Goal: Communication & Community: Share content

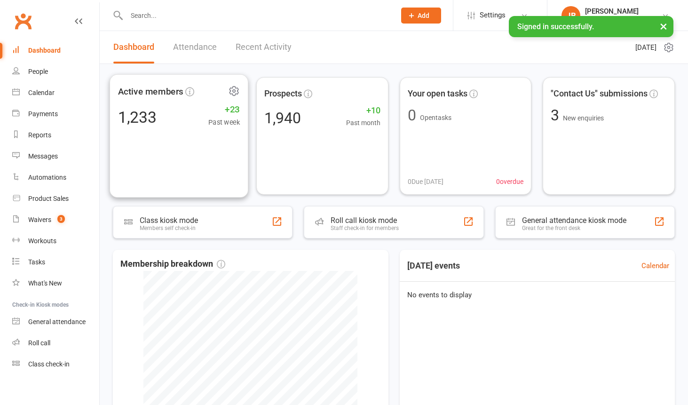
click at [198, 118] on div "1,233 +23 Past week" at bounding box center [179, 116] width 122 height 21
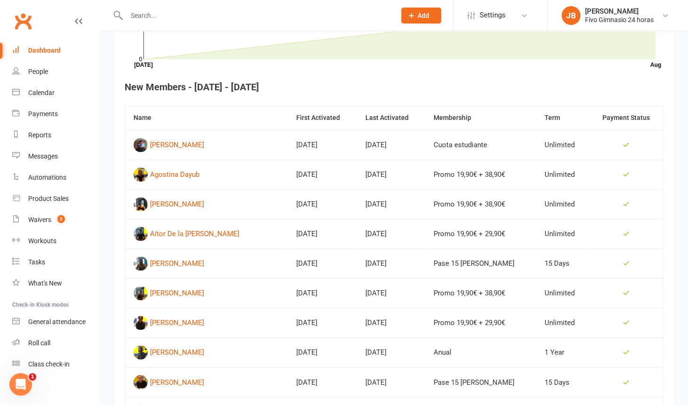
scroll to position [340, 0]
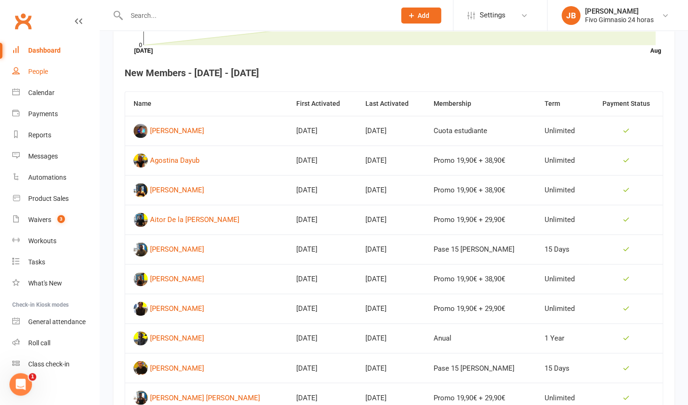
click at [52, 71] on link "People" at bounding box center [55, 71] width 87 height 21
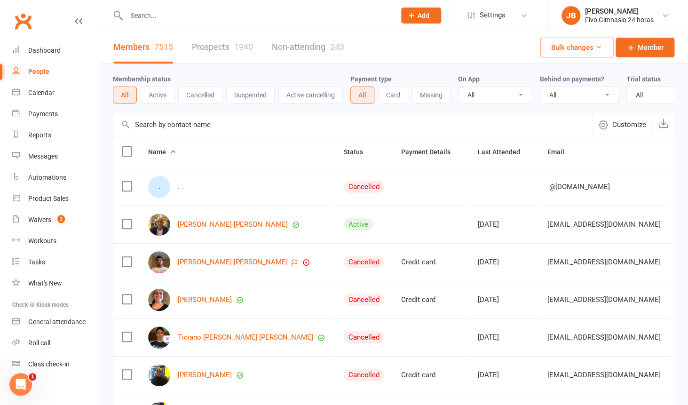
click at [212, 102] on button "Cancelled" at bounding box center [200, 95] width 44 height 17
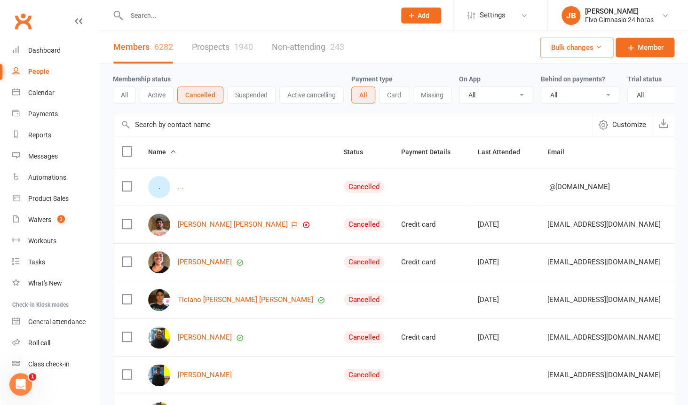
click at [126, 149] on label at bounding box center [126, 151] width 9 height 9
click at [126, 147] on input "checkbox" at bounding box center [126, 147] width 9 height 0
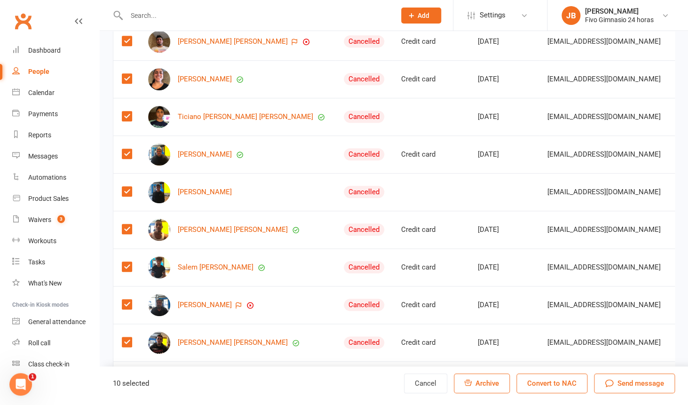
scroll to position [222, 0]
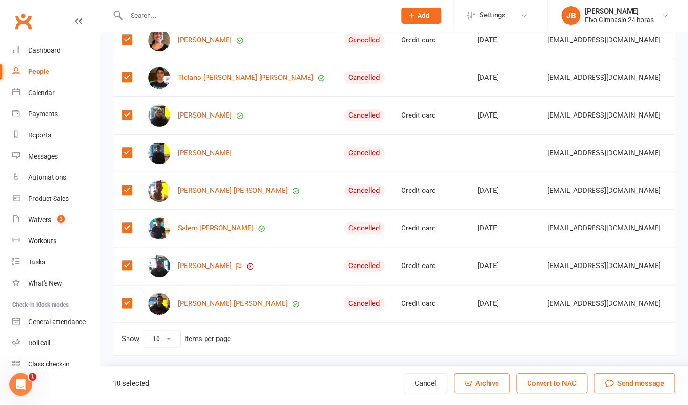
select select "100"
click option "100" at bounding box center [0, 0] width 0 height 0
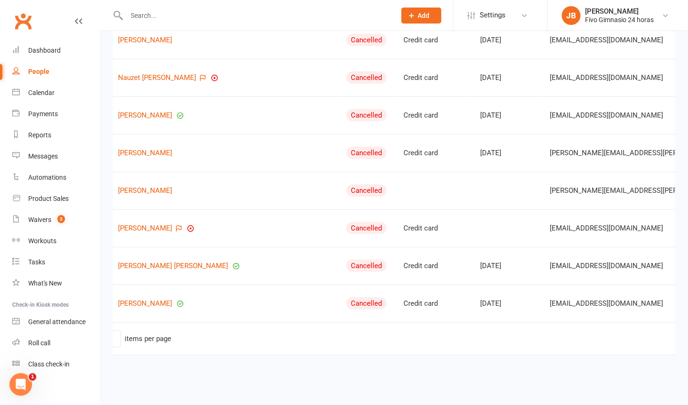
scroll to position [0, 170]
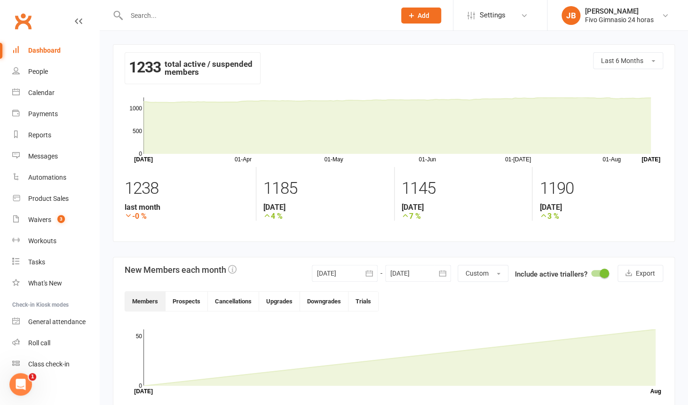
scroll to position [576, 0]
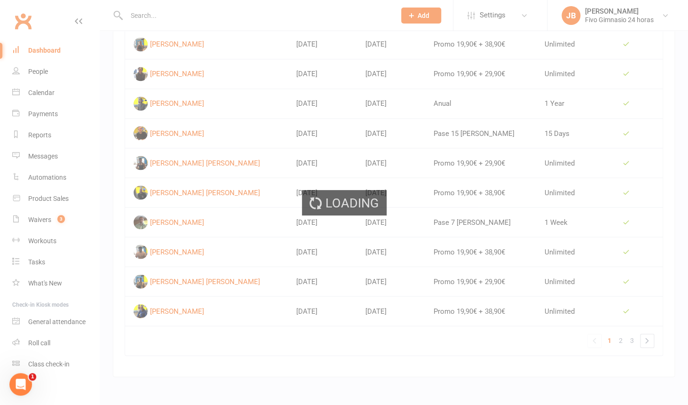
select select "100"
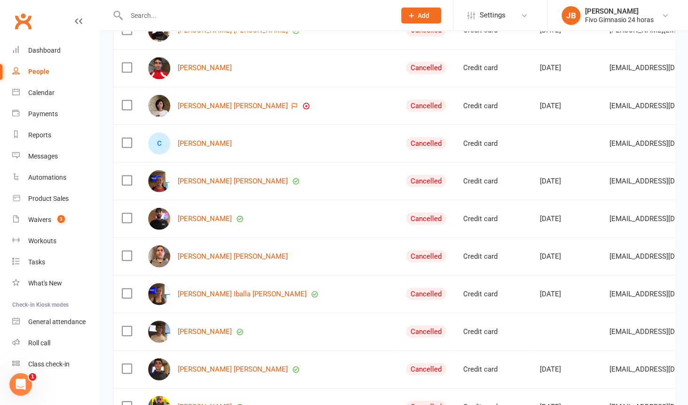
scroll to position [0, 0]
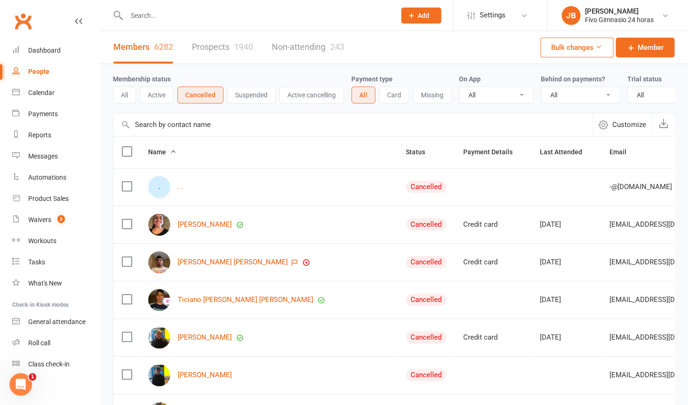
click at [126, 147] on label at bounding box center [126, 151] width 9 height 9
click at [126, 147] on input "checkbox" at bounding box center [126, 147] width 9 height 0
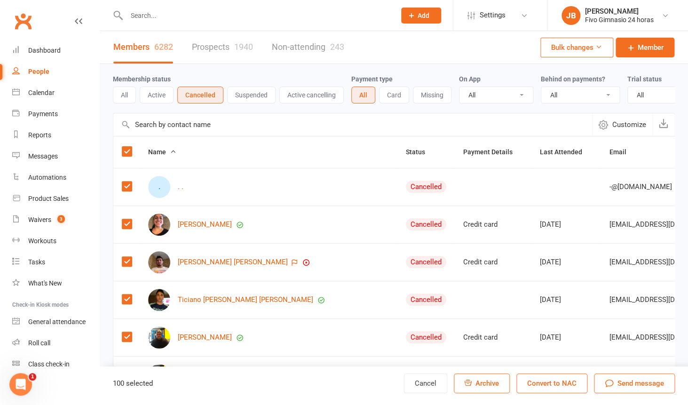
click at [127, 147] on label at bounding box center [126, 151] width 9 height 9
click at [127, 147] on input "checkbox" at bounding box center [126, 147] width 9 height 0
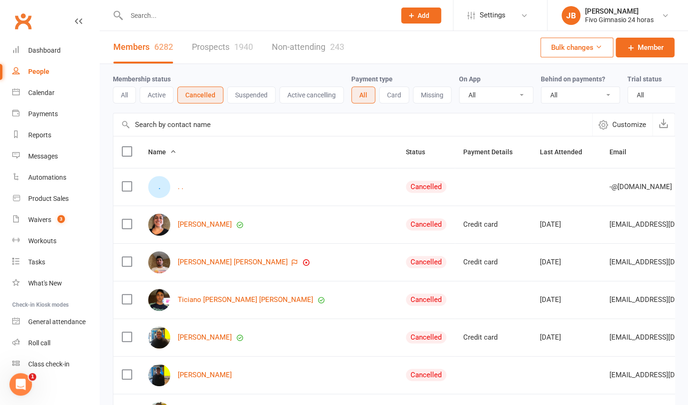
click at [125, 95] on button "All" at bounding box center [124, 95] width 23 height 17
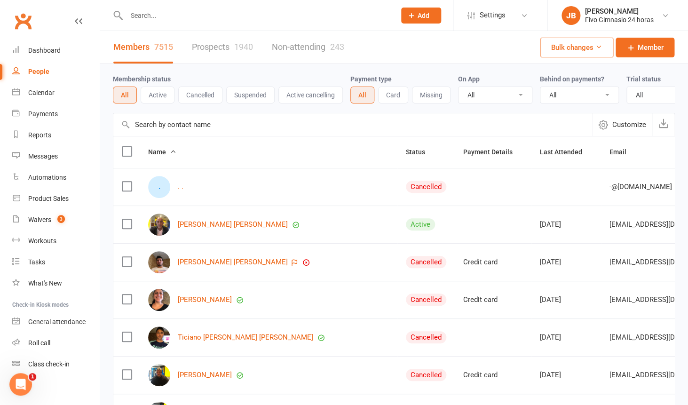
click at [163, 100] on button "Active" at bounding box center [158, 95] width 34 height 17
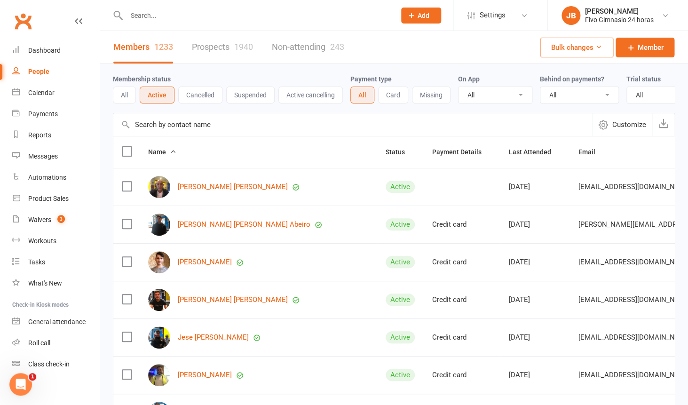
click at [585, 49] on button "Bulk changes" at bounding box center [576, 48] width 73 height 20
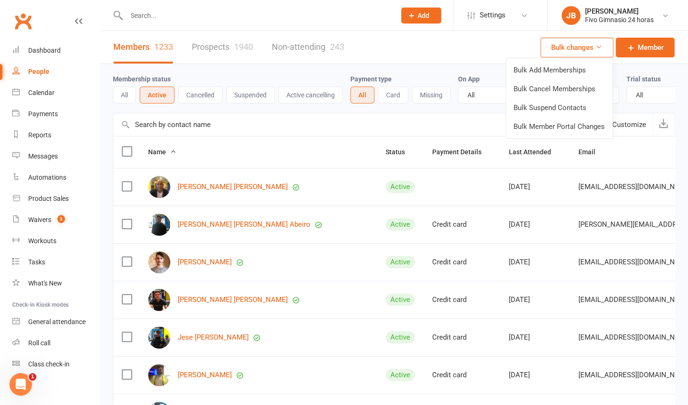
click at [599, 50] on icon at bounding box center [598, 46] width 7 height 7
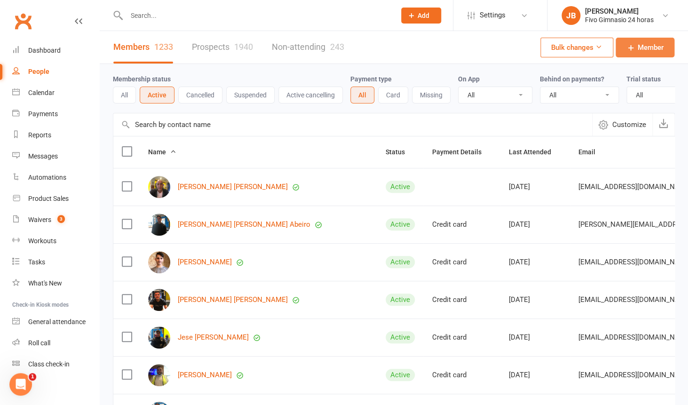
click at [635, 47] on icon at bounding box center [630, 47] width 9 height 9
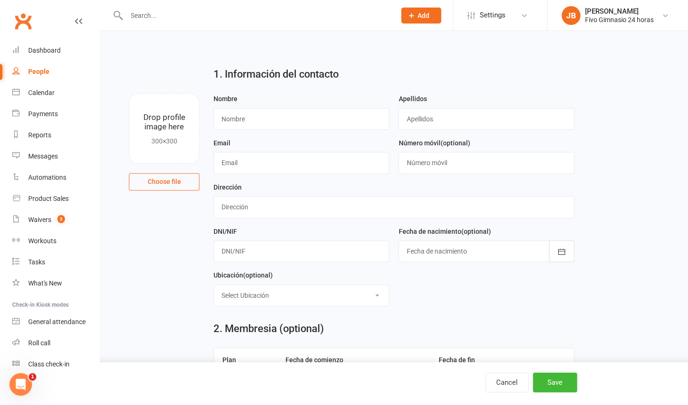
click at [36, 76] on link "People" at bounding box center [55, 71] width 87 height 21
select select "100"
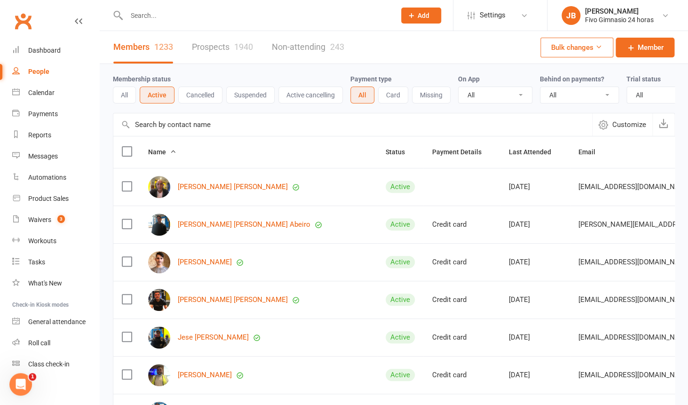
click at [256, 95] on button "Suspended" at bounding box center [250, 95] width 48 height 17
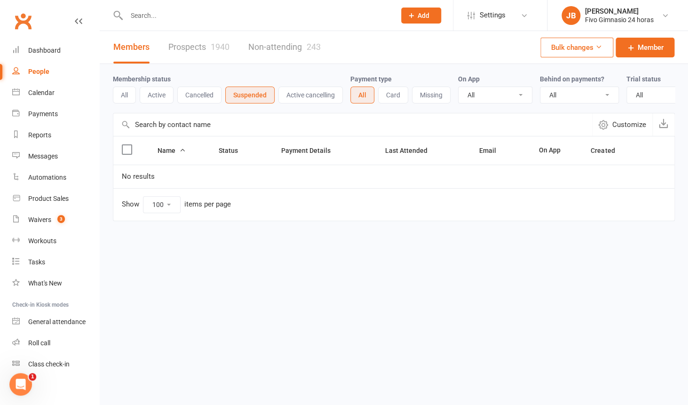
click at [208, 95] on button "Cancelled" at bounding box center [199, 95] width 44 height 17
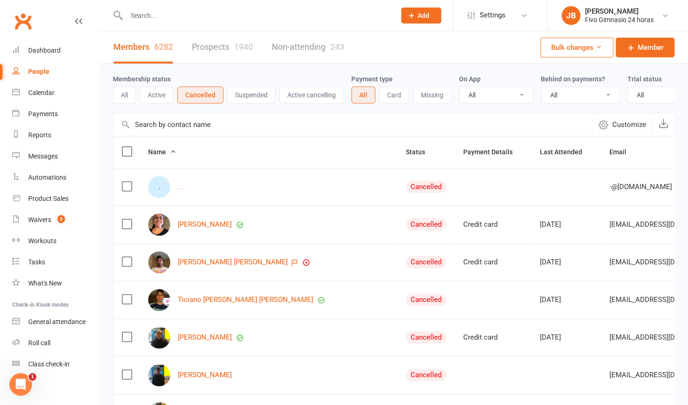
click at [117, 153] on th at bounding box center [126, 152] width 26 height 32
click at [131, 153] on label at bounding box center [126, 151] width 9 height 9
click at [131, 147] on input "checkbox" at bounding box center [126, 147] width 9 height 0
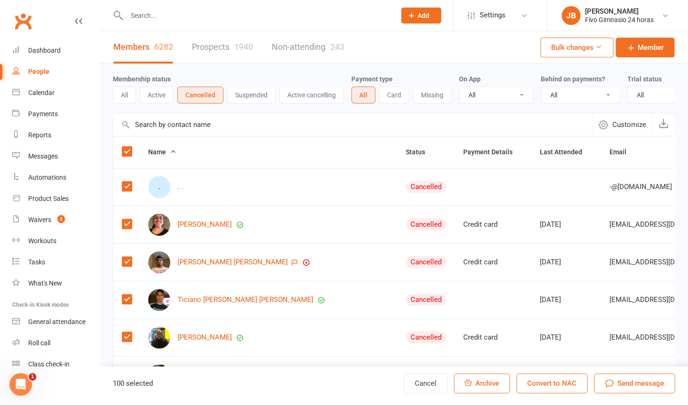
click at [601, 53] on button "Bulk changes" at bounding box center [576, 48] width 73 height 20
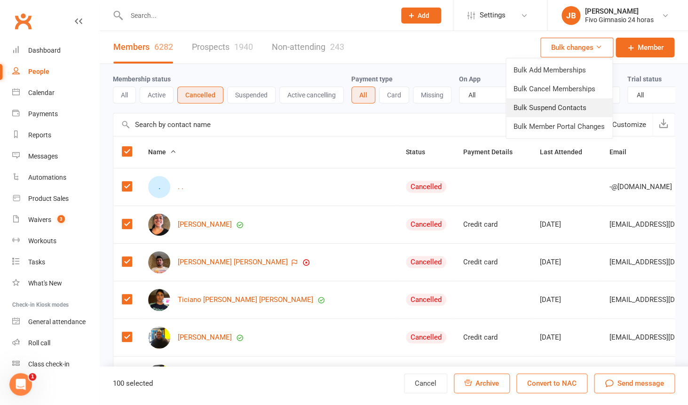
click at [575, 111] on link "Bulk Suspend Contacts" at bounding box center [559, 107] width 106 height 19
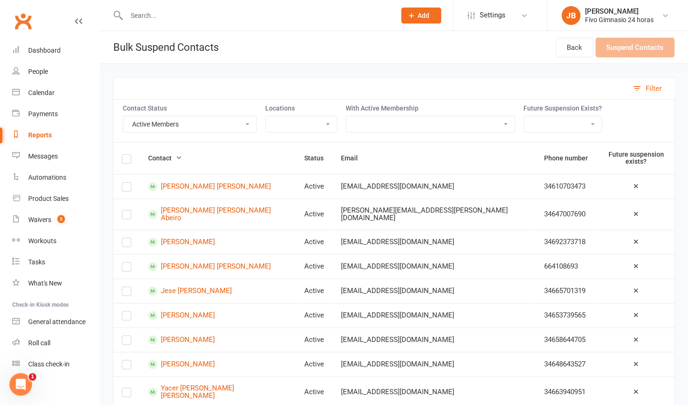
select select "Cancelled"
click option "Cancelled Members" at bounding box center [0, 0] width 0 height 0
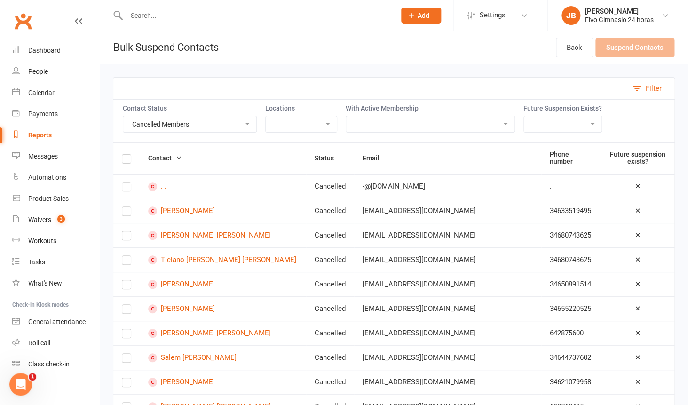
click at [125, 160] on label at bounding box center [126, 160] width 9 height 0
click at [125, 155] on input "checkbox" at bounding box center [126, 155] width 9 height 0
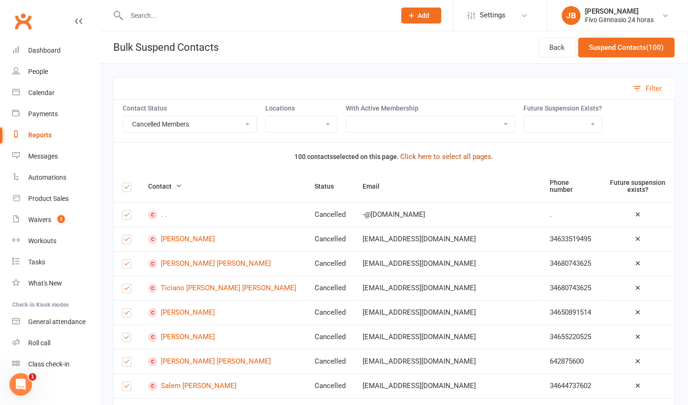
click at [471, 161] on button "Click here to select all pages." at bounding box center [446, 156] width 93 height 11
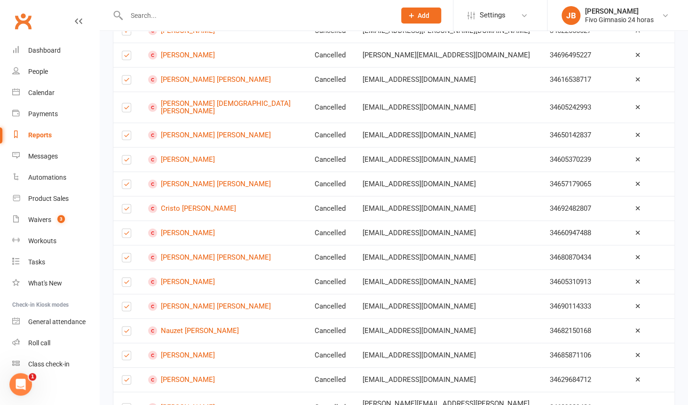
scroll to position [2296, 0]
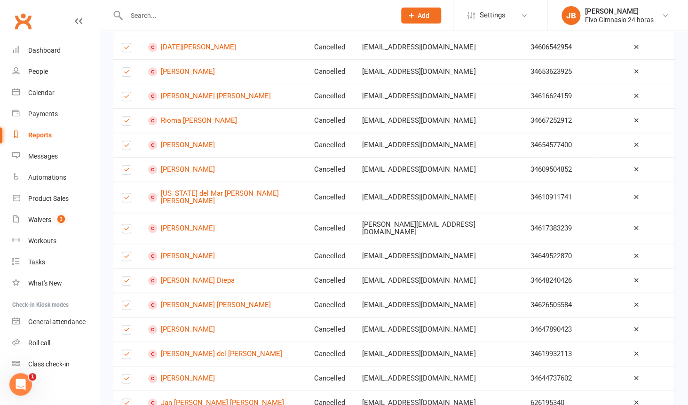
scroll to position [0, 0]
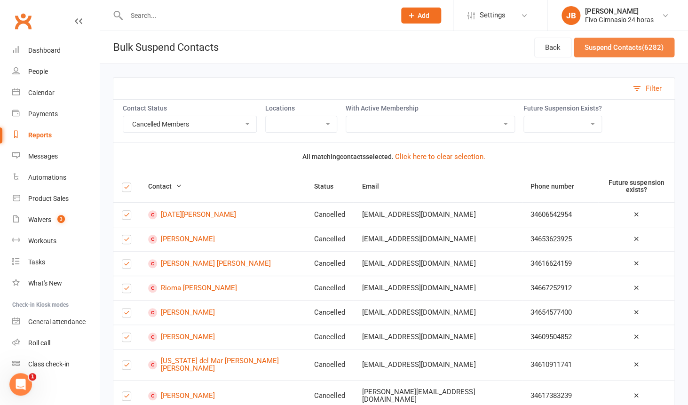
click at [615, 53] on button "Suspend Contacts (6282)" at bounding box center [624, 48] width 101 height 20
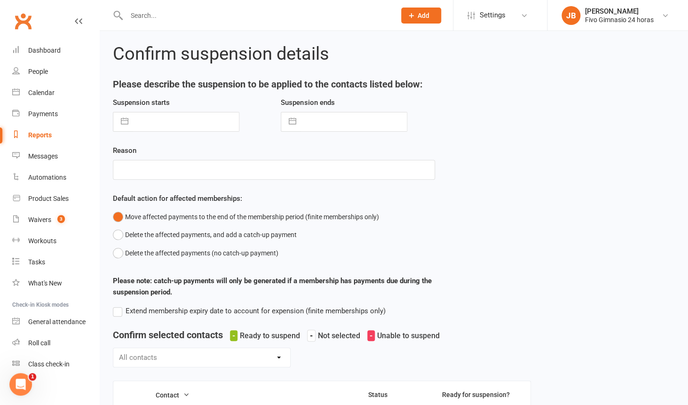
click at [196, 124] on input "text" at bounding box center [186, 121] width 106 height 19
select select "6"
select select "2025"
select select "7"
select select "2025"
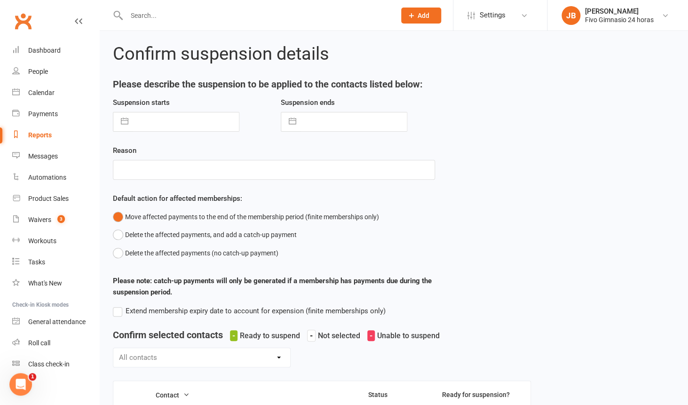
select select "8"
select select "2025"
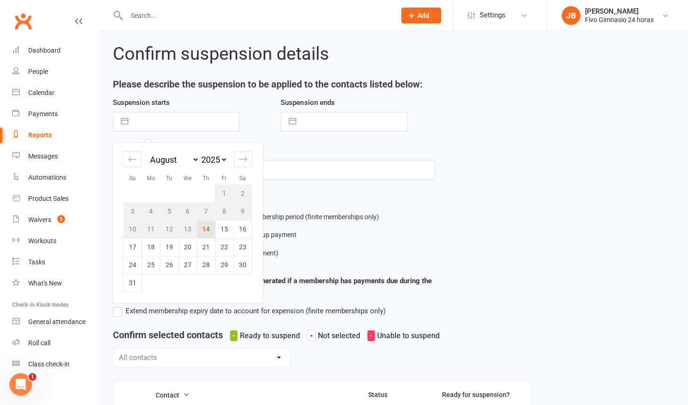
click at [212, 231] on td "14" at bounding box center [206, 229] width 18 height 18
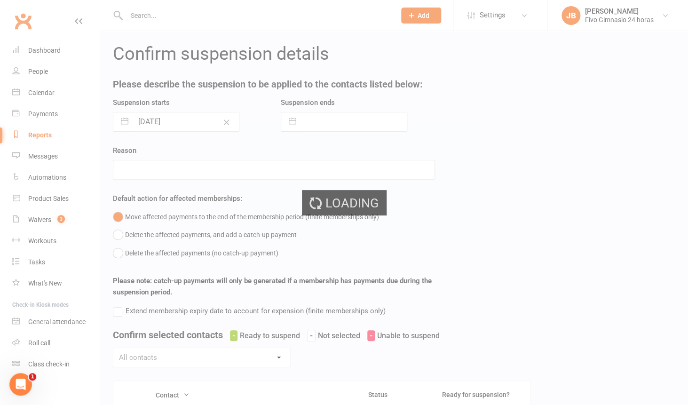
type input "14 Aug 2025"
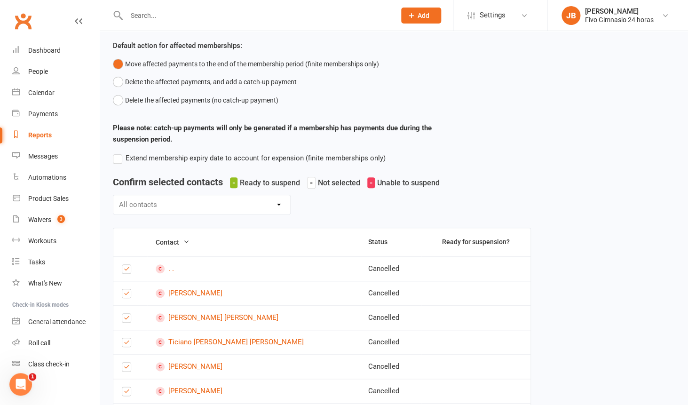
scroll to position [16, 0]
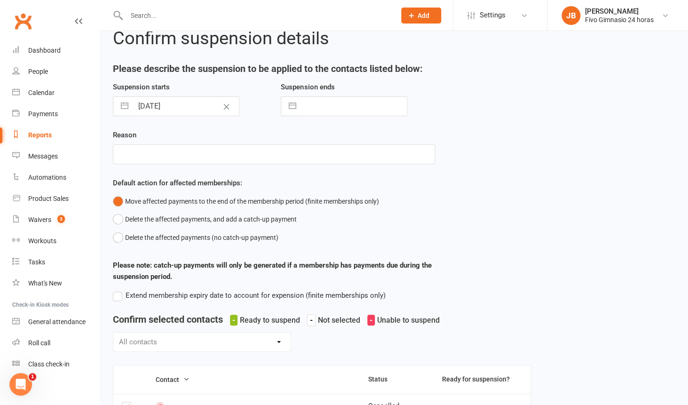
click at [254, 340] on div "All contacts Selected for suspension Not selected Unable to suspend" at bounding box center [202, 342] width 178 height 20
click at [277, 342] on div "All contacts Selected for suspension Not selected Unable to suspend" at bounding box center [202, 342] width 178 height 20
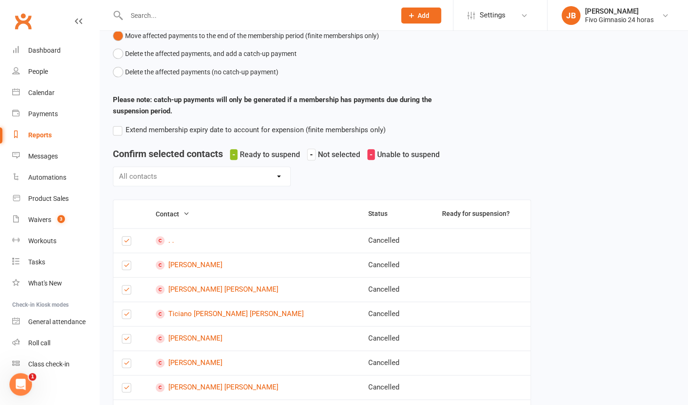
scroll to position [0, 0]
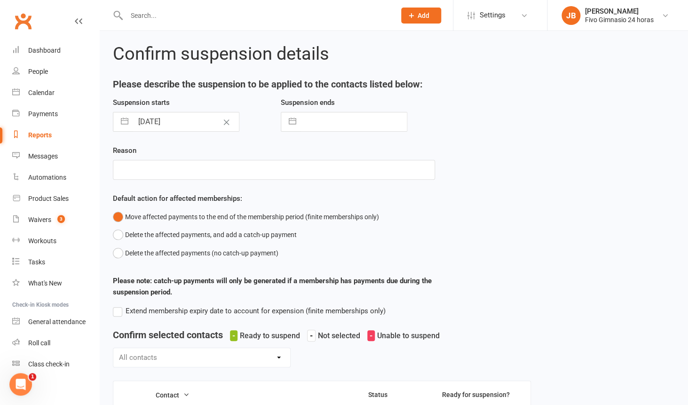
click at [315, 124] on input "text" at bounding box center [354, 121] width 106 height 19
select select "6"
select select "2025"
select select "7"
select select "2025"
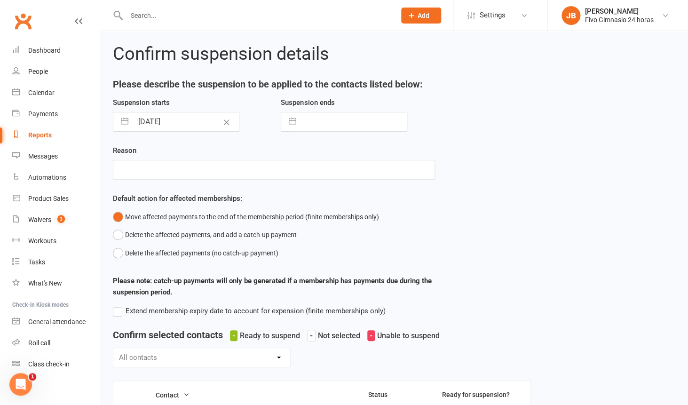
select select "8"
select select "2025"
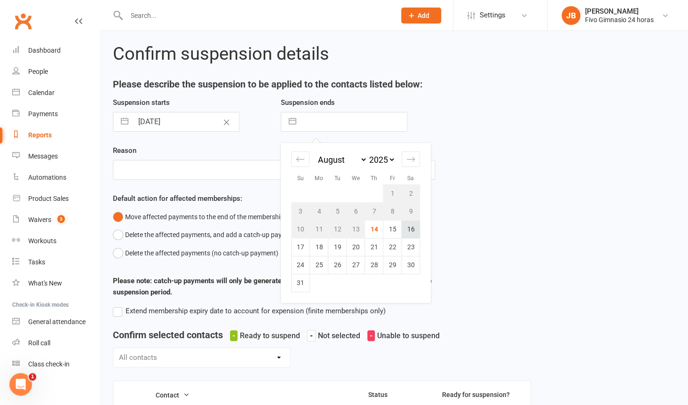
click at [409, 233] on td "16" at bounding box center [411, 229] width 18 height 18
type input "16 Aug 2025"
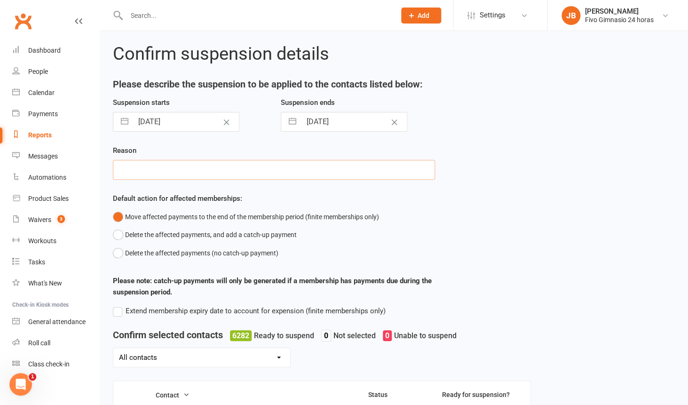
click at [291, 167] on input "text" at bounding box center [274, 170] width 322 height 20
type input "b"
type input "g"
type input "filter contact"
click at [564, 207] on div "Suspension starts 14 Aug 2025 Navigate forward to interact with the calendar an…" at bounding box center [394, 213] width 576 height 233
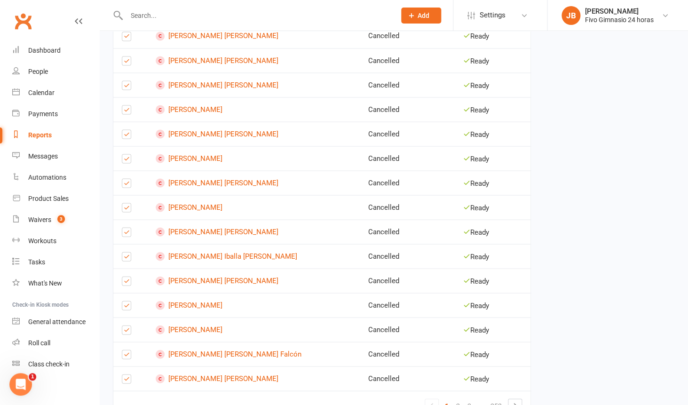
scroll to position [777, 0]
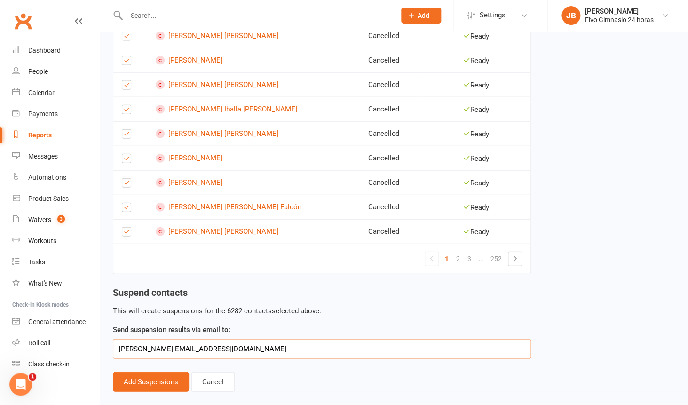
click at [175, 351] on input "jose@fivogym.es" at bounding box center [322, 349] width 418 height 20
type input "bib0rnn@gmail.com"
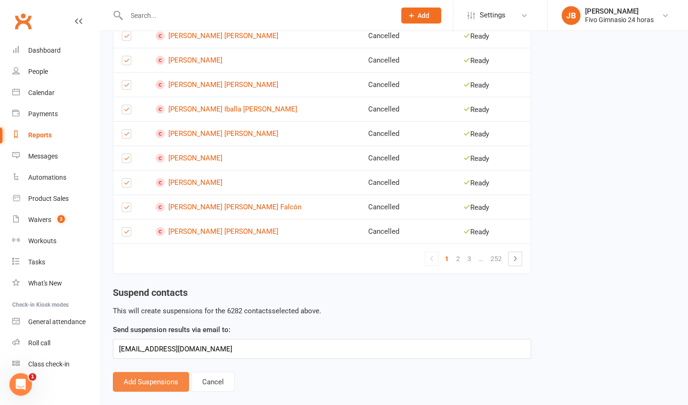
click at [169, 385] on button "Add Suspensions" at bounding box center [151, 382] width 76 height 20
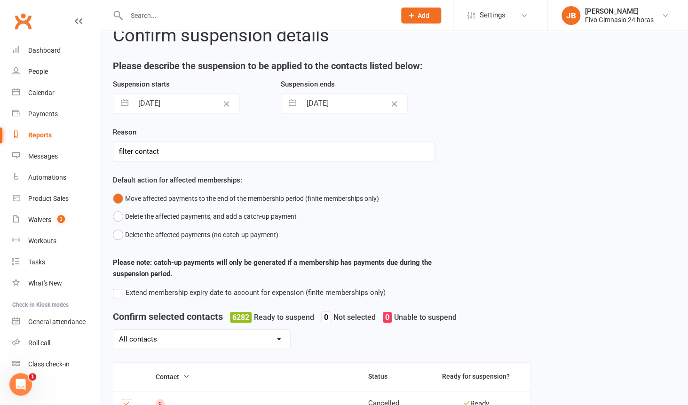
scroll to position [0, 0]
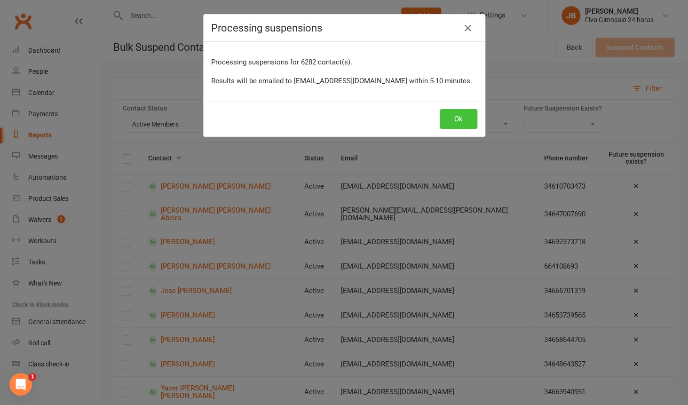
click at [459, 124] on button "Ok" at bounding box center [459, 119] width 38 height 20
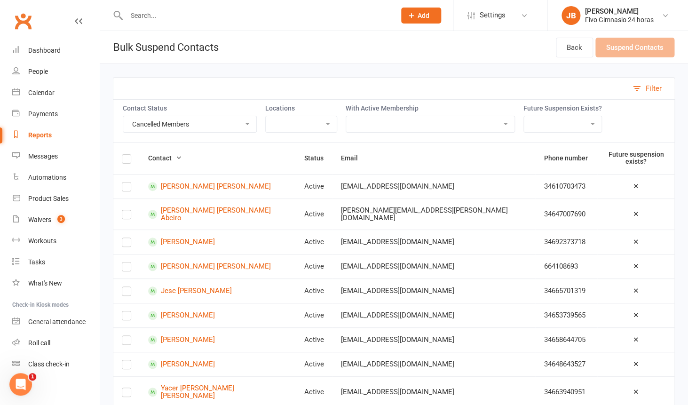
click option "Cancelled Members" at bounding box center [0, 0] width 0 height 0
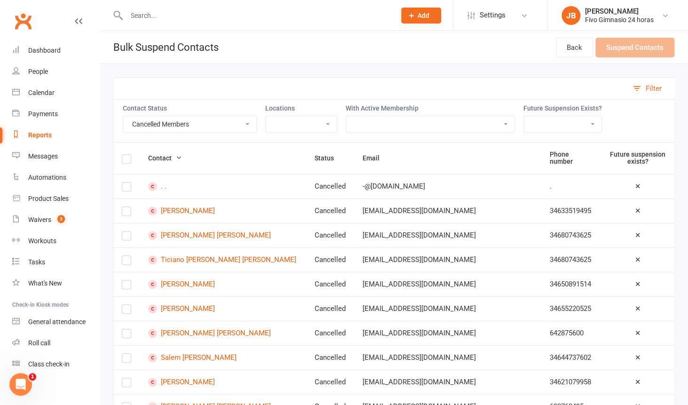
select select "Suspended"
click option "Suspended Members" at bounding box center [0, 0] width 0 height 0
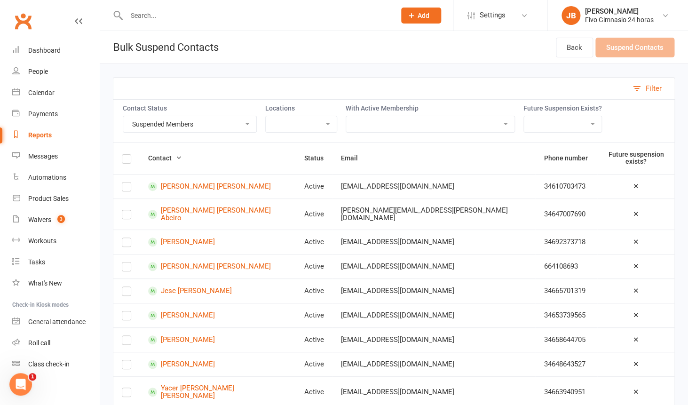
click option "Suspended Members" at bounding box center [0, 0] width 0 height 0
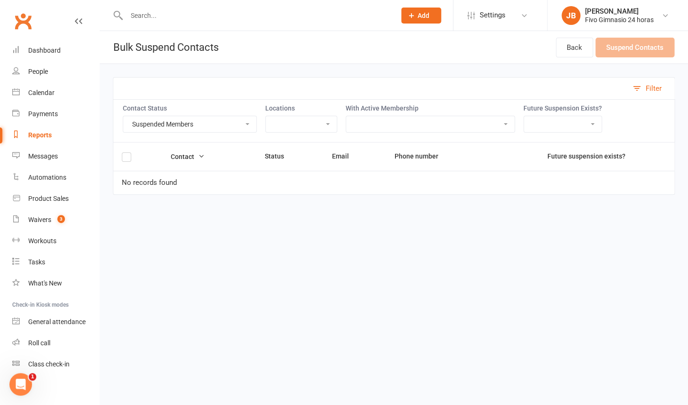
select select "Not Attending"
click option "Not Attending" at bounding box center [0, 0] width 0 height 0
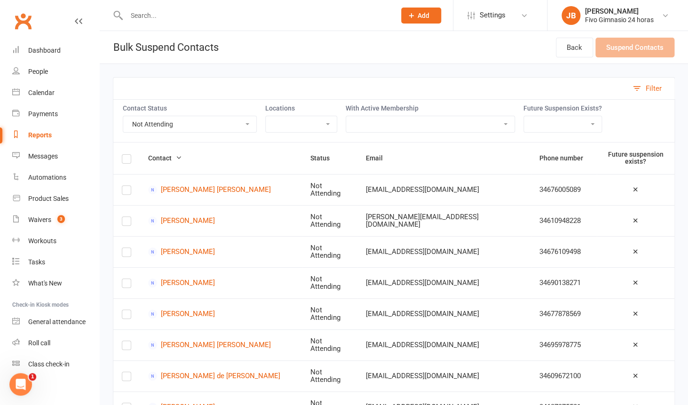
click at [362, 115] on div "With Active Membership 10 pases full 3 Meses Verano Alquiler taquilla Anual Anu…" at bounding box center [430, 118] width 169 height 28
click at [36, 160] on div "Messages" at bounding box center [43, 156] width 30 height 8
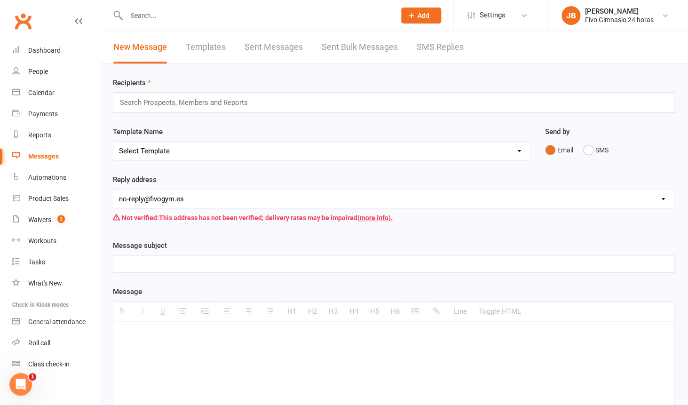
click at [169, 102] on input "text" at bounding box center [188, 102] width 138 height 12
type input "1"
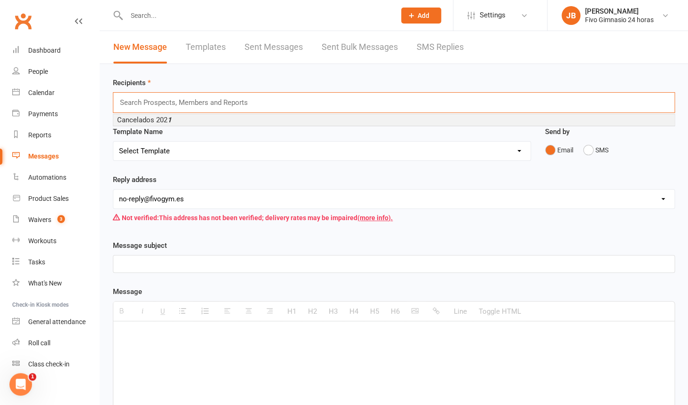
type input "i"
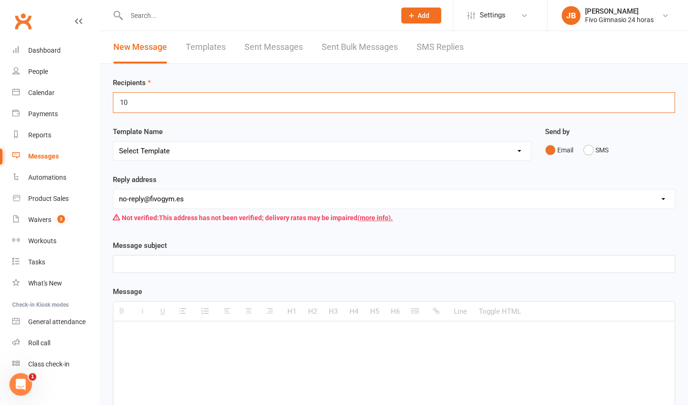
type input "1"
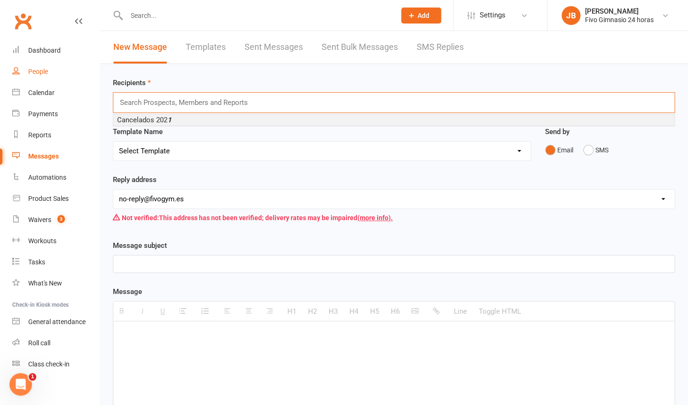
click at [40, 63] on link "People" at bounding box center [55, 71] width 87 height 21
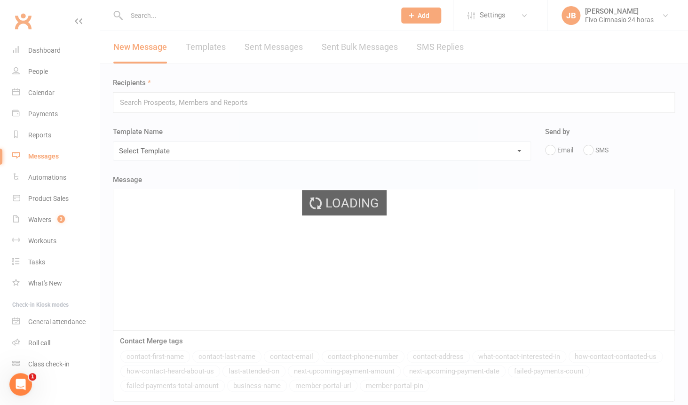
click at [40, 68] on div "Loading" at bounding box center [344, 202] width 688 height 405
select select "100"
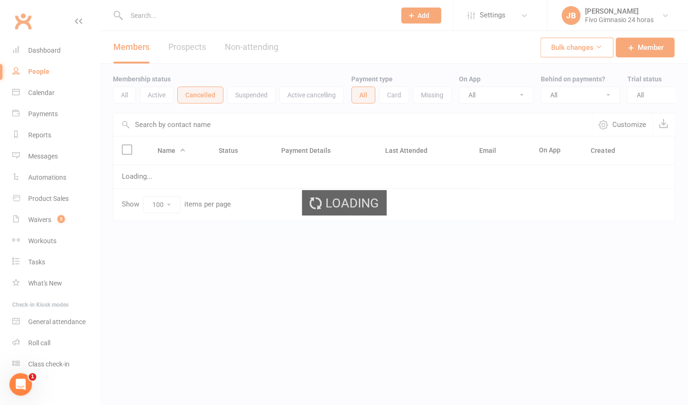
click at [40, 68] on div "Loading" at bounding box center [344, 202] width 688 height 405
click at [40, 68] on ui-view "Prospect Member Non-attending contact Class / event Appointment Task Membership…" at bounding box center [344, 129] width 688 height 255
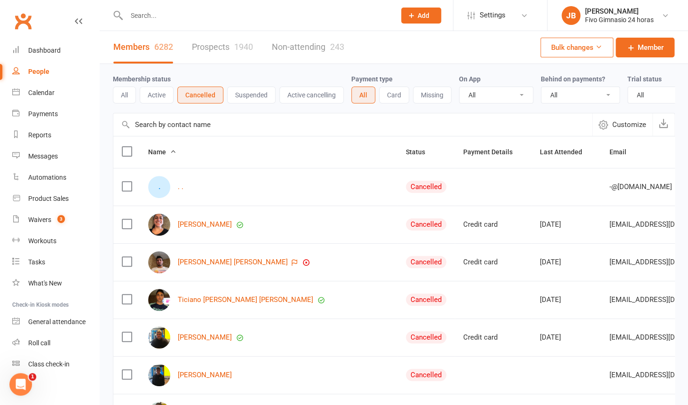
click at [262, 100] on button "Suspended" at bounding box center [251, 95] width 48 height 17
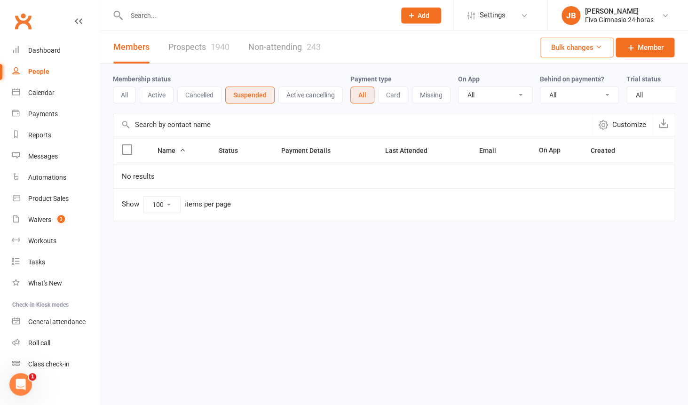
click at [262, 100] on button "Suspended" at bounding box center [249, 95] width 49 height 17
click at [140, 96] on div "All Active Cancelled Suspended Active cancelling" at bounding box center [228, 95] width 230 height 17
click at [131, 97] on button "All" at bounding box center [124, 95] width 23 height 17
click at [131, 97] on button "All" at bounding box center [125, 95] width 24 height 17
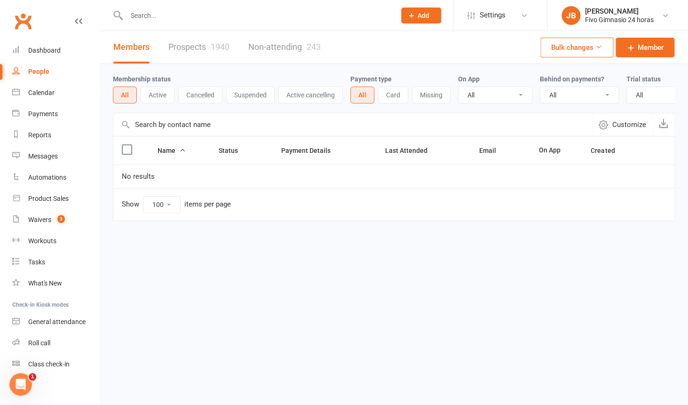
click at [131, 97] on button "All" at bounding box center [125, 95] width 24 height 17
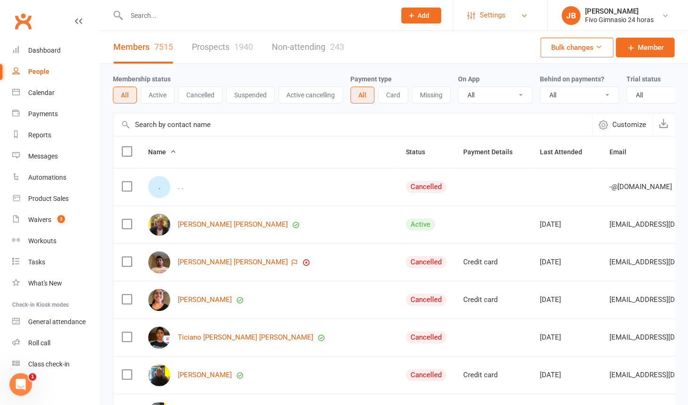
click at [498, 25] on span "Settings" at bounding box center [493, 15] width 26 height 21
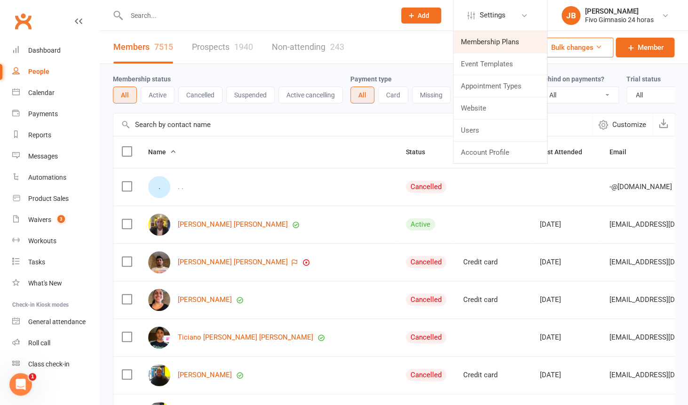
click at [494, 46] on link "Membership Plans" at bounding box center [500, 42] width 94 height 22
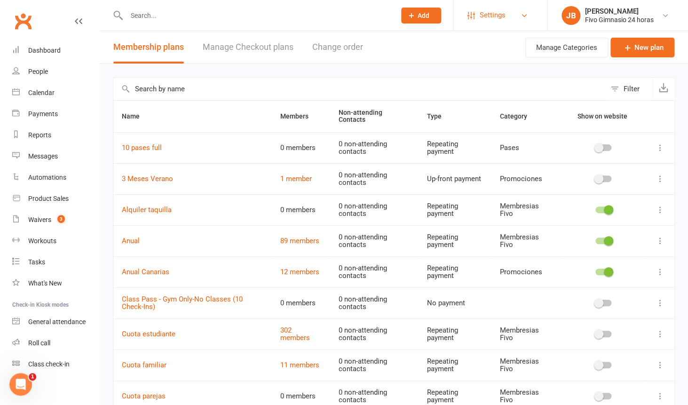
click at [498, 14] on span "Settings" at bounding box center [493, 15] width 26 height 21
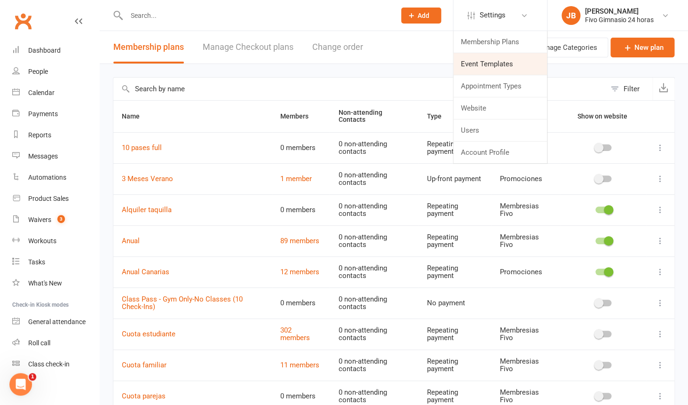
click at [486, 68] on link "Event Templates" at bounding box center [500, 64] width 94 height 22
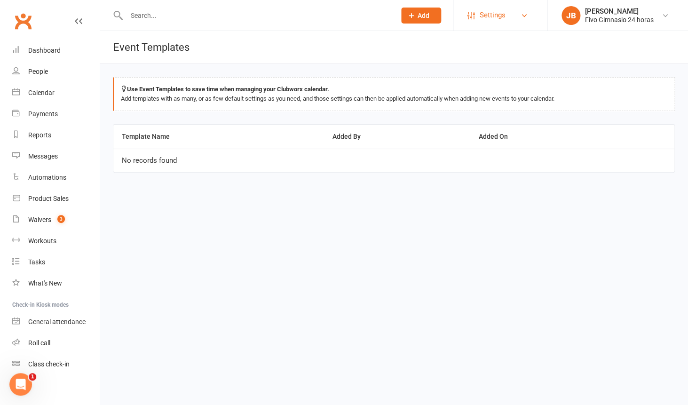
click at [511, 25] on link "Settings" at bounding box center [499, 15] width 65 height 21
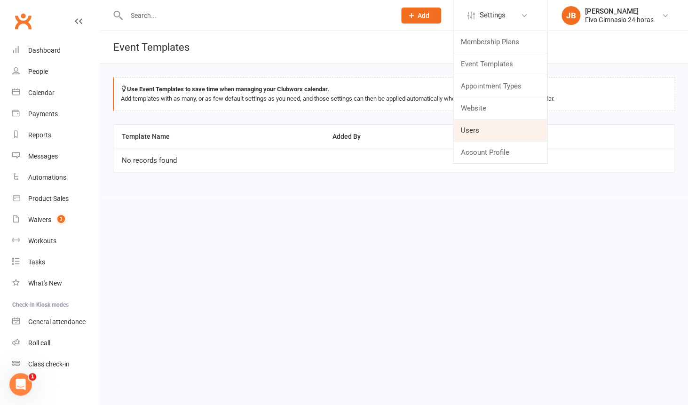
click at [485, 127] on link "Users" at bounding box center [500, 130] width 94 height 22
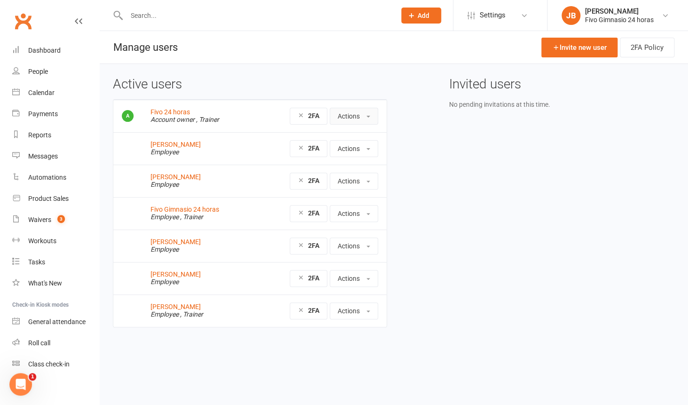
click at [363, 119] on button "Actions" at bounding box center [354, 116] width 48 height 17
click at [363, 118] on button "Actions" at bounding box center [354, 116] width 48 height 17
click at [314, 119] on strong "2FA" at bounding box center [313, 116] width 11 height 8
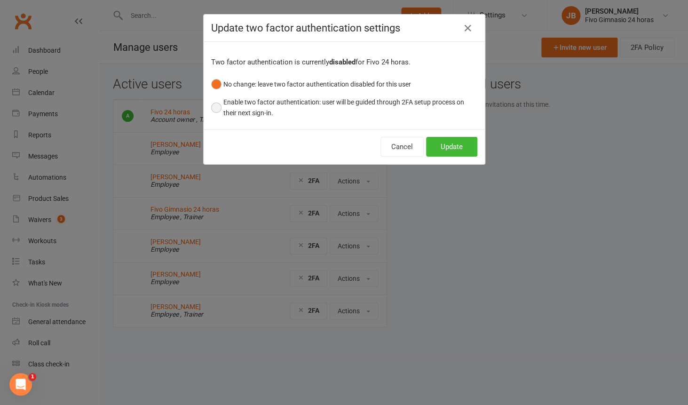
click at [271, 112] on button "Enable two factor authentication: user will be guided through 2FA setup process…" at bounding box center [344, 107] width 266 height 29
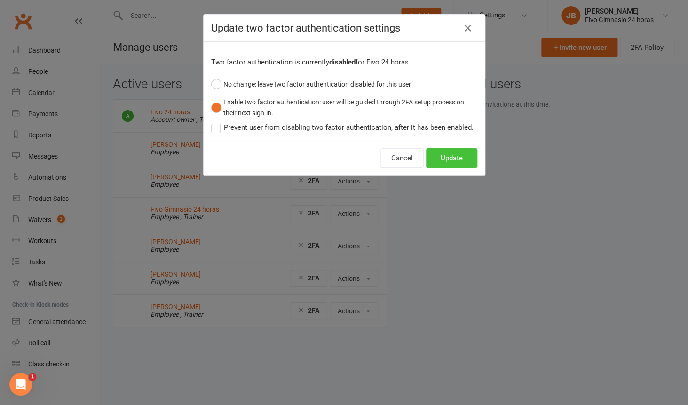
click at [441, 160] on button "Update" at bounding box center [451, 158] width 51 height 20
click at [259, 83] on button "No change: leave two factor authentication disabled for this user" at bounding box center [311, 84] width 200 height 18
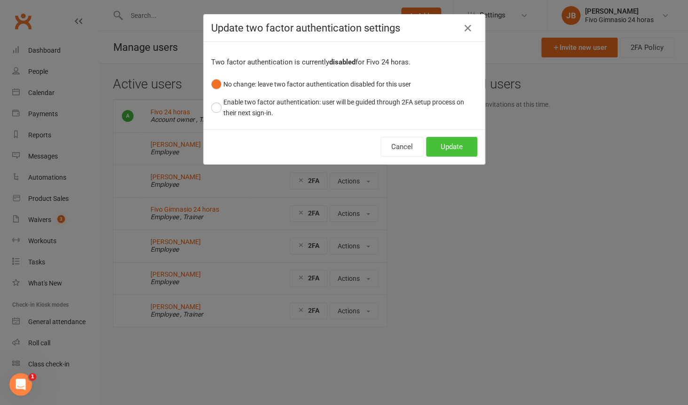
click at [437, 150] on button "Update" at bounding box center [451, 147] width 51 height 20
click at [469, 31] on icon "button" at bounding box center [467, 28] width 11 height 11
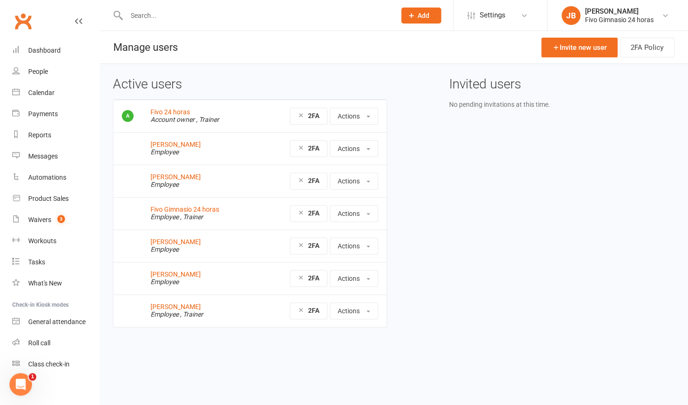
click at [595, 5] on li "JB Jose Barrera Fivo Gimnasio 24 horas My profile Help Terms & conditions Priva…" at bounding box center [617, 15] width 141 height 31
click at [594, 13] on div "Jose Barrera" at bounding box center [619, 11] width 69 height 8
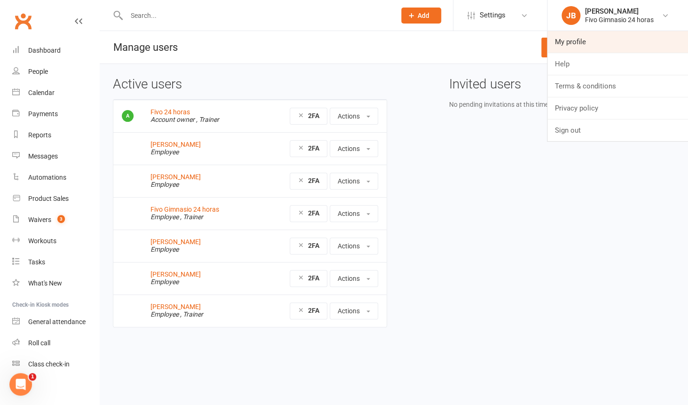
click at [574, 39] on link "My profile" at bounding box center [617, 42] width 141 height 22
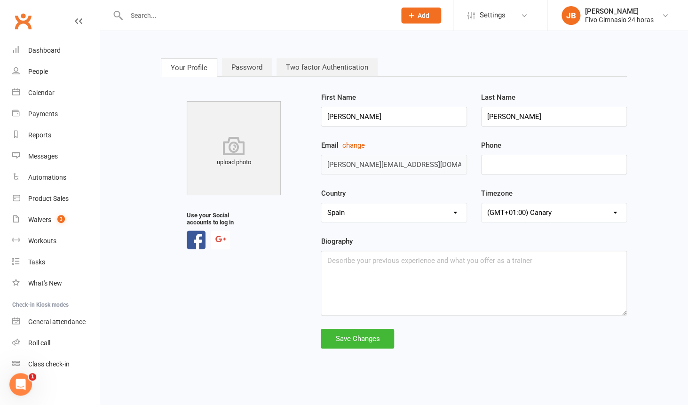
click at [308, 70] on link "Two factor Authentication" at bounding box center [327, 67] width 101 height 18
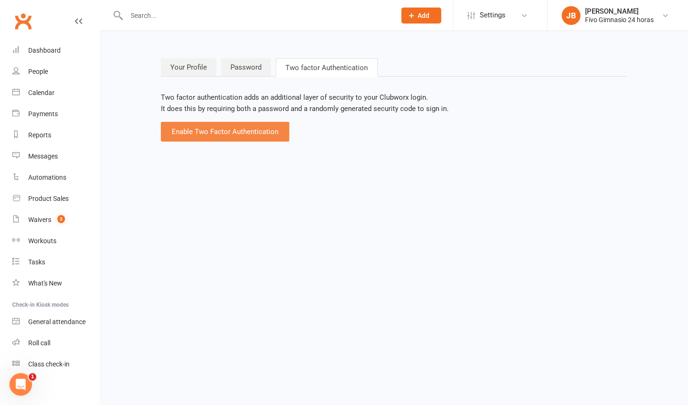
click at [244, 129] on button "Enable Two Factor Authentication" at bounding box center [225, 132] width 128 height 20
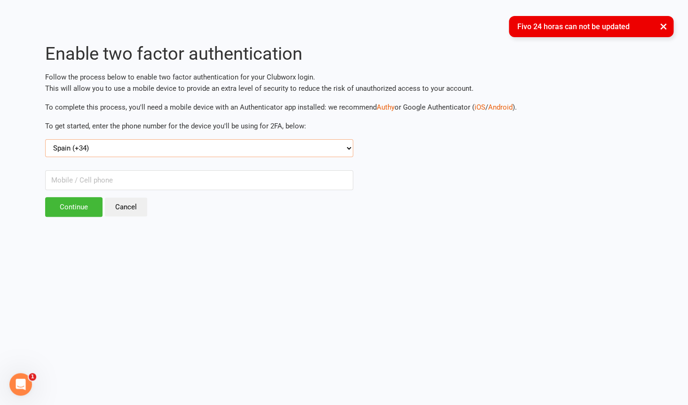
click at [45, 139] on select "Select country code Australia (+61) Austria (+43) Bahrain (+973) Belgium (+32) …" at bounding box center [199, 148] width 308 height 18
click at [386, 108] on link "Authy" at bounding box center [386, 107] width 18 height 8
click at [661, 26] on button "×" at bounding box center [663, 26] width 17 height 20
click at [665, 27] on button "×" at bounding box center [663, 26] width 17 height 20
click at [664, 27] on button "×" at bounding box center [663, 26] width 17 height 20
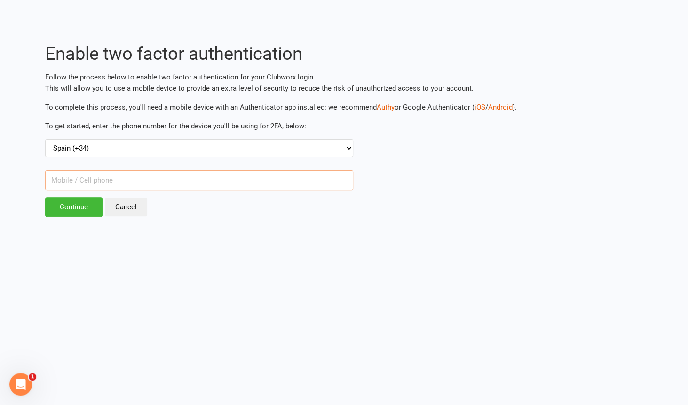
click at [142, 182] on input "text" at bounding box center [199, 180] width 308 height 20
click at [45, 139] on select "Select country code Australia (+61) Austria (+43) Bahrain (+973) Belgium (+32) …" at bounding box center [199, 148] width 308 height 18
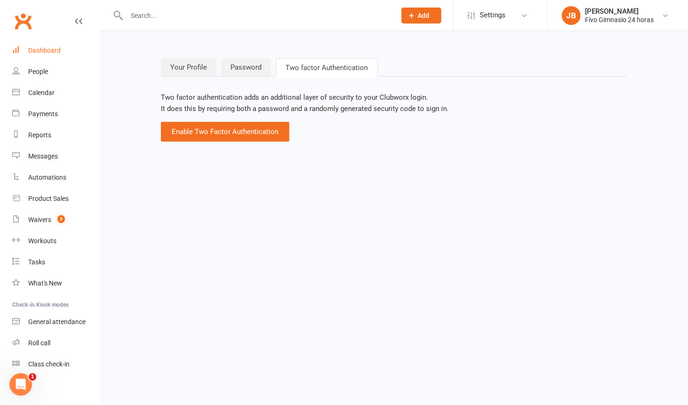
click at [44, 57] on link "Dashboard" at bounding box center [55, 50] width 87 height 21
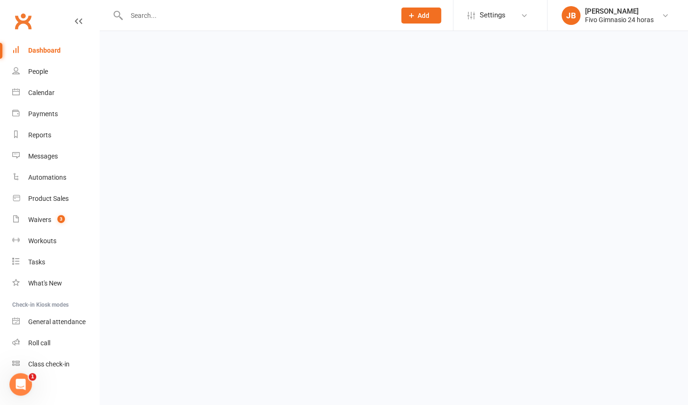
click at [44, 57] on link "Dashboard" at bounding box center [55, 50] width 87 height 21
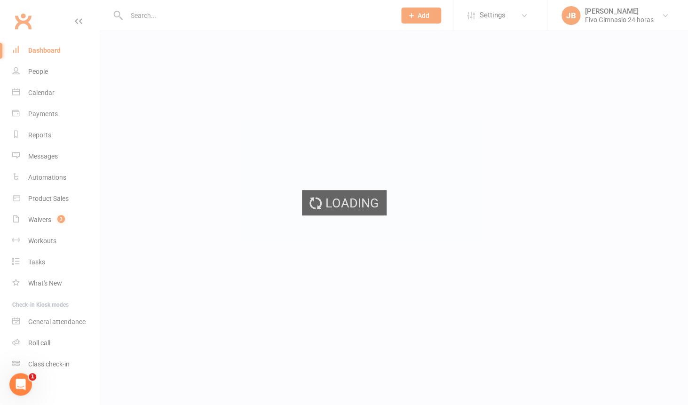
click at [44, 57] on link "Dashboard" at bounding box center [55, 50] width 87 height 21
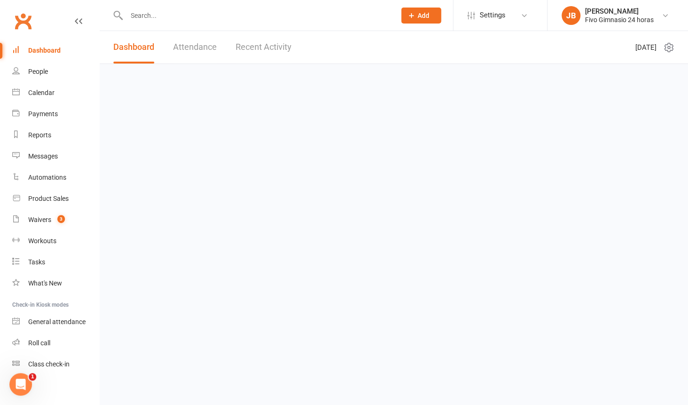
click at [44, 57] on link "Dashboard" at bounding box center [55, 50] width 87 height 21
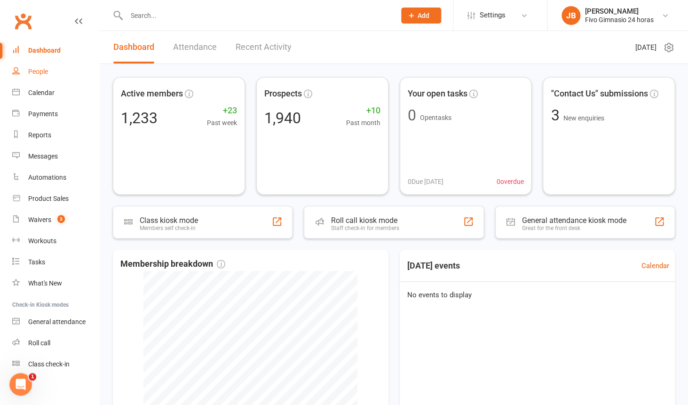
click at [40, 72] on div "People" at bounding box center [38, 72] width 20 height 8
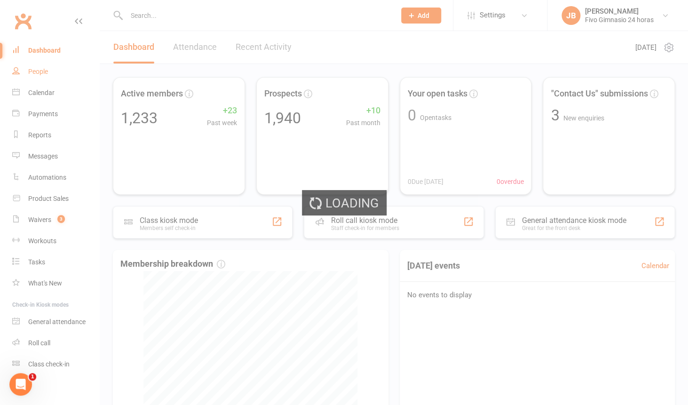
click at [40, 72] on div "Loading" at bounding box center [344, 202] width 688 height 405
select select "100"
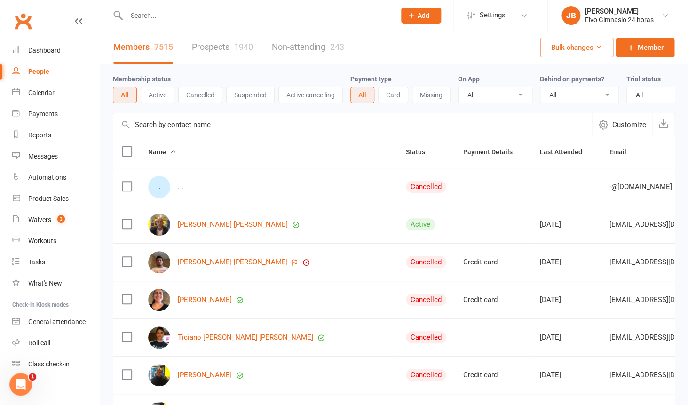
click at [204, 99] on button "Cancelled" at bounding box center [200, 95] width 44 height 17
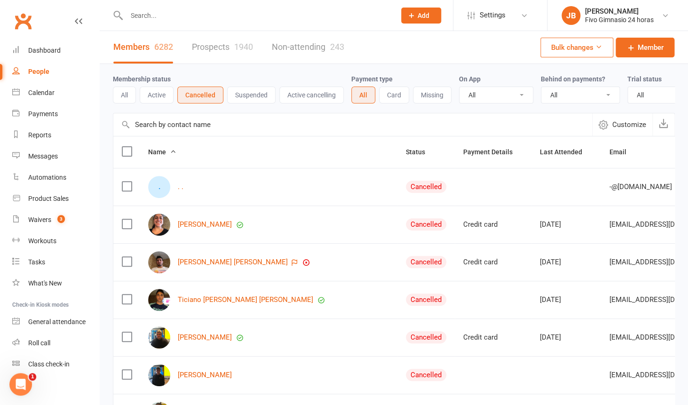
click at [251, 103] on button "Suspended" at bounding box center [251, 95] width 48 height 17
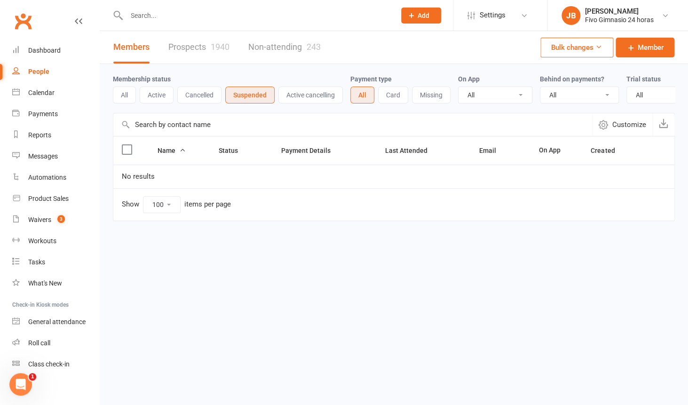
click at [237, 103] on button "Suspended" at bounding box center [249, 95] width 49 height 17
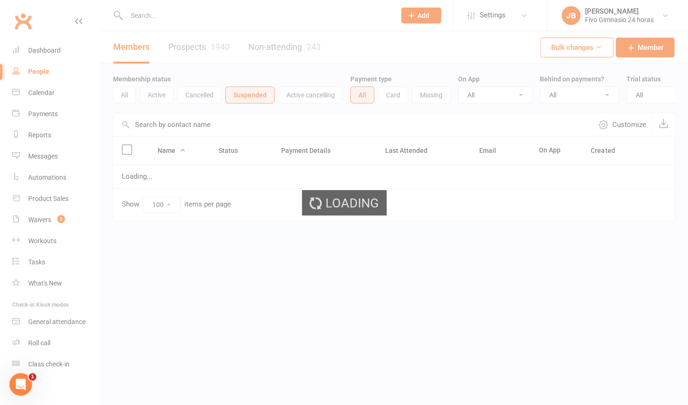
click at [211, 103] on div "Loading" at bounding box center [344, 202] width 688 height 405
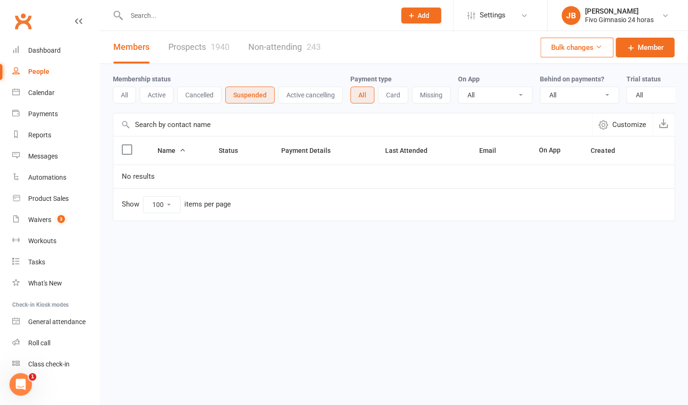
click at [212, 99] on button "Cancelled" at bounding box center [199, 95] width 44 height 17
click at [212, 99] on button "Cancelled" at bounding box center [200, 95] width 46 height 17
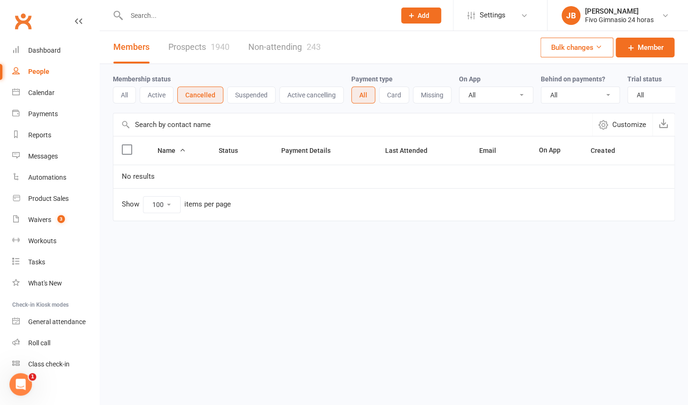
click at [212, 99] on button "Cancelled" at bounding box center [200, 95] width 46 height 17
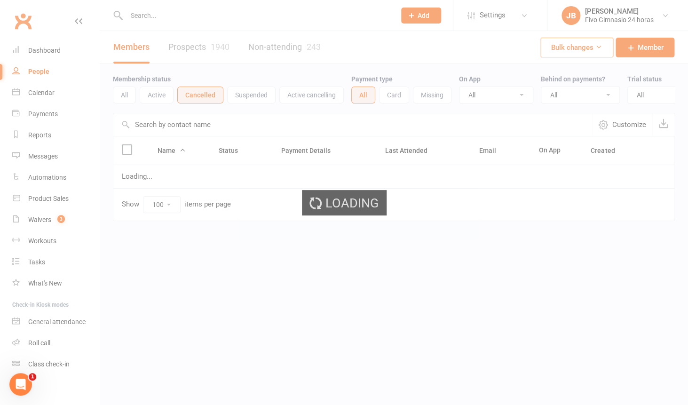
click at [121, 96] on ui-view "Prospect Member Non-attending contact Class / event Appointment Task Membership…" at bounding box center [344, 129] width 688 height 255
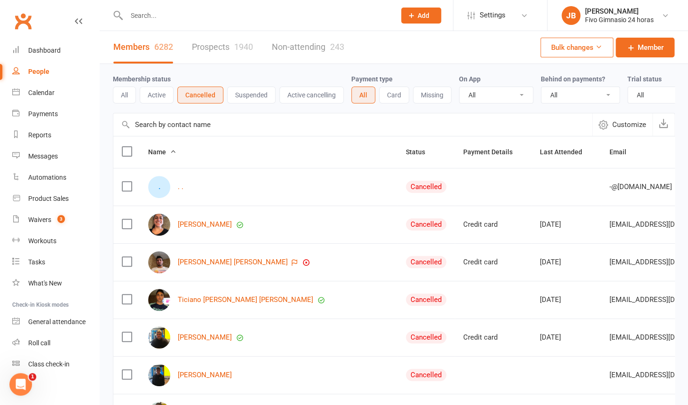
click at [121, 96] on button "All" at bounding box center [124, 95] width 23 height 17
click at [121, 96] on button "All" at bounding box center [125, 95] width 24 height 17
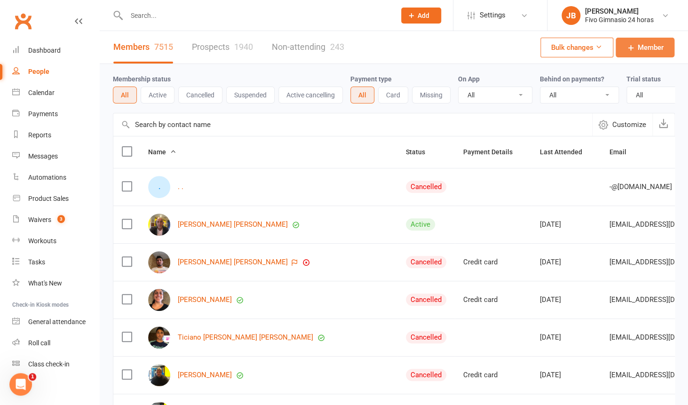
click at [640, 50] on span "Member" at bounding box center [651, 47] width 26 height 11
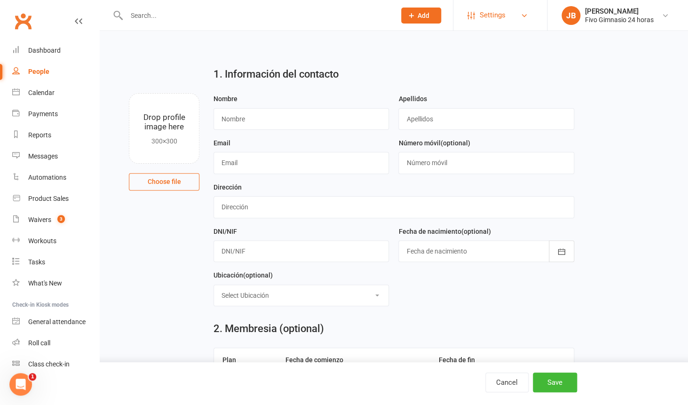
click at [522, 24] on link "Settings" at bounding box center [499, 15] width 65 height 21
click at [568, 119] on input "text" at bounding box center [485, 119] width 175 height 22
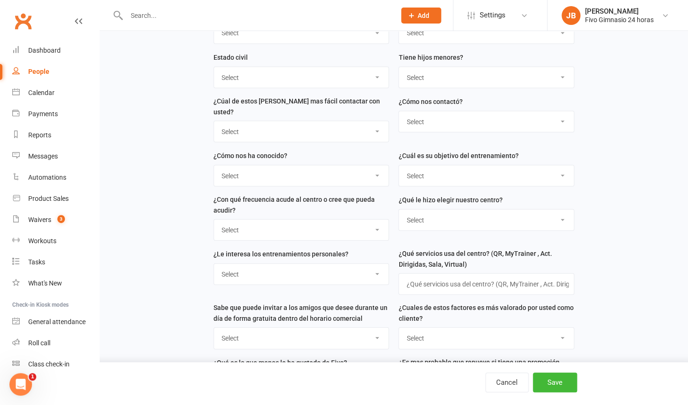
scroll to position [788, 0]
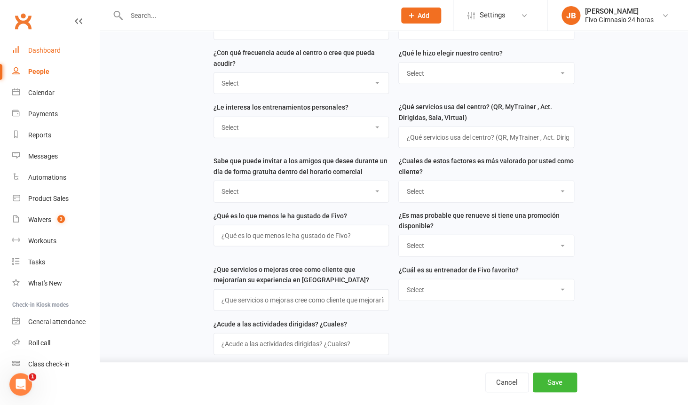
click at [32, 55] on link "Dashboard" at bounding box center [55, 50] width 87 height 21
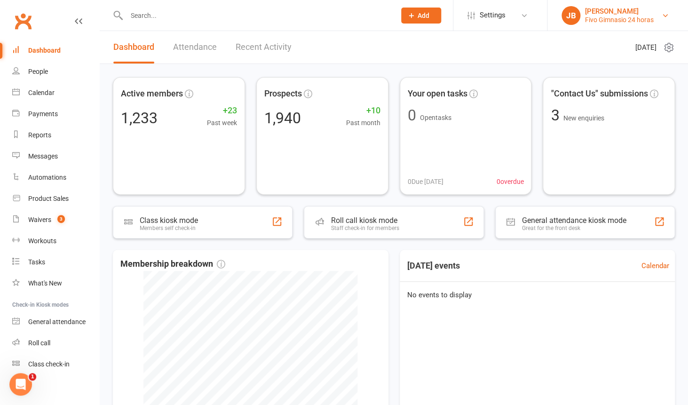
click at [598, 15] on div "[PERSON_NAME]" at bounding box center [619, 11] width 69 height 8
click at [665, 44] on icon at bounding box center [668, 47] width 11 height 11
click at [643, 24] on link "JB Jose Barrera Fivo Gimnasio 24 horas" at bounding box center [617, 15] width 112 height 19
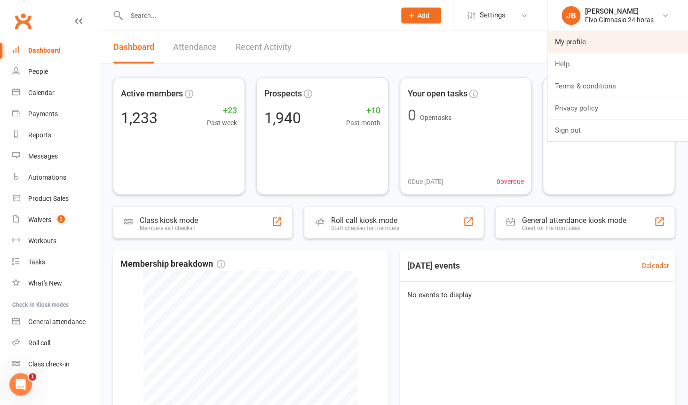
click at [619, 42] on link "My profile" at bounding box center [617, 42] width 141 height 22
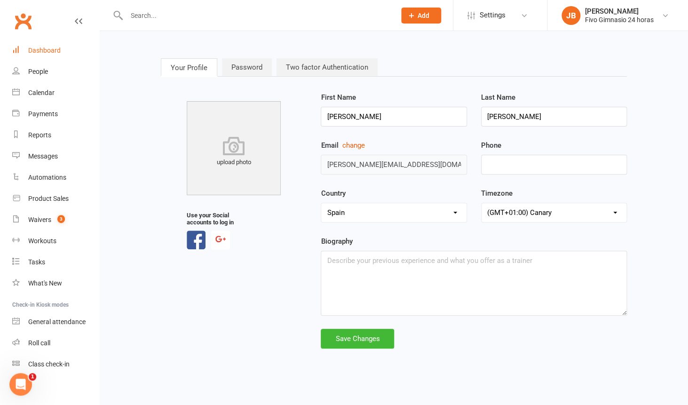
click at [31, 51] on div "Dashboard" at bounding box center [44, 51] width 32 height 8
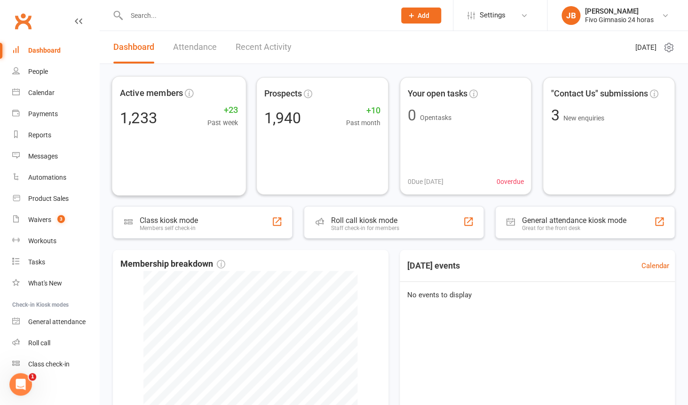
click at [262, 46] on link "Recent Activity" at bounding box center [264, 47] width 56 height 32
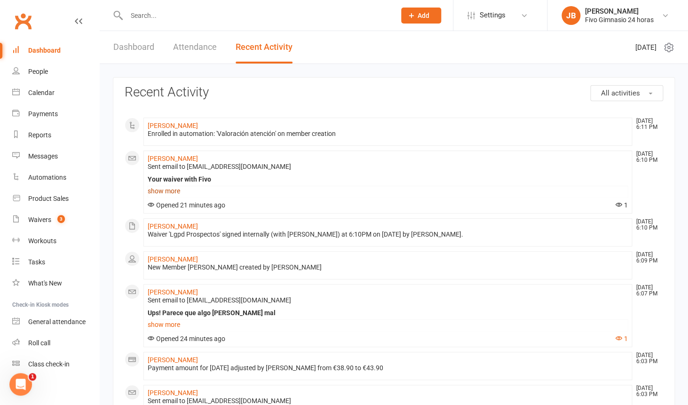
click at [169, 192] on link "show more" at bounding box center [388, 190] width 480 height 13
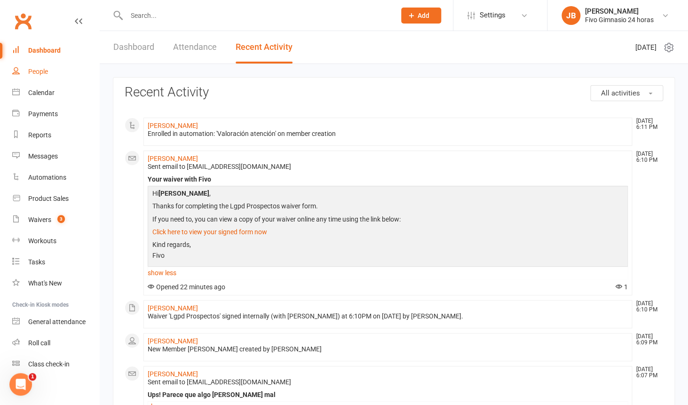
click at [53, 71] on link "People" at bounding box center [55, 71] width 87 height 21
click at [0, 0] on div "Loading" at bounding box center [0, 0] width 0 height 0
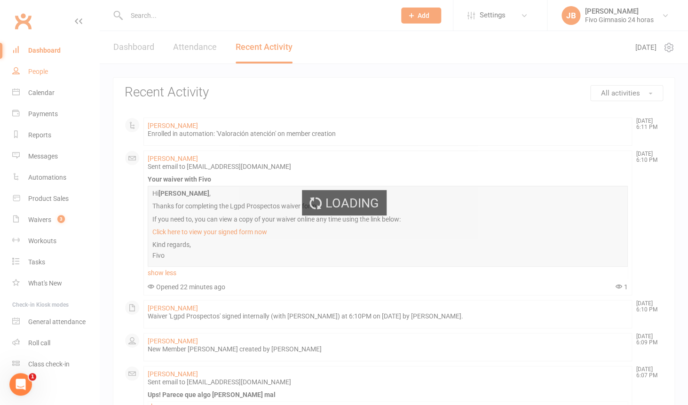
click at [53, 71] on div "Loading" at bounding box center [344, 202] width 688 height 405
select select "100"
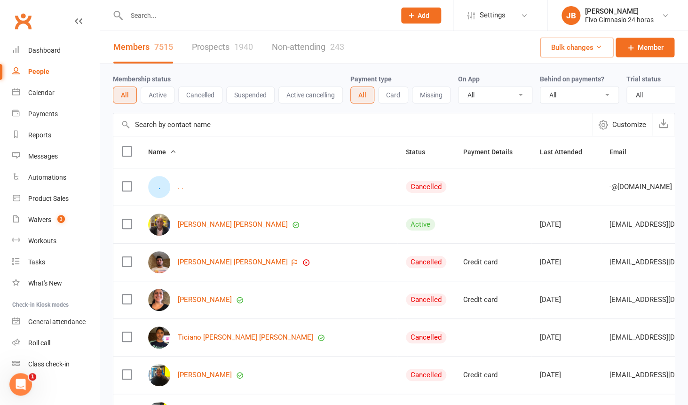
click at [191, 89] on button "Cancelled" at bounding box center [200, 95] width 44 height 17
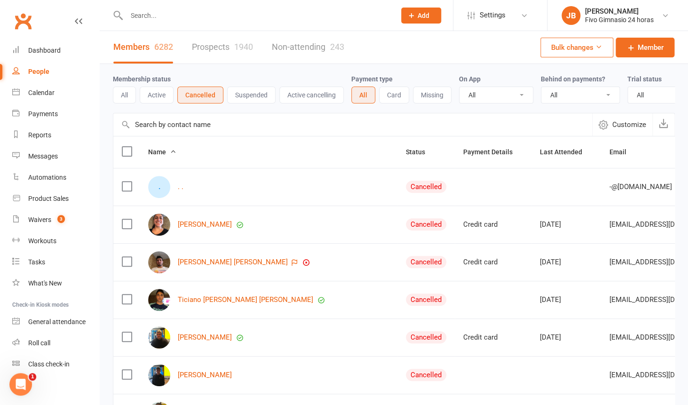
click at [240, 94] on button "Suspended" at bounding box center [251, 95] width 48 height 17
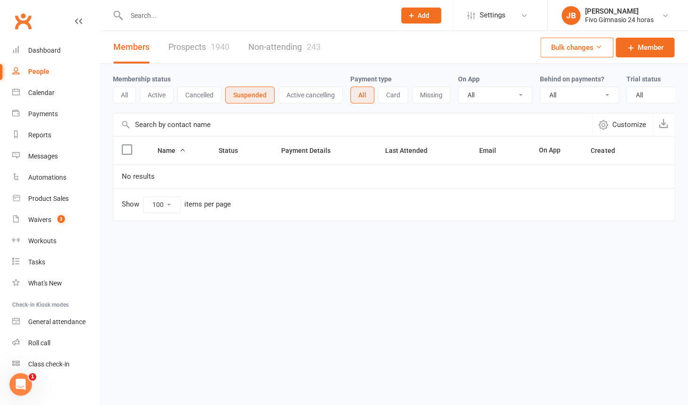
click at [213, 46] on div "1940" at bounding box center [220, 47] width 19 height 10
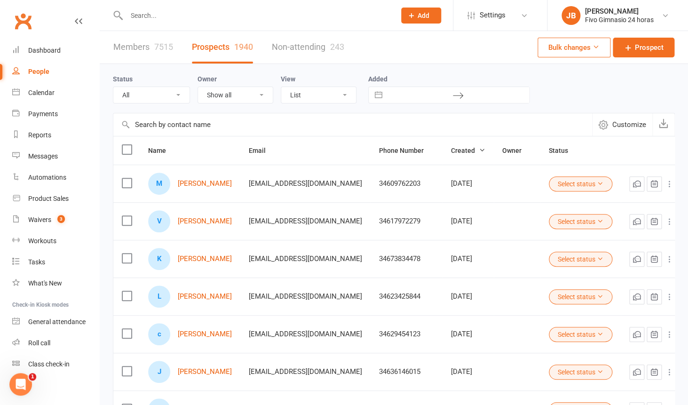
click at [157, 48] on div "7515" at bounding box center [163, 47] width 19 height 10
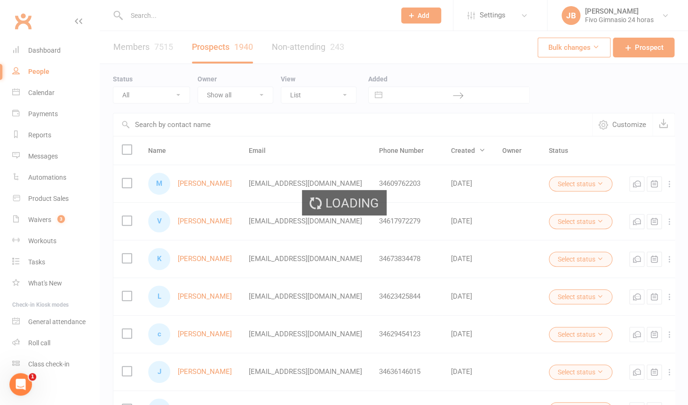
click at [157, 48] on div "Loading" at bounding box center [344, 202] width 688 height 405
select select "100"
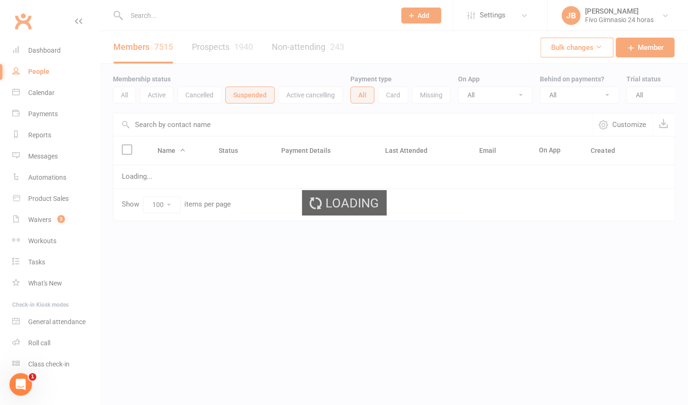
click at [157, 48] on div "Loading" at bounding box center [344, 202] width 688 height 405
click at [157, 48] on div "Members 7515 Prospects 1940 Non-attending 243" at bounding box center [229, 47] width 258 height 32
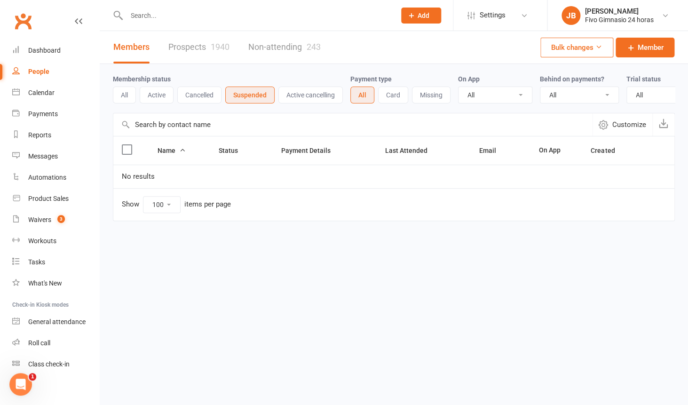
click at [232, 98] on button "Suspended" at bounding box center [249, 95] width 49 height 17
click at [205, 100] on button "Cancelled" at bounding box center [199, 95] width 44 height 17
click at [205, 100] on button "Cancelled" at bounding box center [200, 95] width 46 height 17
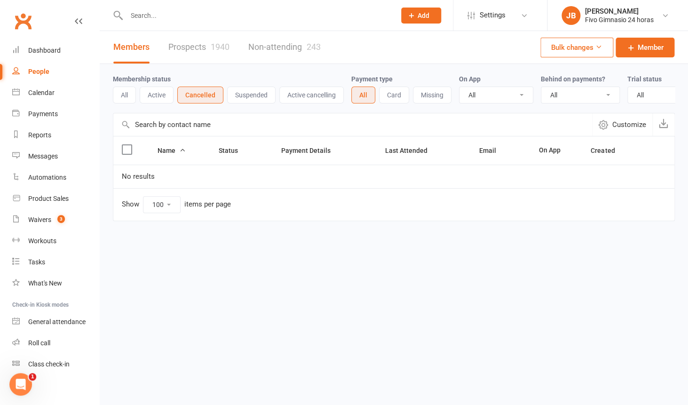
click at [205, 100] on button "Cancelled" at bounding box center [200, 95] width 46 height 17
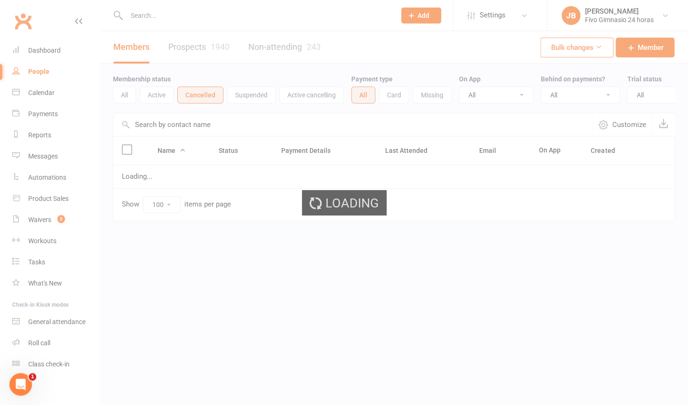
click at [238, 99] on div "Loading" at bounding box center [344, 202] width 688 height 405
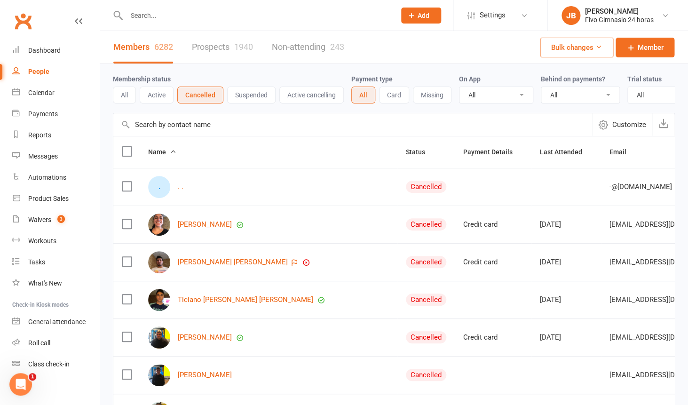
click at [131, 97] on button "All" at bounding box center [124, 95] width 23 height 17
click at [131, 97] on button "All" at bounding box center [125, 95] width 24 height 17
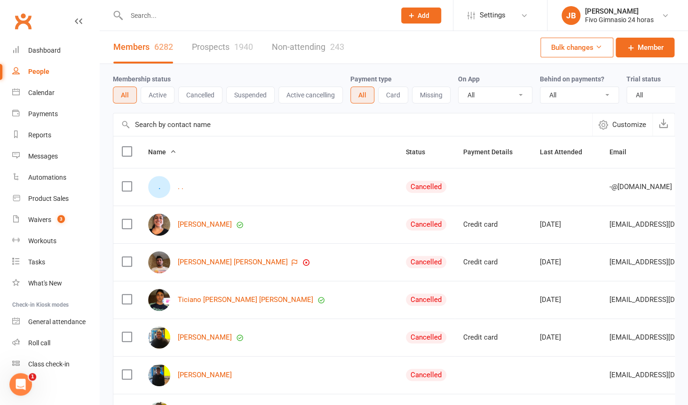
click at [131, 97] on button "All" at bounding box center [125, 95] width 24 height 17
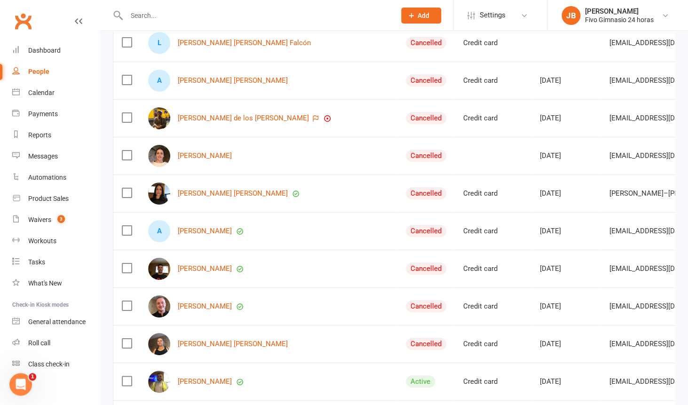
scroll to position [1198, 0]
click at [42, 159] on div "Messages" at bounding box center [43, 156] width 30 height 8
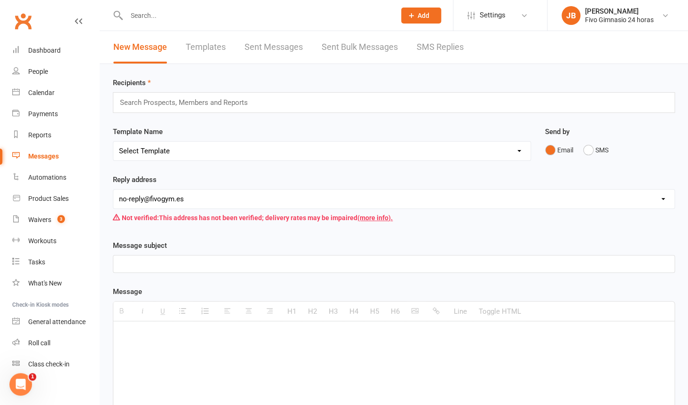
click at [224, 51] on link "Templates" at bounding box center [206, 47] width 40 height 32
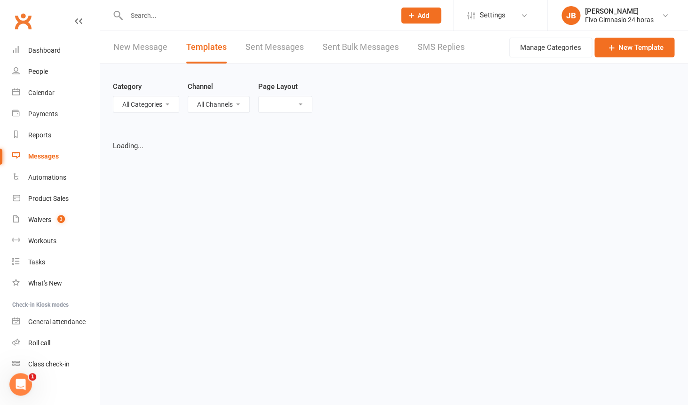
select select "grid"
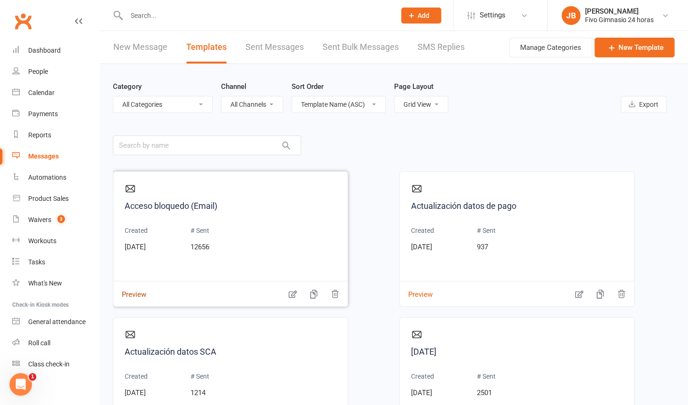
click at [133, 293] on button "Preview" at bounding box center [129, 288] width 33 height 10
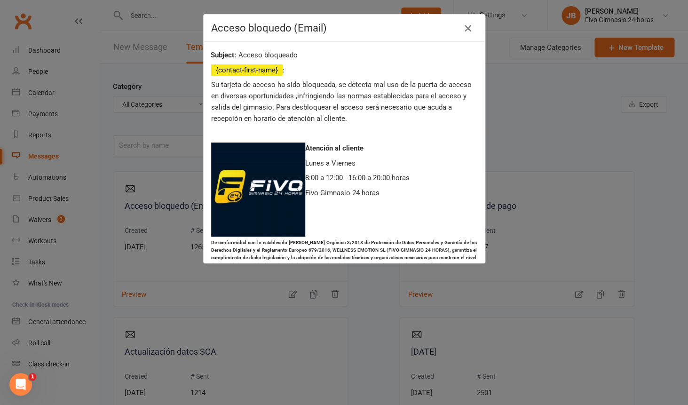
click at [469, 24] on icon "button" at bounding box center [467, 28] width 11 height 11
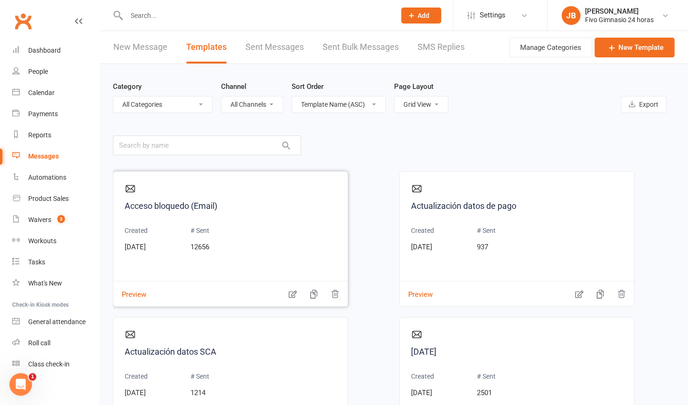
click at [294, 296] on icon "button" at bounding box center [292, 293] width 9 height 9
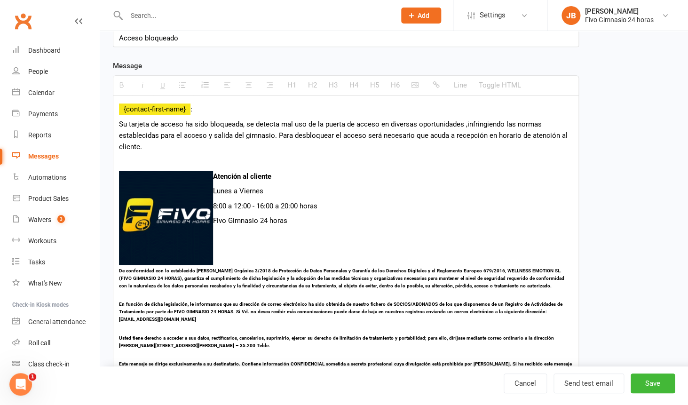
scroll to position [144, 0]
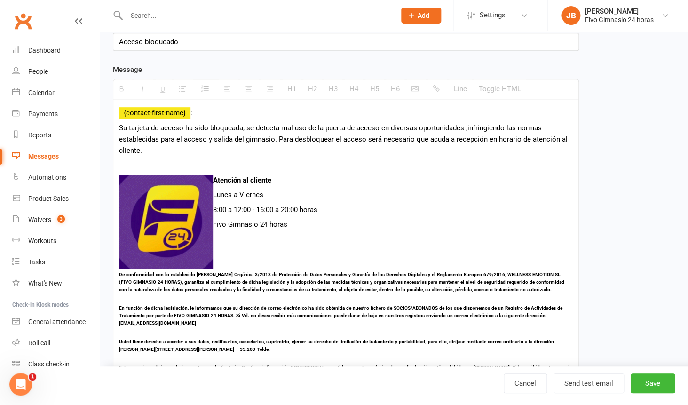
click at [483, 85] on div "H1 H2 H3 H4 H5 H6 Line Toggle HTML" at bounding box center [346, 89] width 466 height 20
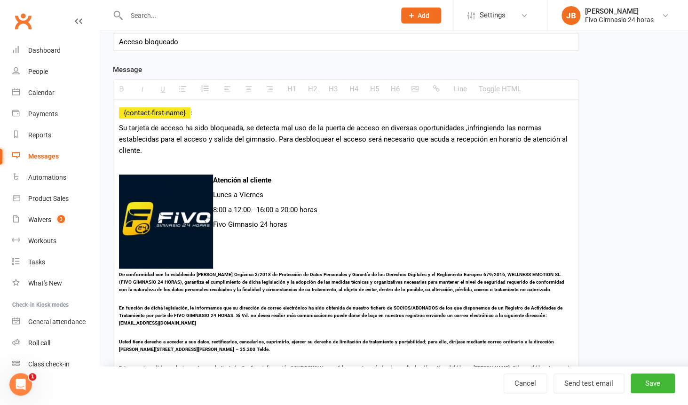
click at [484, 91] on div "H1 H2 H3 H4 H5 H6 Line Toggle HTML" at bounding box center [346, 89] width 466 height 20
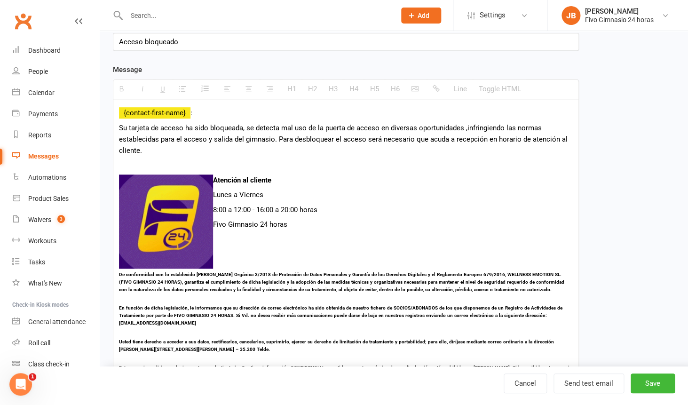
click at [401, 153] on p "Su tarjeta de acceso ha sido bloqueada, se detecta mal uso de la puerta de acce…" at bounding box center [346, 139] width 454 height 34
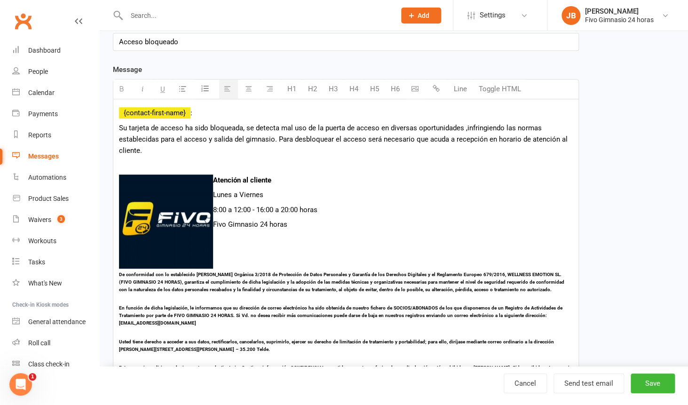
click at [504, 92] on button "Toggle HTML" at bounding box center [500, 88] width 52 height 19
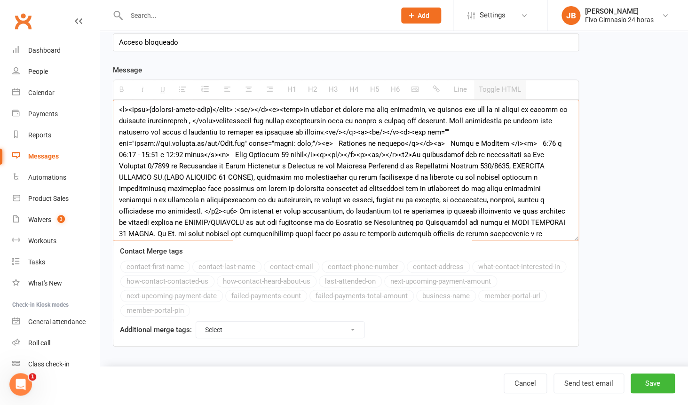
scroll to position [77, 0]
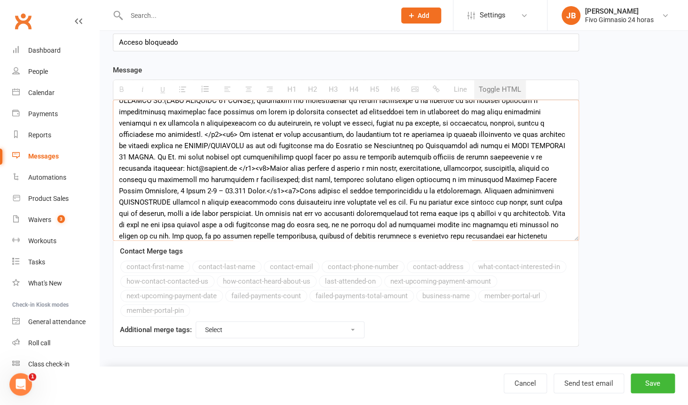
click at [411, 178] on textarea at bounding box center [346, 170] width 466 height 141
paste textarea "h1 style="text-align:center"><img alt="" src="https://tt-image-cdn-fharbphqg8h3…"
type textarea "<h1 style="text-align:center"><img alt="" src="https://tt-image-cdn-fharbphqg8h…"
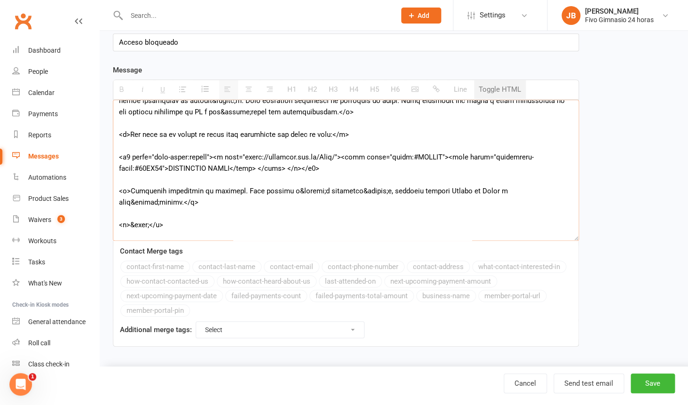
scroll to position [427, 0]
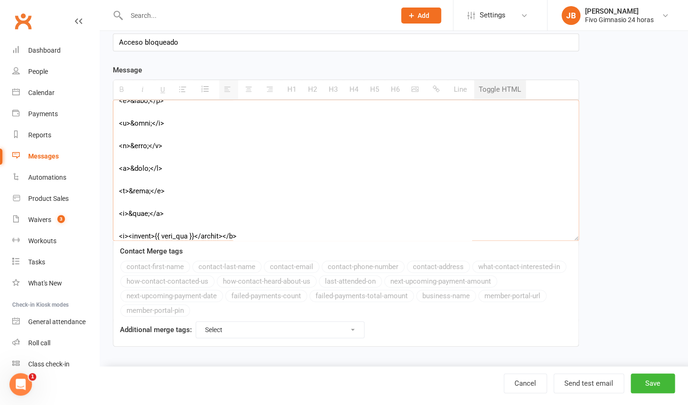
click at [497, 93] on button "Toggle HTML" at bounding box center [500, 89] width 52 height 19
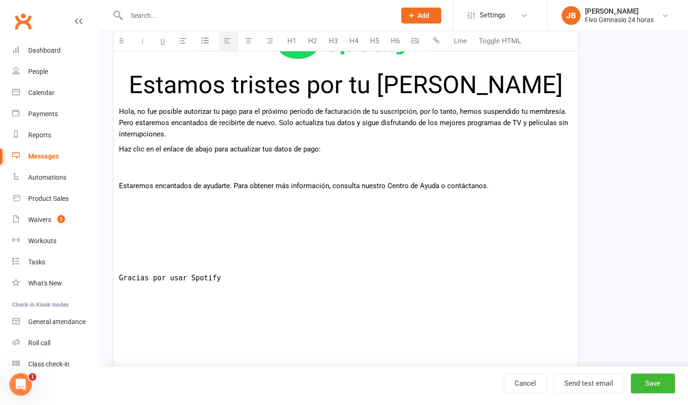
scroll to position [269, 0]
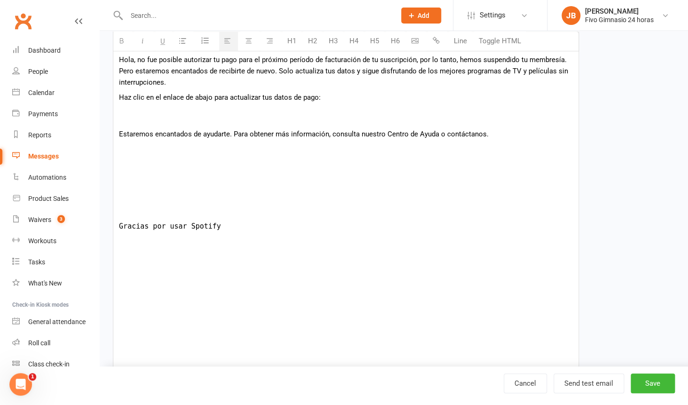
click at [189, 229] on pre "Gracias por usar Spotify" at bounding box center [346, 226] width 454 height 11
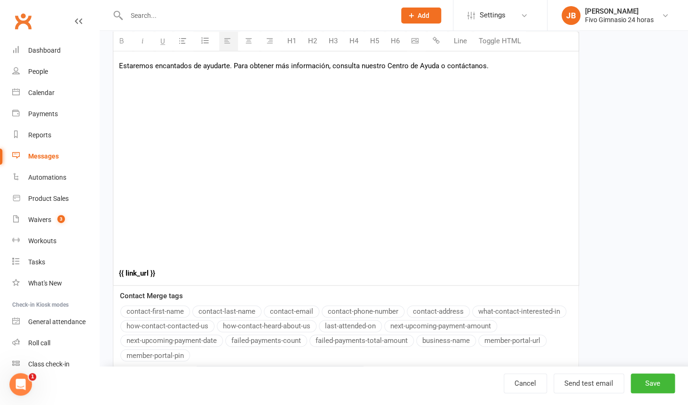
scroll to position [347, 0]
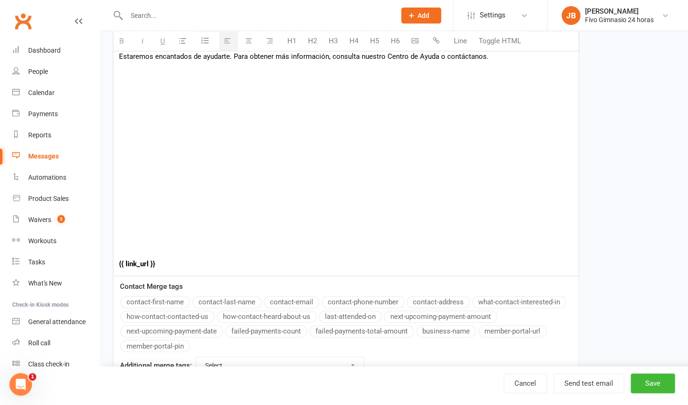
click at [141, 260] on p "{{ link_url }}" at bounding box center [346, 263] width 454 height 11
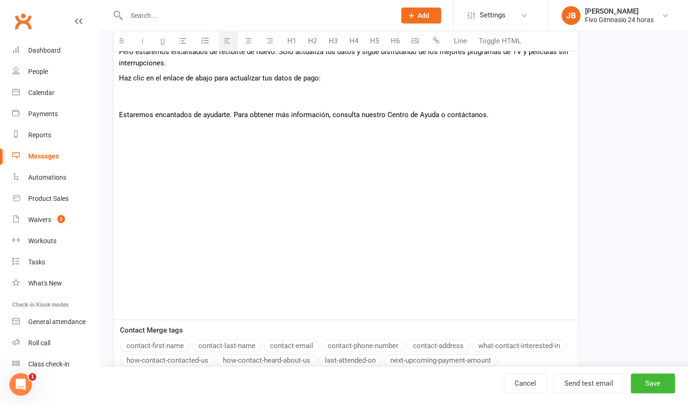
scroll to position [184, 0]
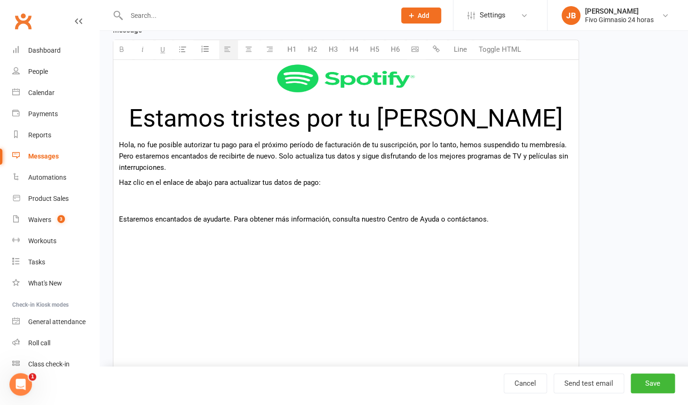
click at [310, 207] on div "Estamos tristes por tu partida Hola, no fue posible autorizar tu pago para el p…" at bounding box center [345, 242] width 465 height 364
click at [317, 199] on span "ACTUALIZAR DATOS" at bounding box center [345, 198] width 121 height 16
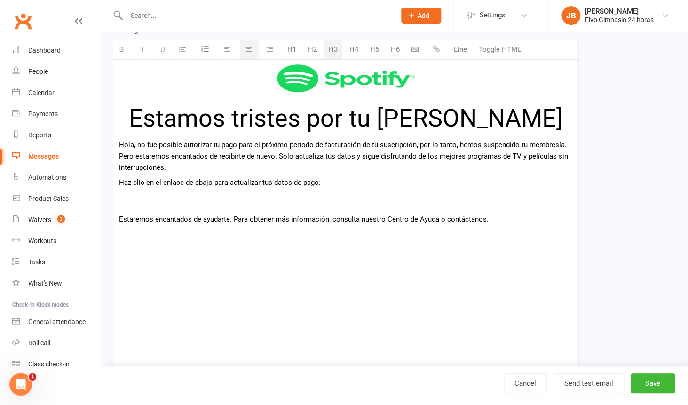
click at [143, 49] on icon "button" at bounding box center [142, 49] width 7 height 7
click at [436, 47] on icon "button" at bounding box center [436, 48] width 7 height 7
click at [389, 207] on div "Estamos tristes por tu partida Hola, no fue posible autorizar tu pago para el p…" at bounding box center [345, 242] width 465 height 364
click at [389, 197] on span "ACTUALIZAR DATOS" at bounding box center [345, 198] width 121 height 16
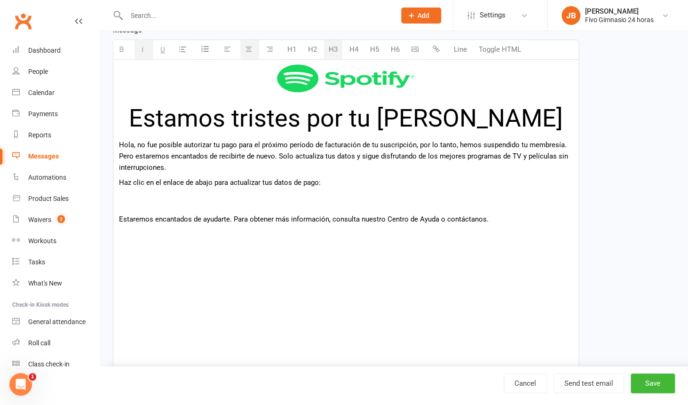
click at [389, 197] on span "ACTUALIZAR DATOS" at bounding box center [345, 198] width 121 height 16
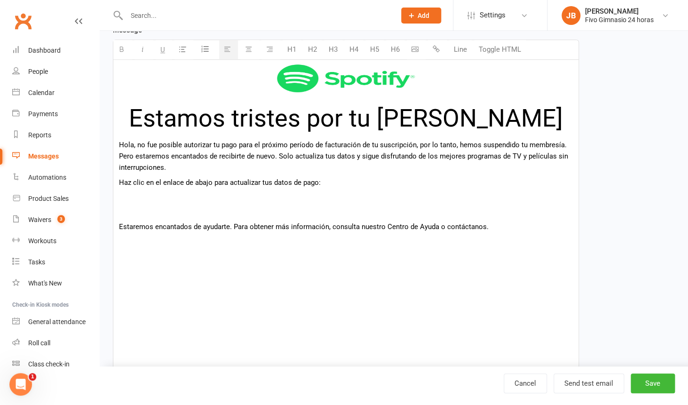
click at [507, 51] on button "Toggle HTML" at bounding box center [500, 49] width 52 height 19
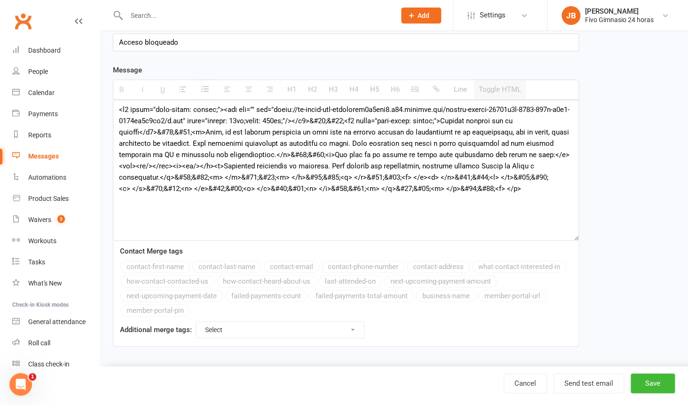
scroll to position [144, 0]
click at [411, 143] on textarea at bounding box center [346, 170] width 466 height 141
paste textarea "center"><img alt="" src="https://tt-image-cdn-fharbphqg8h3bxg7.z03.azurefd.net/…"
type textarea "<h1 style="text-align:center"><img alt="" src="https://tt-image-cdn-fharbphqg8h…"
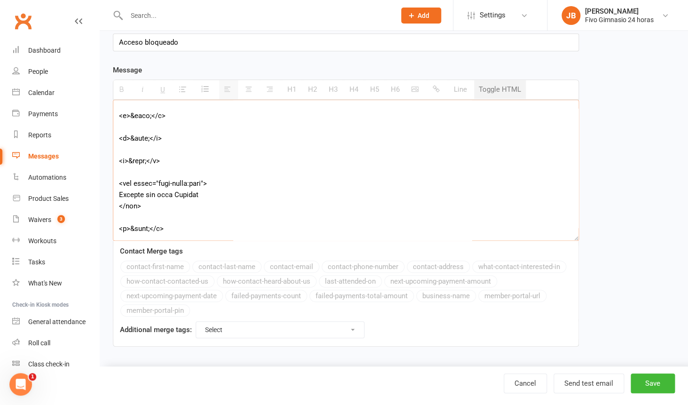
scroll to position [225, 0]
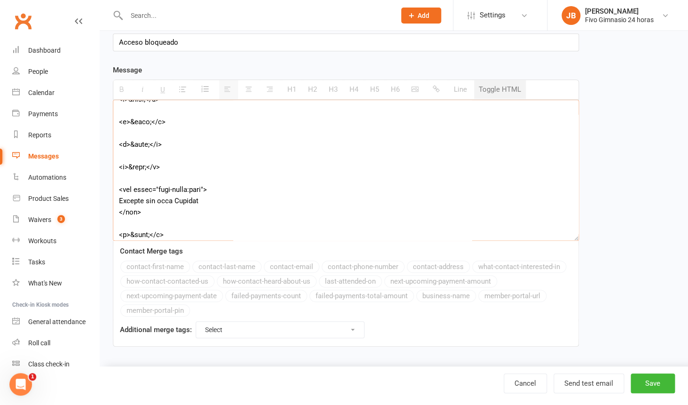
click at [490, 98] on button "Toggle HTML" at bounding box center [500, 89] width 52 height 19
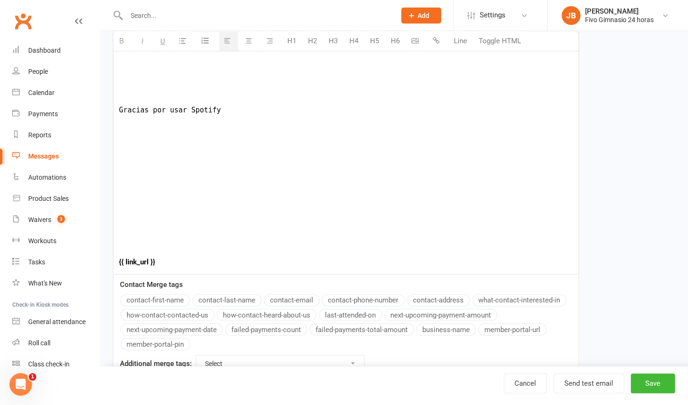
scroll to position [419, 0]
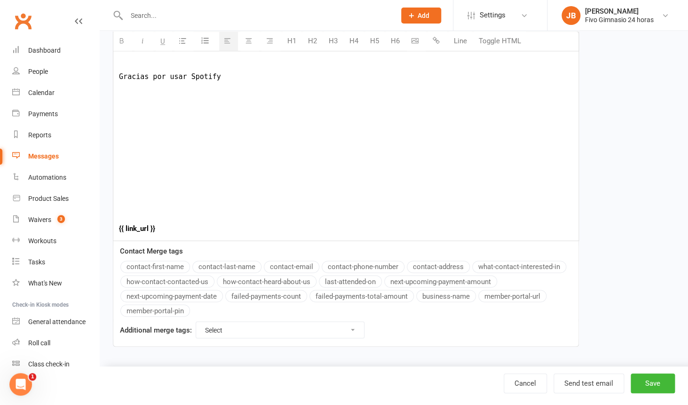
click at [137, 230] on strong "{{ link_url }}" at bounding box center [137, 228] width 36 height 8
click at [151, 268] on button "contact-first-name" at bounding box center [155, 267] width 70 height 12
click at [221, 268] on button "contact-last-name" at bounding box center [226, 267] width 69 height 12
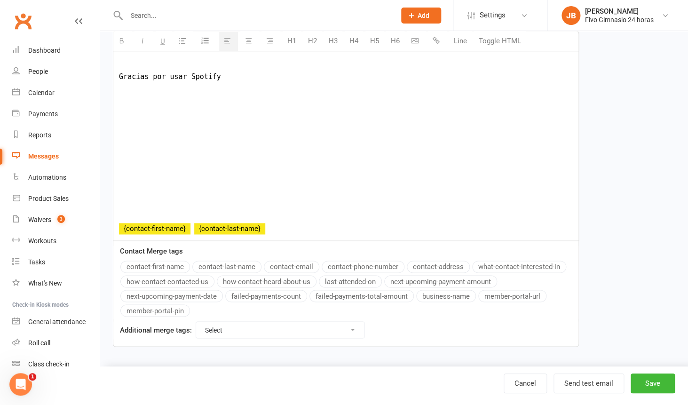
click at [287, 268] on button "contact-email" at bounding box center [291, 267] width 55 height 12
click at [343, 262] on button "contact-phone-number" at bounding box center [363, 267] width 83 height 12
click at [420, 267] on button "contact-address" at bounding box center [438, 267] width 63 height 12
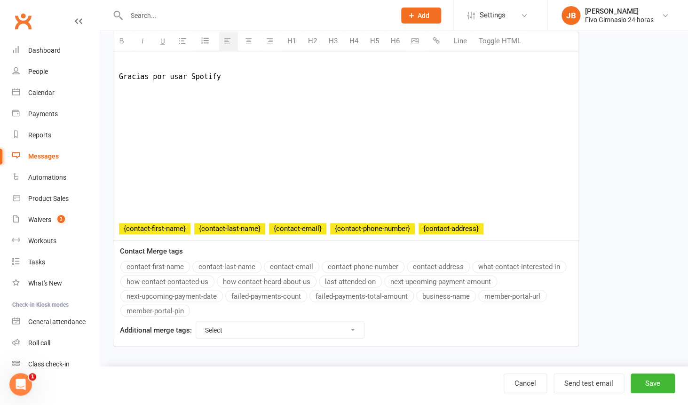
click at [170, 308] on button "member-portal-pin" at bounding box center [155, 310] width 70 height 12
click at [185, 299] on button "next-upcoming-payment-date" at bounding box center [171, 296] width 103 height 12
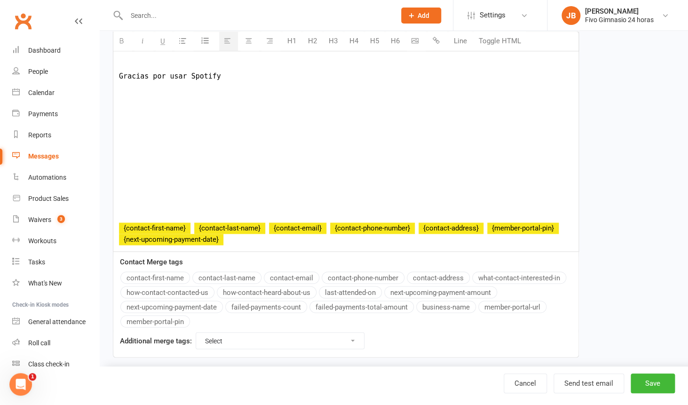
click at [185, 292] on button "how-contact-contacted-us" at bounding box center [167, 292] width 94 height 12
click at [242, 292] on button "how-contact-heard-about-us" at bounding box center [267, 292] width 100 height 12
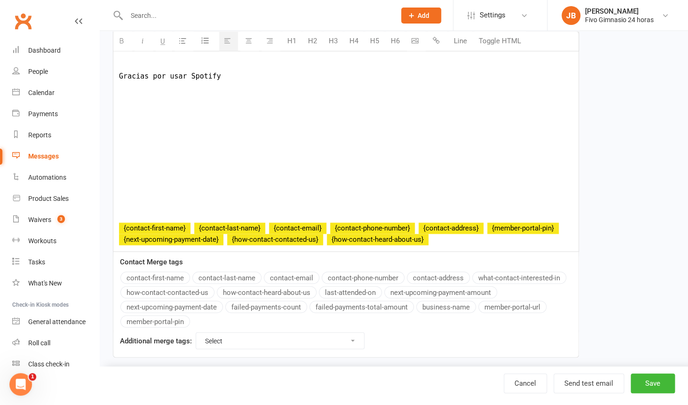
click at [349, 292] on button "last-attended-on" at bounding box center [350, 292] width 63 height 12
click at [417, 292] on button "next-upcoming-payment-amount" at bounding box center [440, 292] width 113 height 12
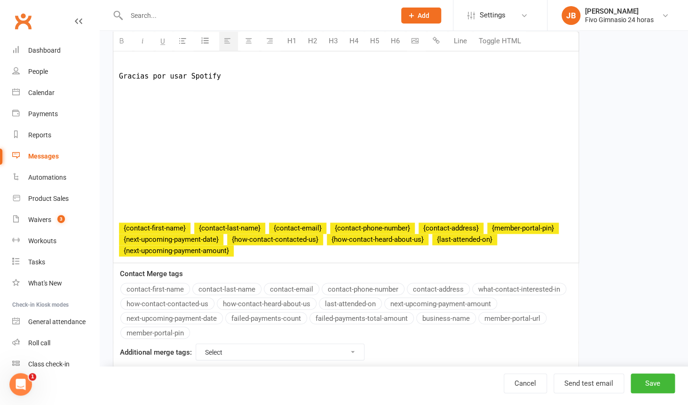
click at [443, 321] on button "business-name" at bounding box center [446, 318] width 60 height 12
click at [500, 321] on button "member-portal-url" at bounding box center [512, 318] width 68 height 12
click at [340, 320] on button "failed-payments-total-amount" at bounding box center [361, 318] width 104 height 12
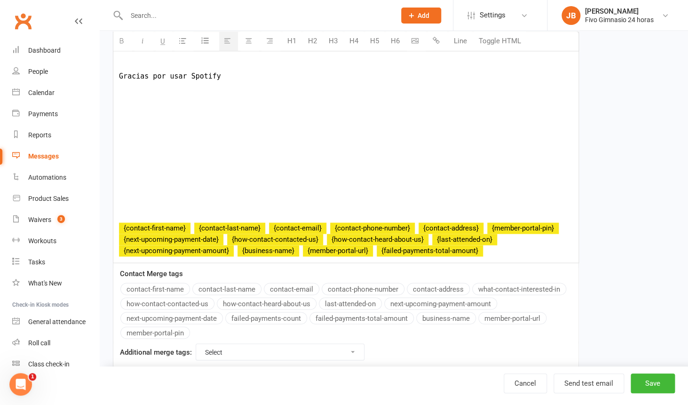
click at [272, 324] on button "failed-payments-count" at bounding box center [266, 318] width 82 height 12
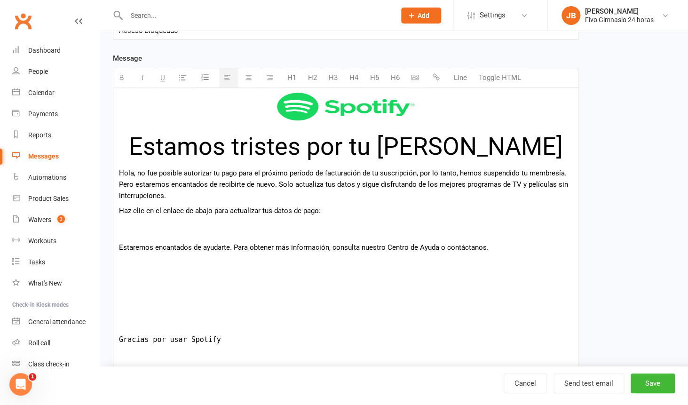
scroll to position [166, 0]
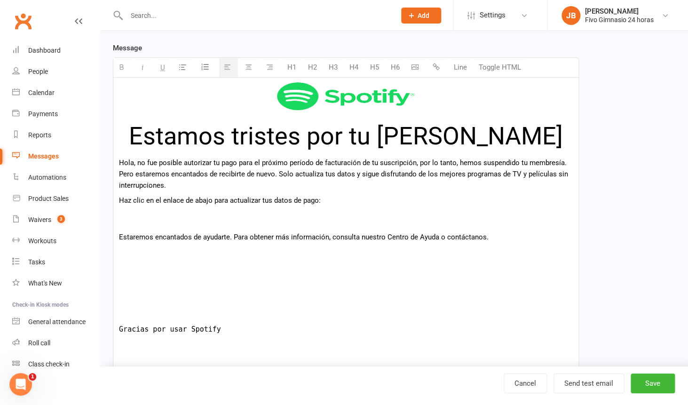
click at [423, 213] on h3 "ACTUALIZAR DATOS" at bounding box center [346, 216] width 454 height 15
drag, startPoint x: 415, startPoint y: 220, endPoint x: 280, endPoint y: 222, distance: 135.5
click at [280, 222] on h3 "ACTUALIZAR DATOS" at bounding box center [346, 216] width 454 height 15
click at [272, 231] on div "Estamos tristes por tu partida Hola, no fue posible autorizar tu pago para el p…" at bounding box center [345, 297] width 465 height 438
drag, startPoint x: 427, startPoint y: 211, endPoint x: 277, endPoint y: 213, distance: 150.0
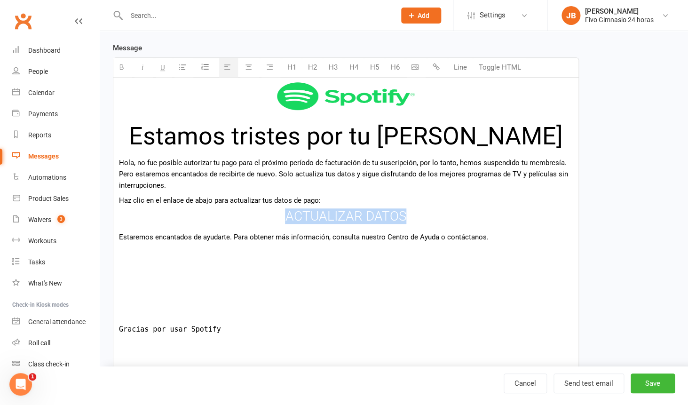
click at [277, 213] on h3 "ACTUALIZAR DATOS" at bounding box center [346, 216] width 454 height 15
copy span "ACTUALIZAR DATOS"
click at [325, 215] on h3 "ACTUALIZAR DATOS" at bounding box center [346, 216] width 454 height 15
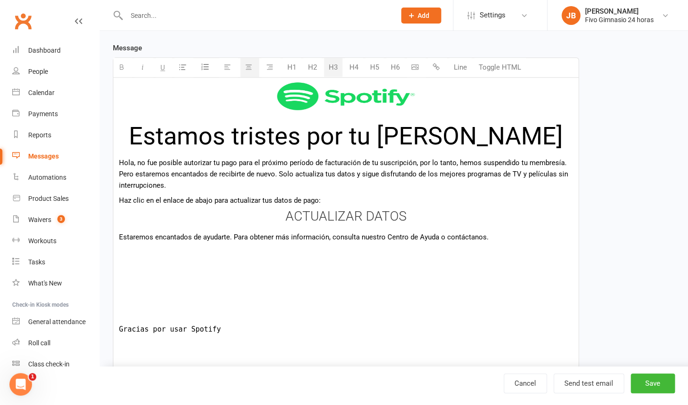
click at [436, 66] on icon "button" at bounding box center [436, 66] width 7 height 7
click at [404, 271] on p at bounding box center [346, 266] width 454 height 11
click at [434, 218] on h3 "ACTUALIZAR DATOS" at bounding box center [346, 216] width 454 height 15
click at [125, 68] on icon "button" at bounding box center [121, 66] width 7 height 7
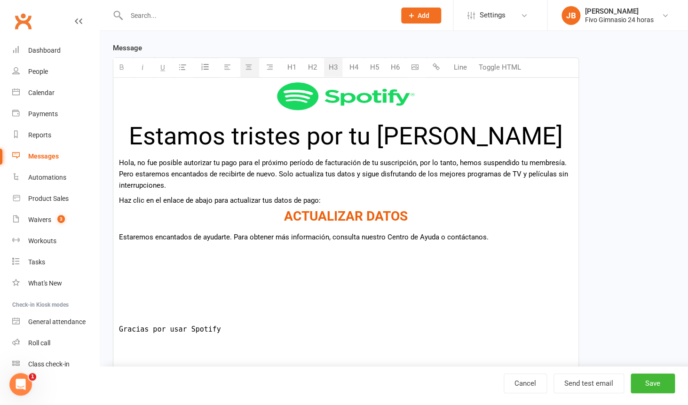
click at [214, 213] on h3 "ACTUALIZAR DATOS" at bounding box center [346, 216] width 454 height 15
click at [497, 71] on button "Toggle HTML" at bounding box center [500, 67] width 52 height 19
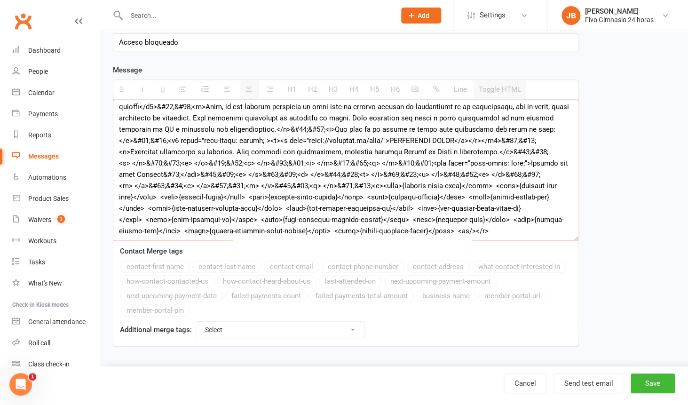
scroll to position [20, 0]
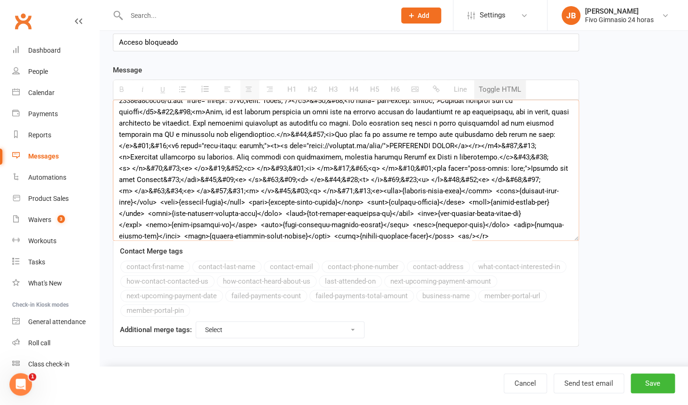
click at [518, 88] on button "Toggle HTML" at bounding box center [500, 89] width 52 height 19
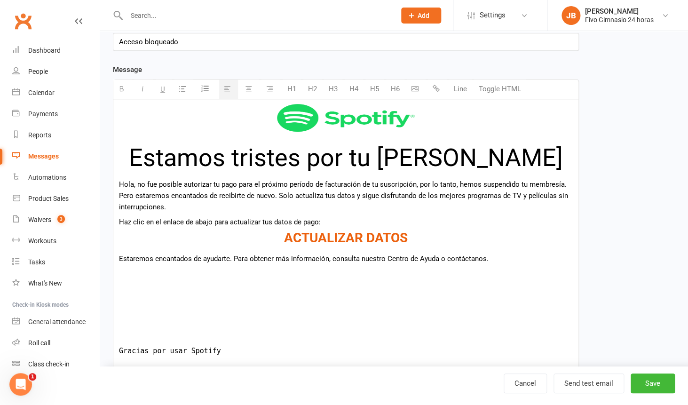
click at [344, 284] on p at bounding box center [346, 288] width 454 height 11
click at [458, 87] on button "Line" at bounding box center [460, 88] width 23 height 19
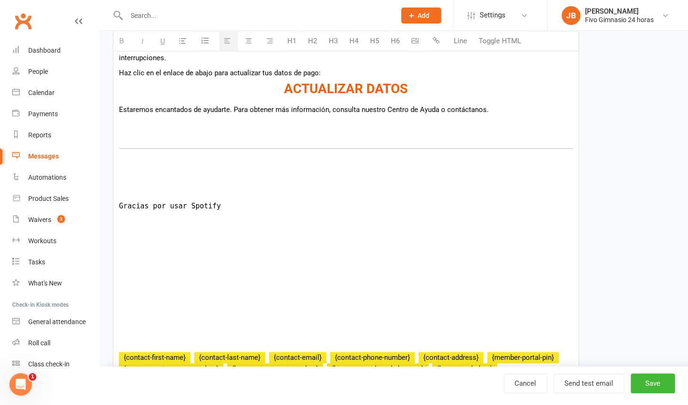
scroll to position [288, 0]
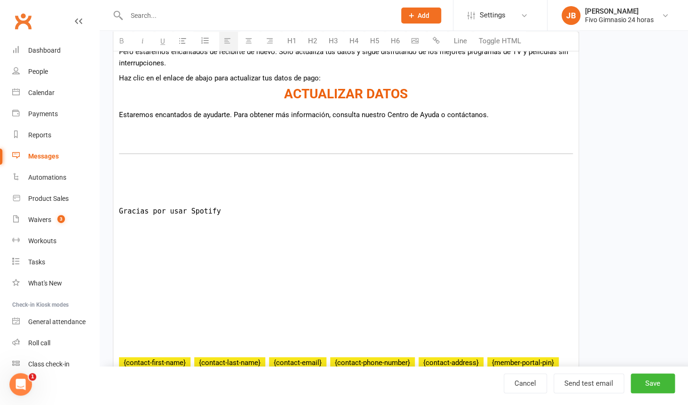
click at [179, 197] on p at bounding box center [346, 192] width 454 height 11
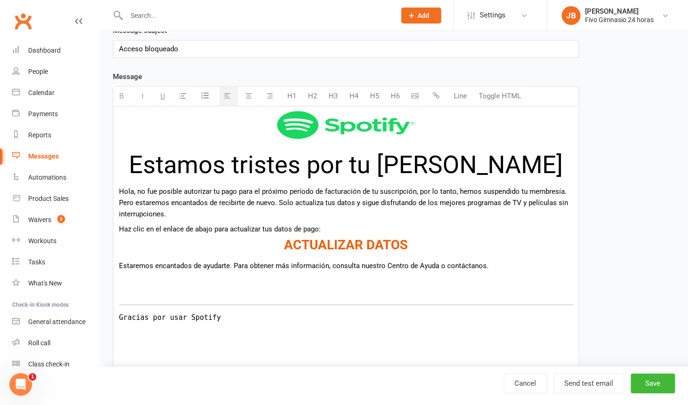
scroll to position [132, 0]
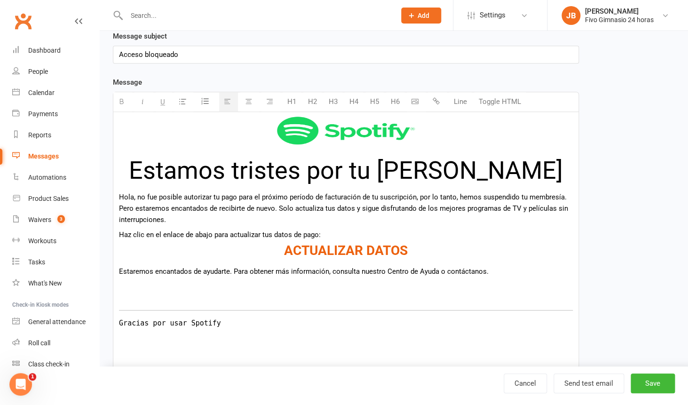
click at [230, 174] on h1 "Estamos tristes por tu partida" at bounding box center [346, 170] width 454 height 27
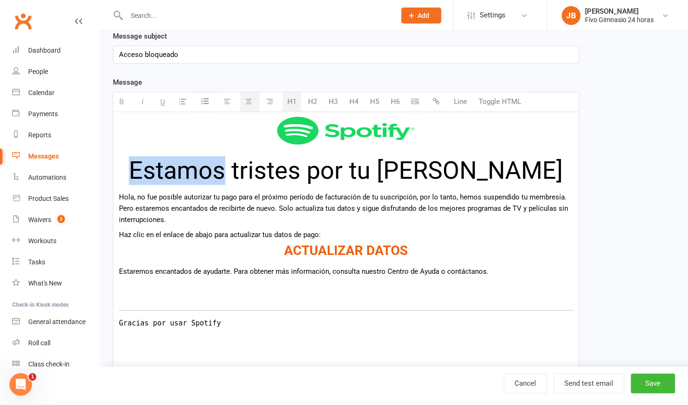
click at [230, 174] on h1 "Estamos tristes por tu partida" at bounding box center [346, 170] width 454 height 27
click at [161, 54] on div "Acceso bloqueado" at bounding box center [345, 54] width 465 height 17
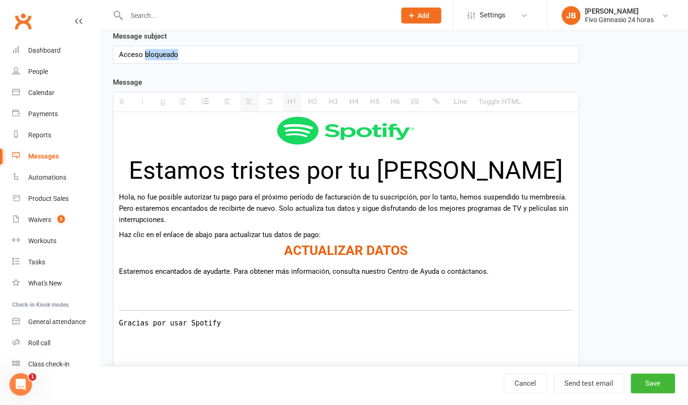
click at [161, 54] on div "Acceso bloqueado" at bounding box center [345, 54] width 465 height 17
paste div
click at [193, 74] on old-template-editor "Template Name Acceso bloquedo (Email) Send by Email SMS Category Manage categor…" at bounding box center [346, 275] width 466 height 681
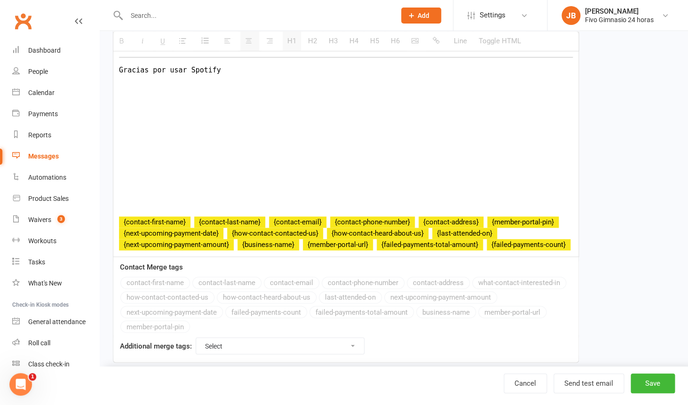
scroll to position [412, 0]
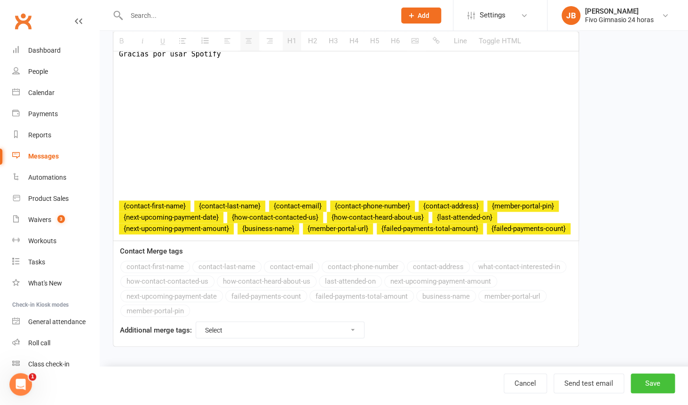
click at [655, 380] on button "Save" at bounding box center [653, 383] width 44 height 20
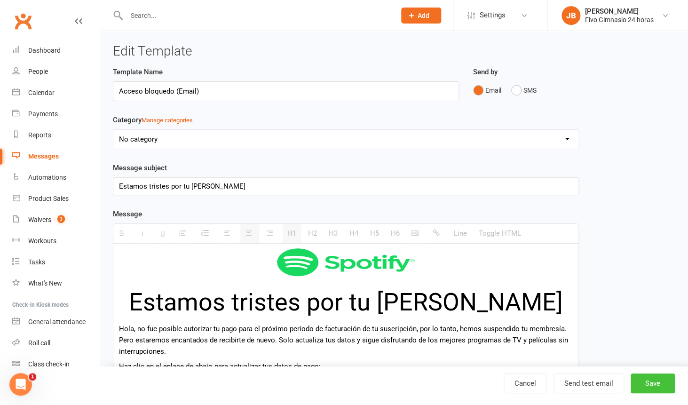
select select "grid"
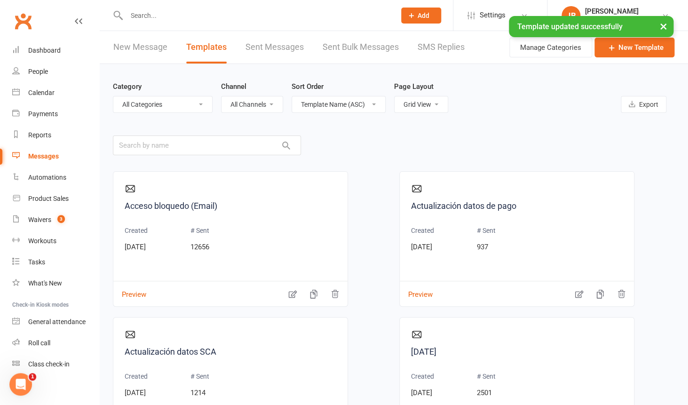
click at [137, 47] on link "New Message" at bounding box center [140, 47] width 54 height 32
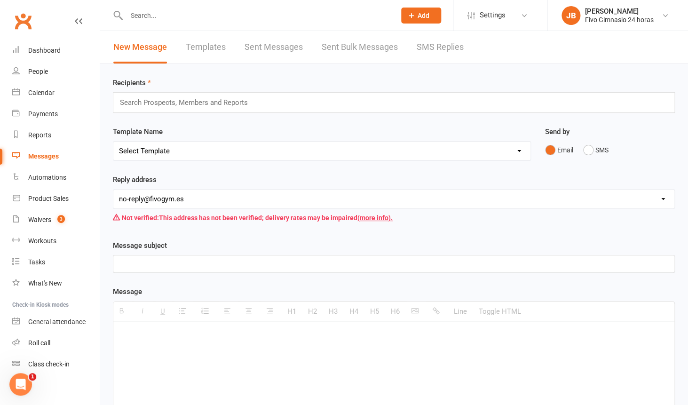
click at [113, 142] on select "Select Template [Email] Información fase 3 [Email] Aviso primero de incumplimie…" at bounding box center [321, 151] width 417 height 19
select select "4"
click option "[Email] Acceso bloquedo (Email)" at bounding box center [0, 0] width 0 height 0
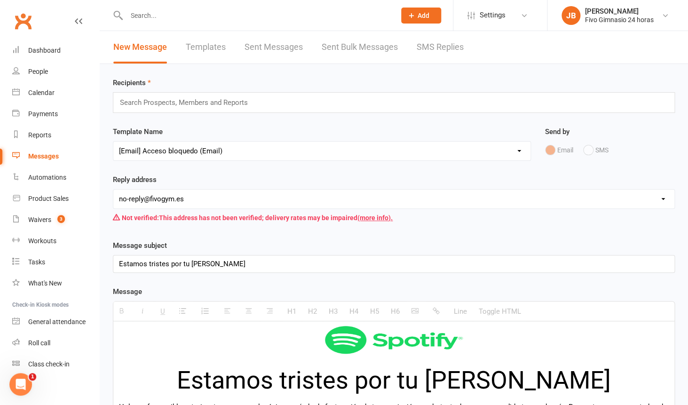
select select "0"
click option "hello@clubworx.com" at bounding box center [0, 0] width 0 height 0
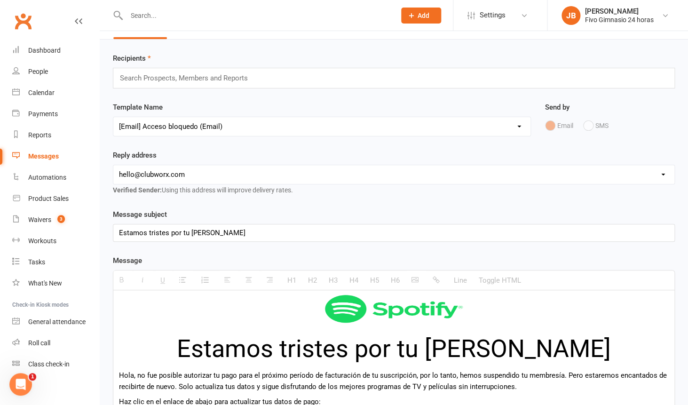
scroll to position [25, 0]
click at [205, 75] on input "text" at bounding box center [188, 77] width 138 height 12
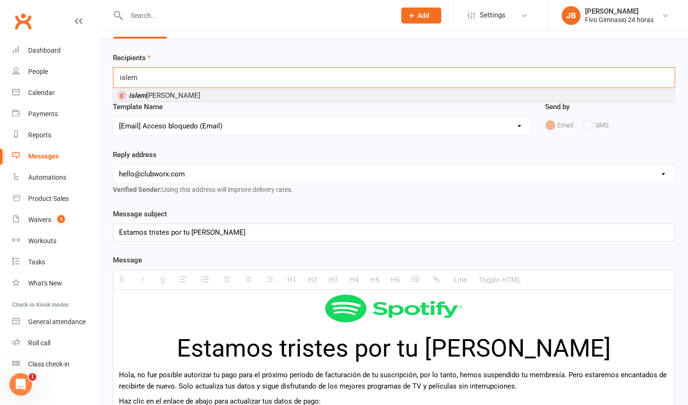
type input "islem"
click at [165, 94] on span "islem jamal" at bounding box center [164, 95] width 71 height 8
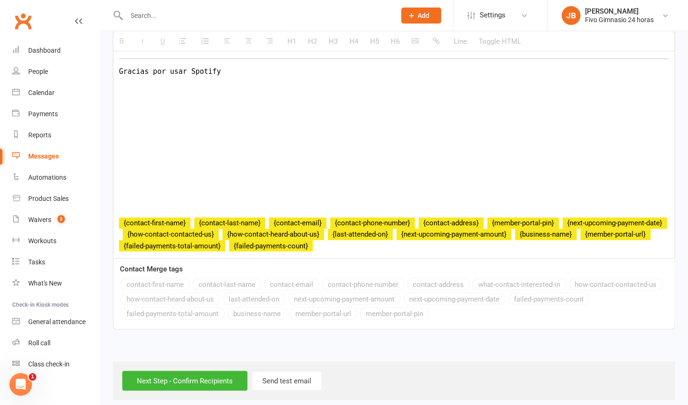
scroll to position [454, 0]
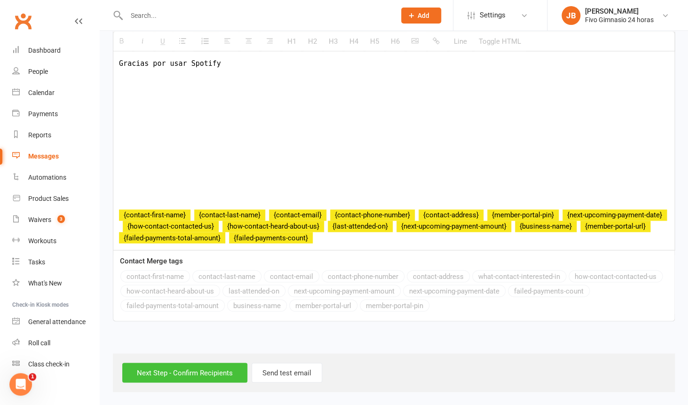
click at [191, 377] on input "Next Step - Confirm Recipients" at bounding box center [184, 373] width 125 height 20
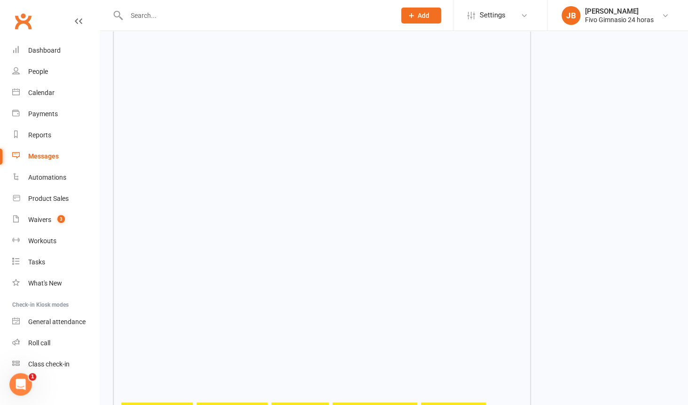
scroll to position [826, 0]
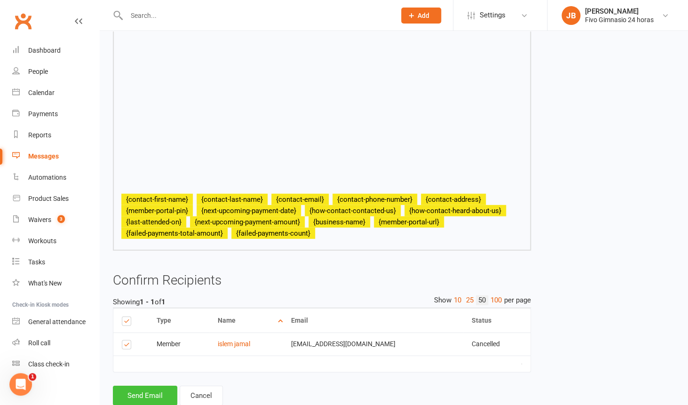
click at [155, 386] on button "Send Email" at bounding box center [145, 396] width 64 height 20
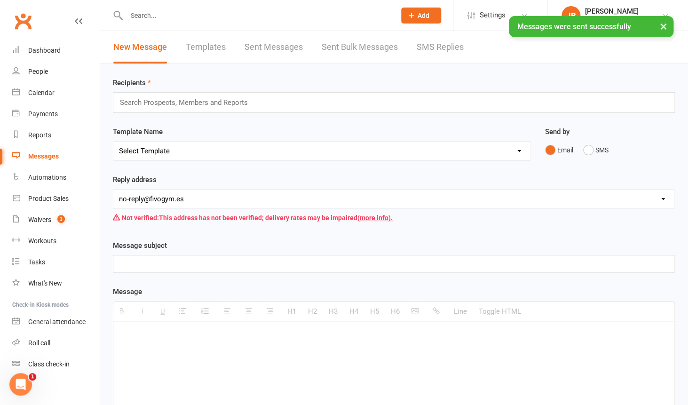
click at [188, 103] on input "text" at bounding box center [188, 102] width 138 height 12
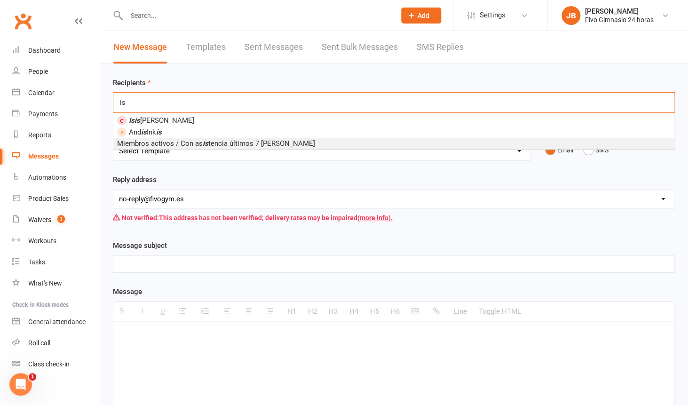
type input "is"
click at [177, 179] on div "Reply address hello@clubworx.com hola@fivogym.es c.santos@fivogym.es maria@fivo…" at bounding box center [394, 200] width 562 height 53
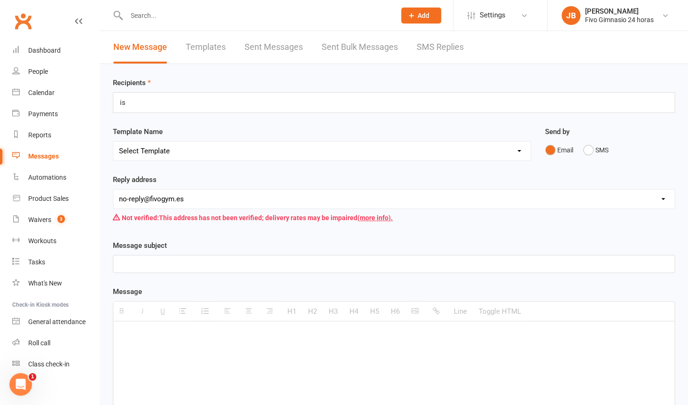
scroll to position [6, 0]
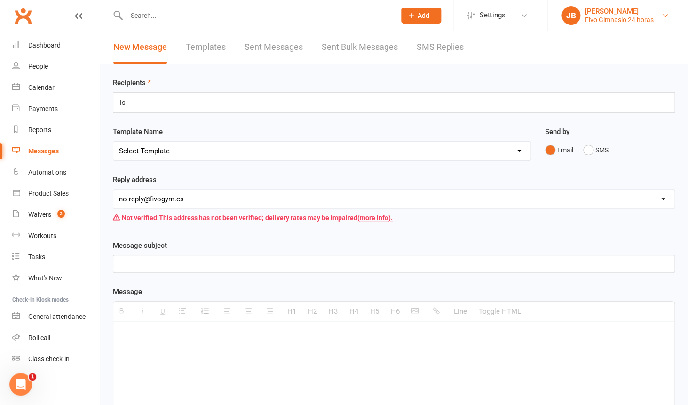
click at [610, 20] on div "Fivo Gimnasio 24 horas" at bounding box center [619, 20] width 69 height 8
click at [511, 19] on link "Settings" at bounding box center [499, 15] width 65 height 21
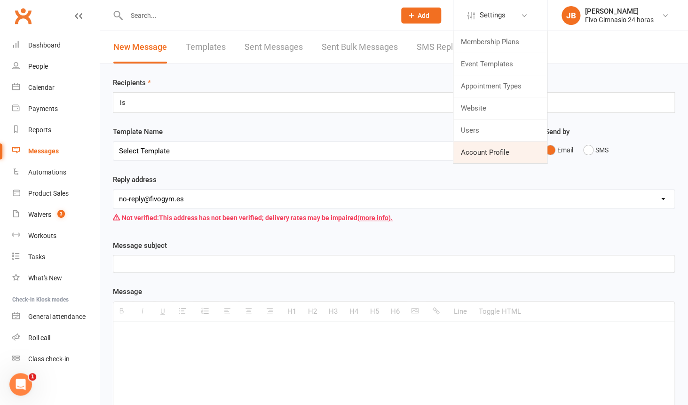
click at [481, 155] on link "Account Profile" at bounding box center [500, 153] width 94 height 22
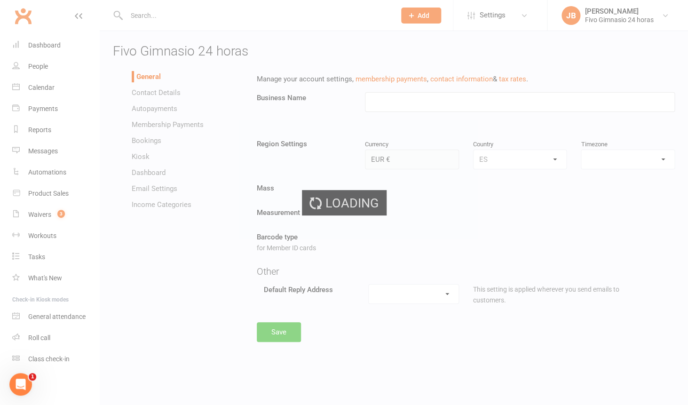
type input "Fivo Gimnasio 24 horas"
select select "Atlantic/Canary"
select select "no-reply@fivogym.es"
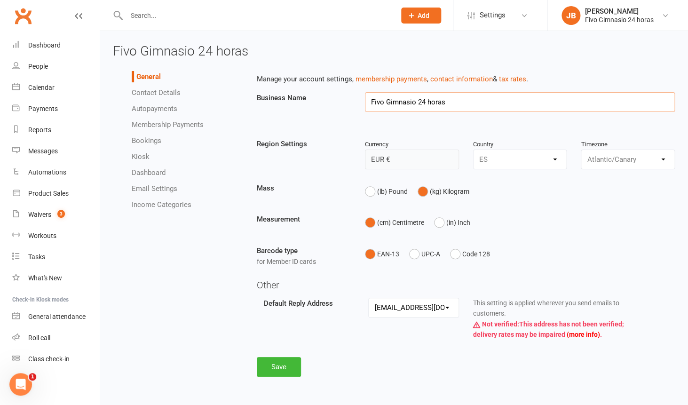
click at [441, 101] on input "Fivo Gimnasio 24 horas" at bounding box center [520, 102] width 310 height 20
paste input "Տроtіfу"
type input "Տроtіfу"
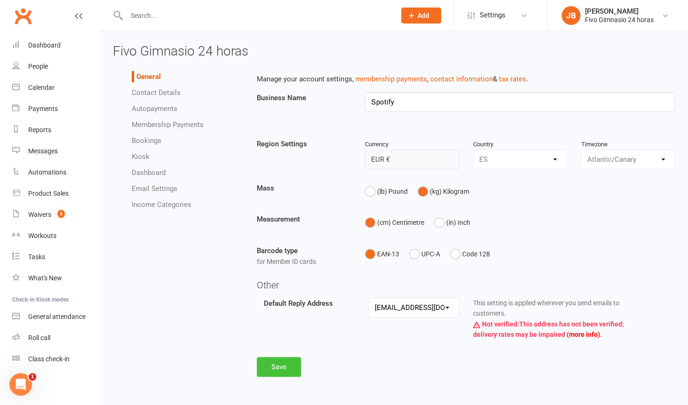
click at [282, 368] on button "Save" at bounding box center [279, 367] width 44 height 20
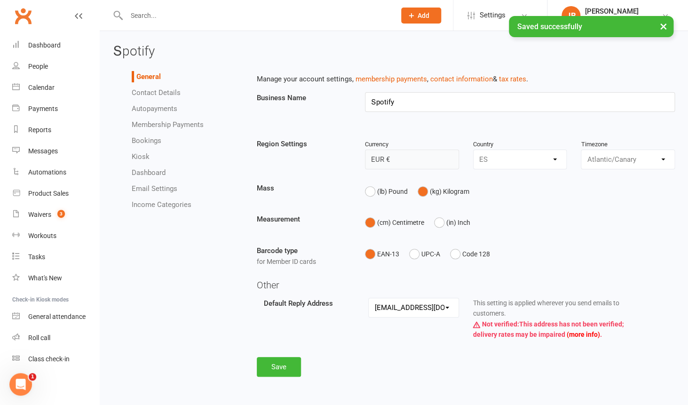
click at [175, 11] on input "text" at bounding box center [256, 15] width 265 height 13
click at [54, 143] on link "Messages" at bounding box center [55, 151] width 87 height 21
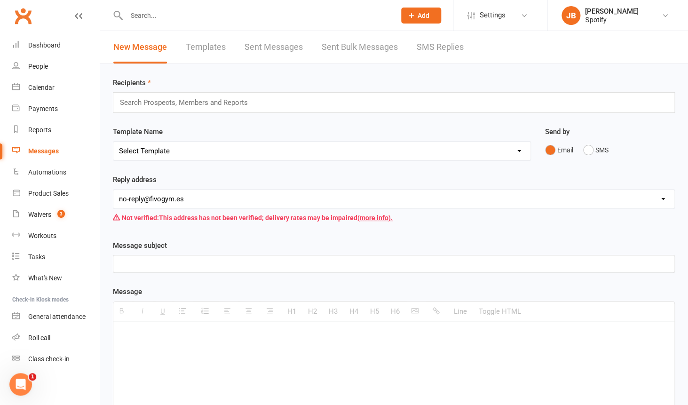
click at [186, 106] on input "text" at bounding box center [188, 102] width 138 height 12
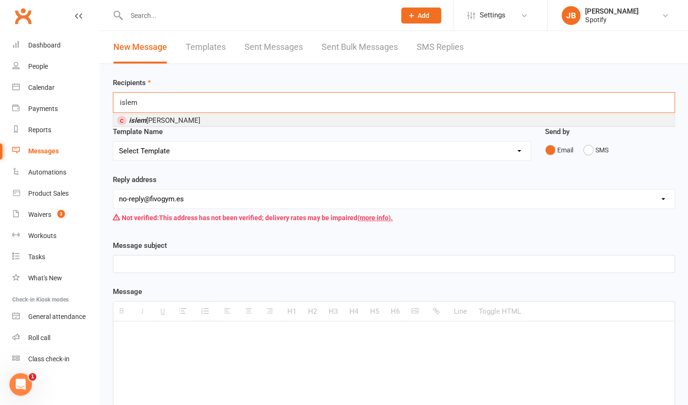
type input "islem"
click at [175, 122] on li "islem jamal" at bounding box center [393, 120] width 561 height 12
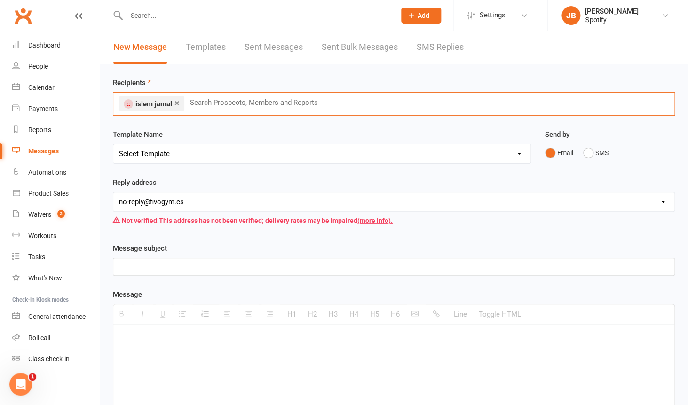
click at [113, 144] on select "Select Template [Email] Información fase 3 [Email] Aviso primero de incumplimie…" at bounding box center [321, 153] width 417 height 19
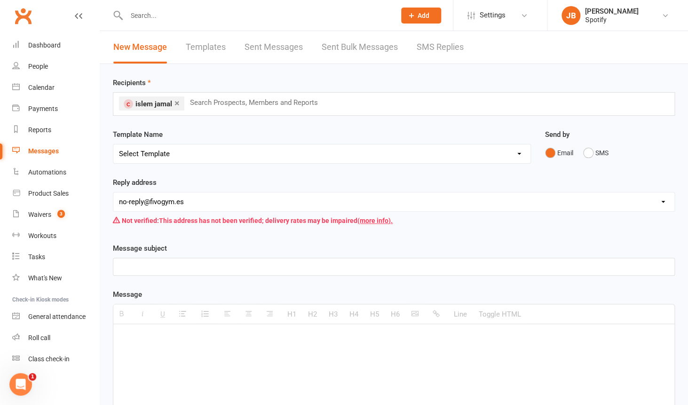
select select "4"
click option "[Email] Acceso bloquedo (Email)" at bounding box center [0, 0] width 0 height 0
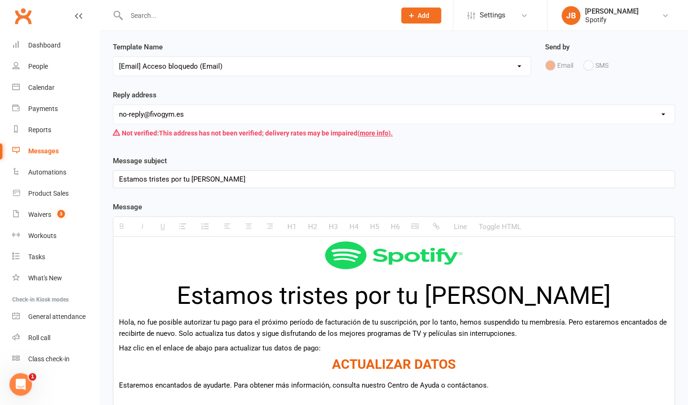
scroll to position [79, 0]
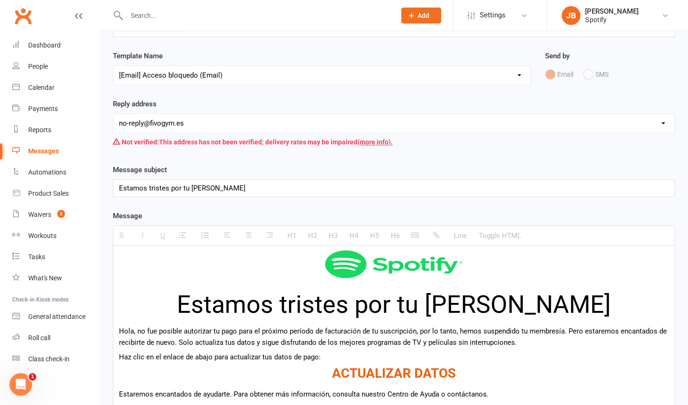
select select "0"
click option "hello@clubworx.com" at bounding box center [0, 0] width 0 height 0
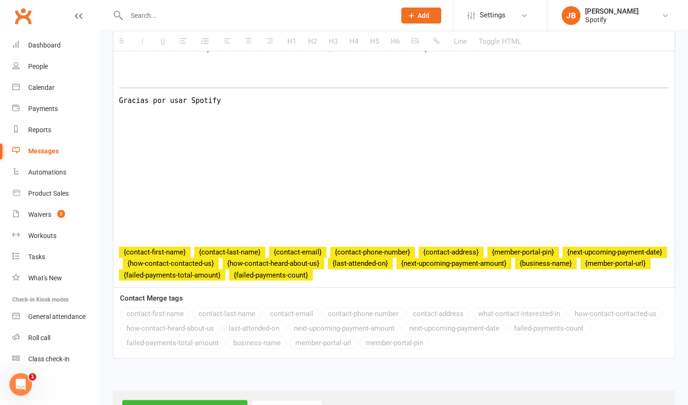
scroll to position [454, 0]
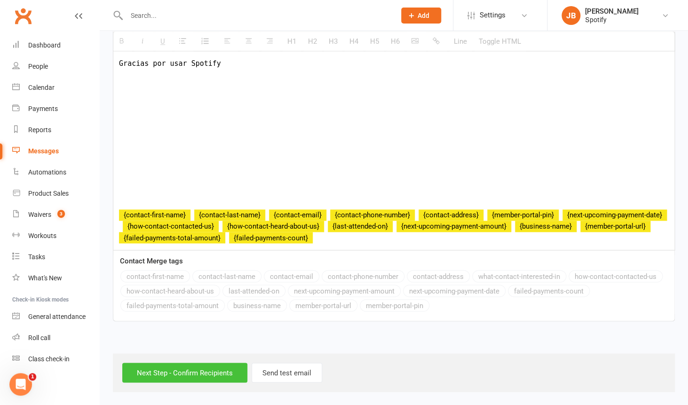
click at [189, 371] on input "Next Step - Confirm Recipients" at bounding box center [184, 373] width 125 height 20
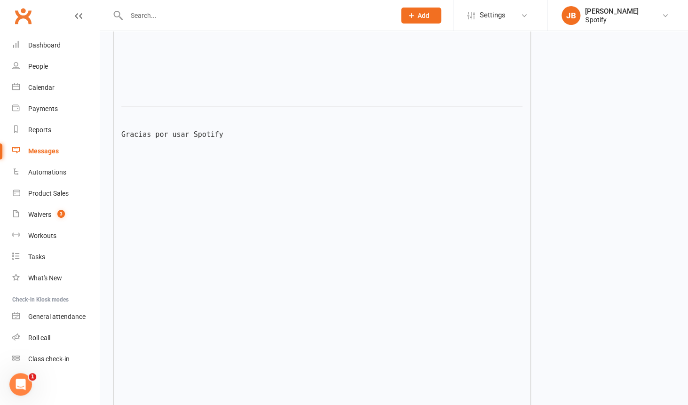
scroll to position [826, 0]
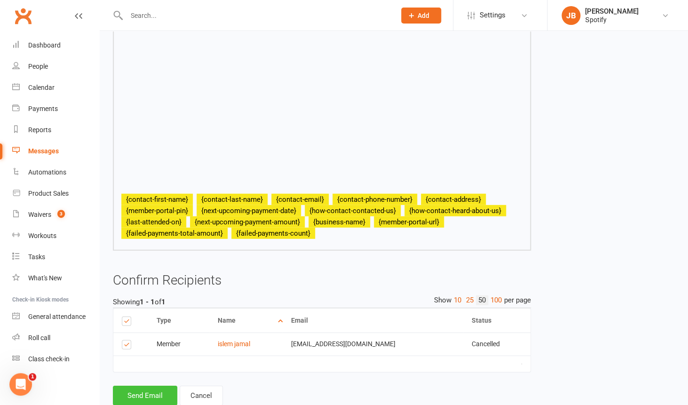
click at [154, 386] on button "Send Email" at bounding box center [145, 396] width 64 height 20
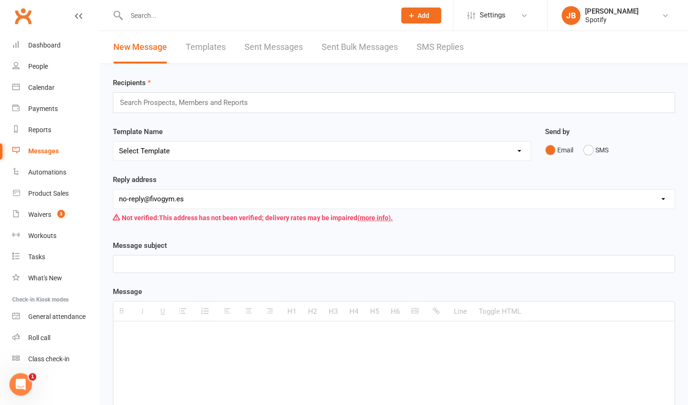
click at [181, 107] on input "text" at bounding box center [188, 102] width 138 height 12
type input "a"
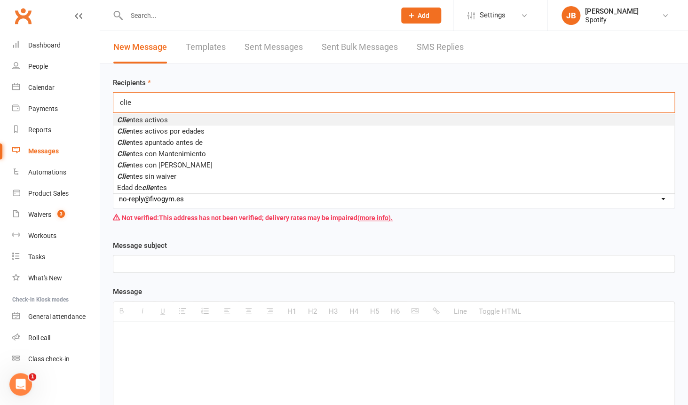
type input "clie"
click at [170, 122] on li "Clie ntes activos" at bounding box center [393, 119] width 561 height 11
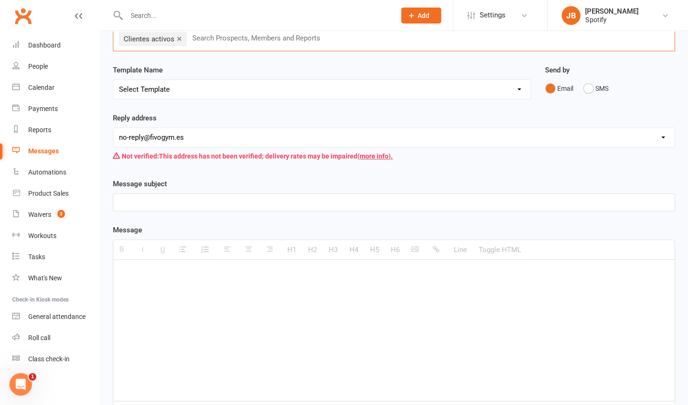
scroll to position [37, 0]
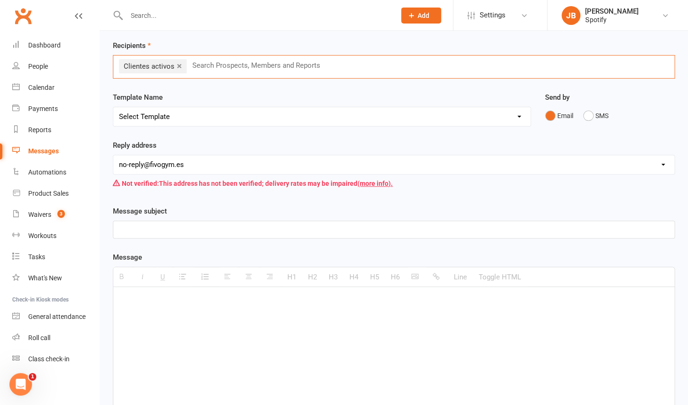
click at [113, 107] on select "Select Template [Email] Información fase 3 [Email] Aviso primero de incumplimie…" at bounding box center [321, 116] width 417 height 19
select select "4"
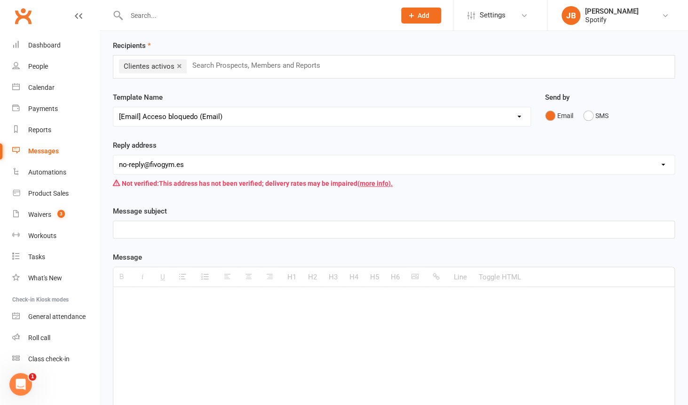
click option "[Email] Acceso bloquedo (Email)" at bounding box center [0, 0] width 0 height 0
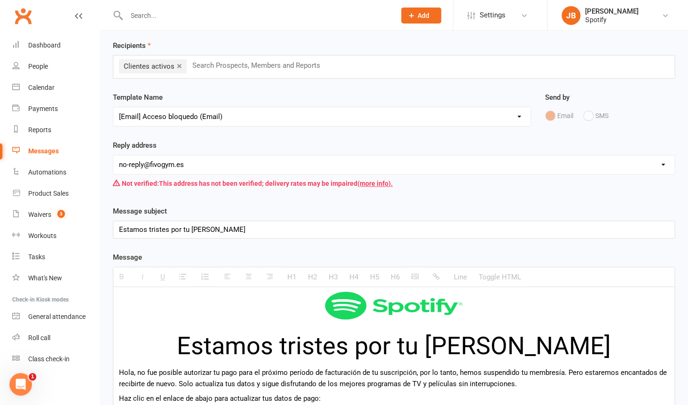
select select "0"
click option "hello@clubworx.com" at bounding box center [0, 0] width 0 height 0
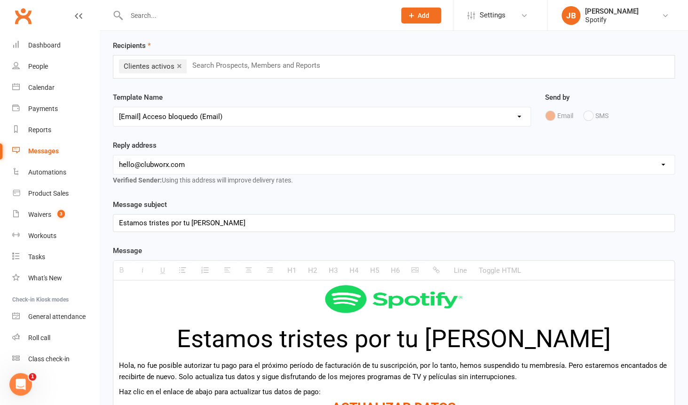
click at [199, 203] on div "Message subject Estamos tristes por tu partida Estamos tristes por tu partida" at bounding box center [394, 215] width 562 height 33
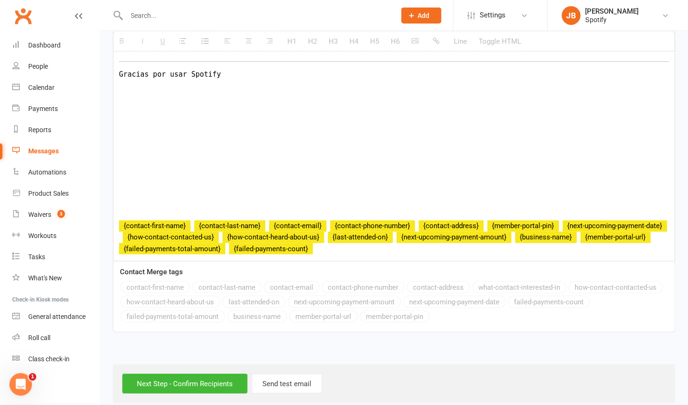
scroll to position [454, 0]
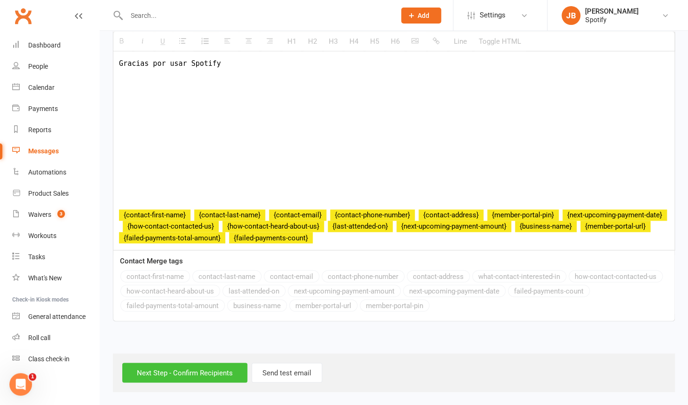
click at [190, 374] on input "Next Step - Confirm Recipients" at bounding box center [184, 373] width 125 height 20
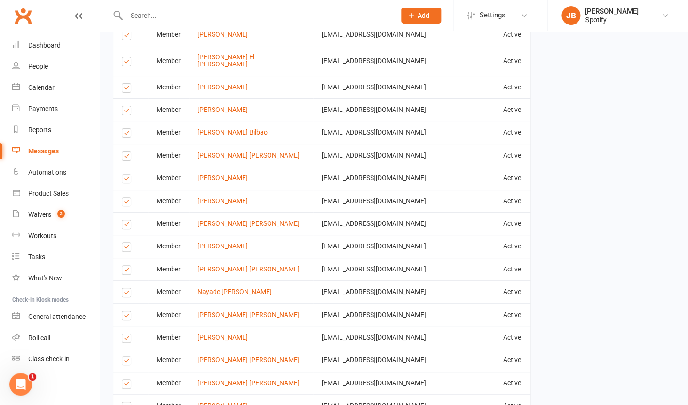
scroll to position [1958, 0]
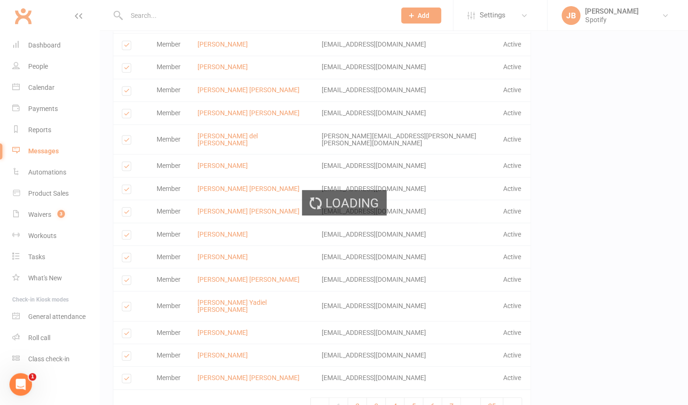
scroll to position [6, 0]
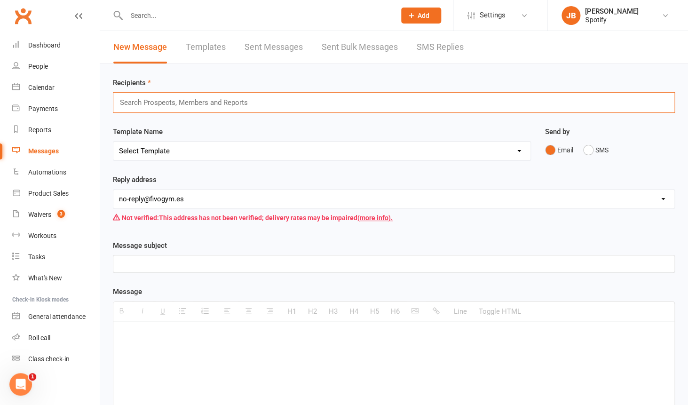
click at [160, 108] on input "text" at bounding box center [188, 102] width 138 height 12
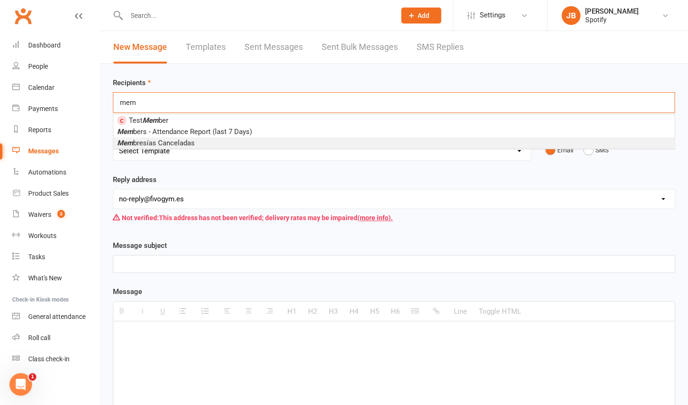
type input "mem"
click at [155, 142] on span "Mem bresías Canceladas" at bounding box center [156, 143] width 78 height 8
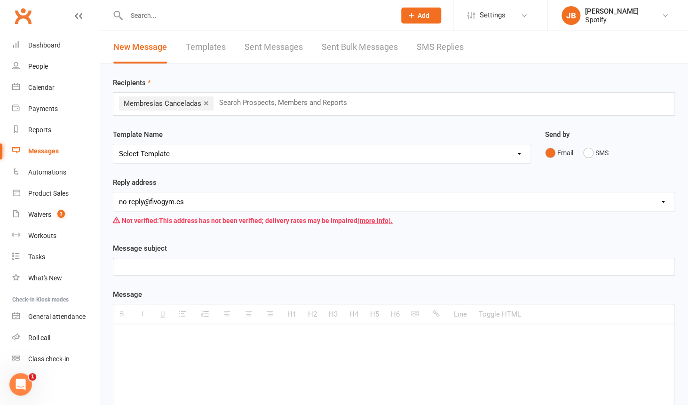
select select "0"
click option "hello@clubworx.com" at bounding box center [0, 0] width 0 height 0
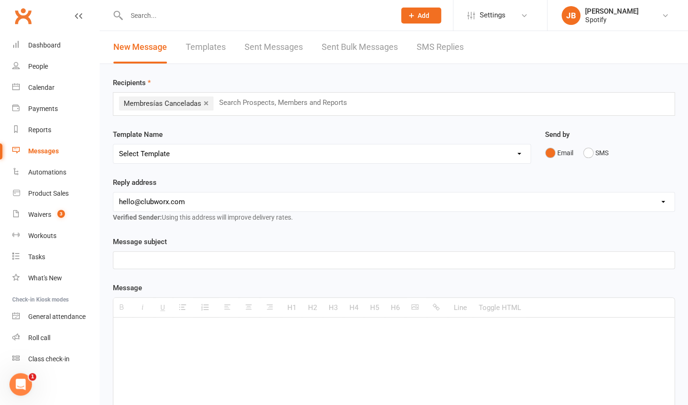
click at [113, 144] on select "Select Template [Email] Información fase 3 [Email] Aviso primero de incumplimie…" at bounding box center [321, 153] width 417 height 19
select select "4"
click option "[Email] Acceso bloquedo (Email)" at bounding box center [0, 0] width 0 height 0
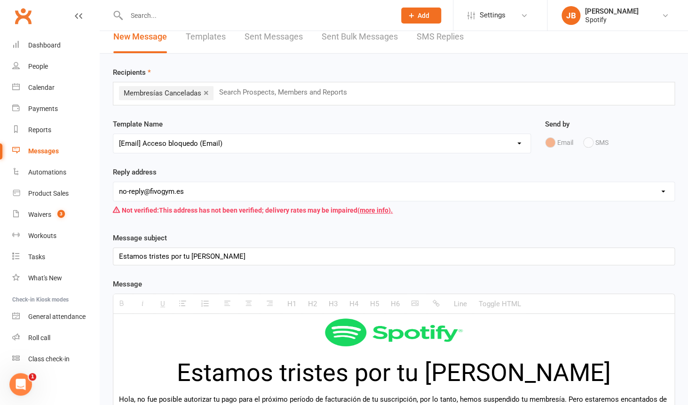
scroll to position [11, 0]
select select "0"
click option "hello@clubworx.com" at bounding box center [0, 0] width 0 height 0
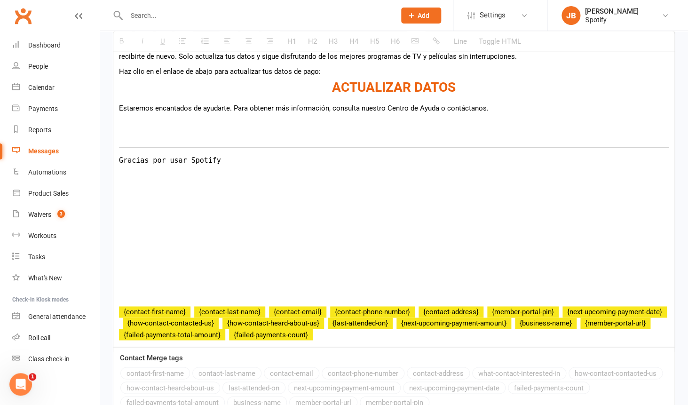
scroll to position [454, 0]
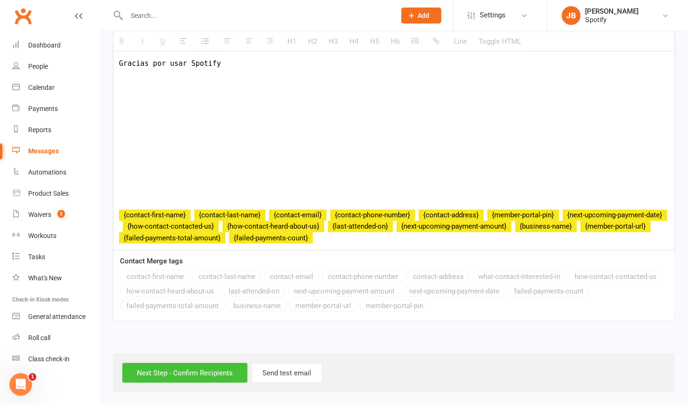
click at [195, 376] on input "Next Step - Confirm Recipients" at bounding box center [184, 373] width 125 height 20
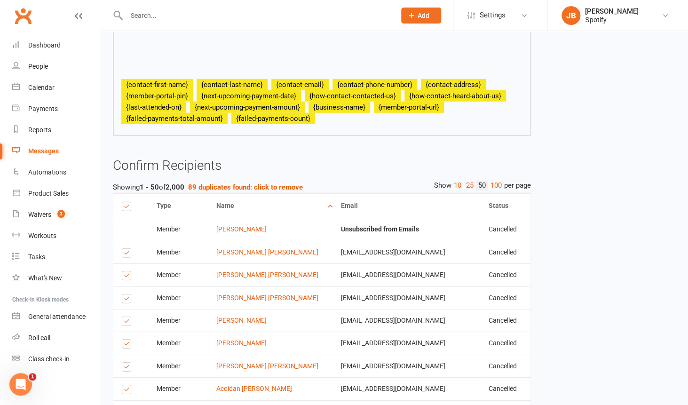
scroll to position [924, 0]
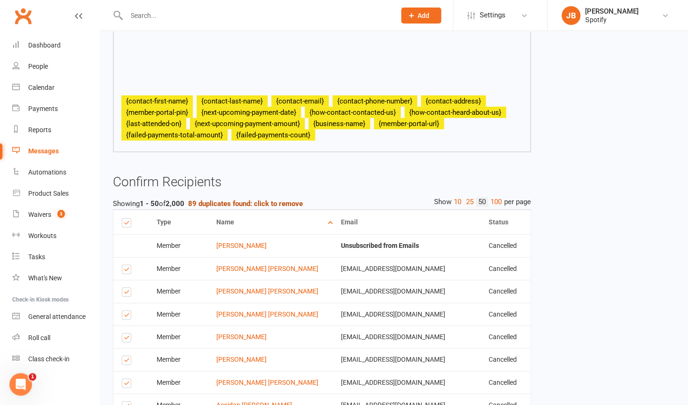
click at [283, 199] on strong "89 duplicates found: click to remove" at bounding box center [245, 203] width 115 height 8
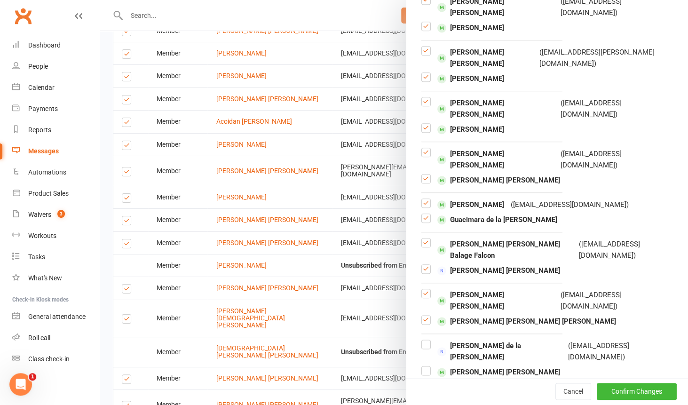
scroll to position [0, 0]
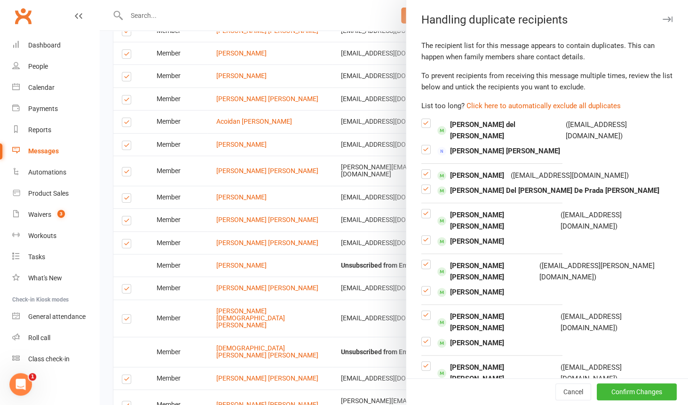
click at [666, 20] on icon "button" at bounding box center [668, 19] width 10 height 6
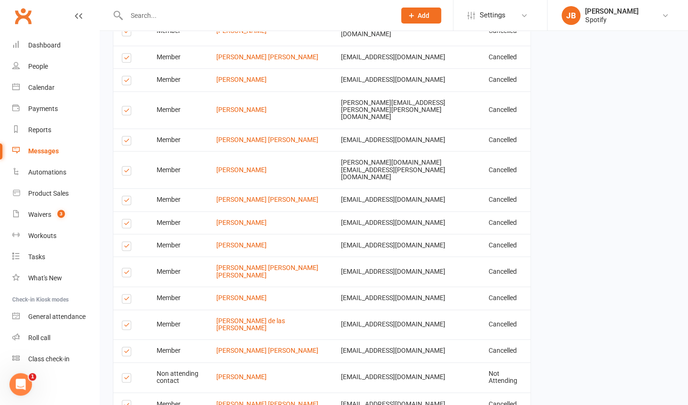
scroll to position [1994, 0]
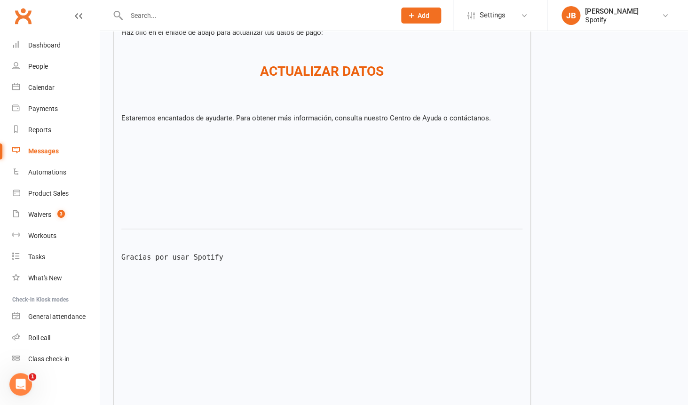
scroll to position [0, 0]
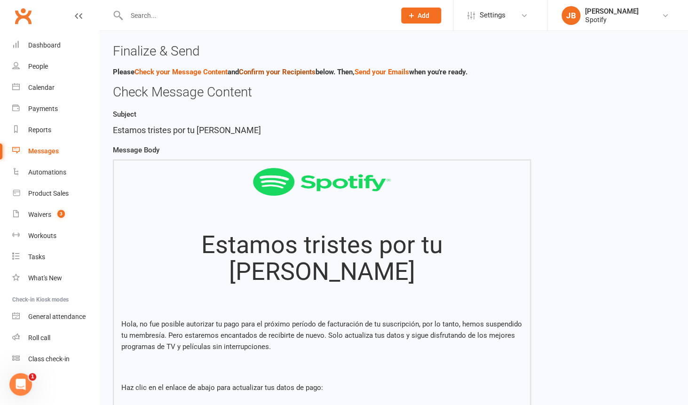
click at [252, 71] on link "Confirm your Recipients" at bounding box center [277, 72] width 77 height 8
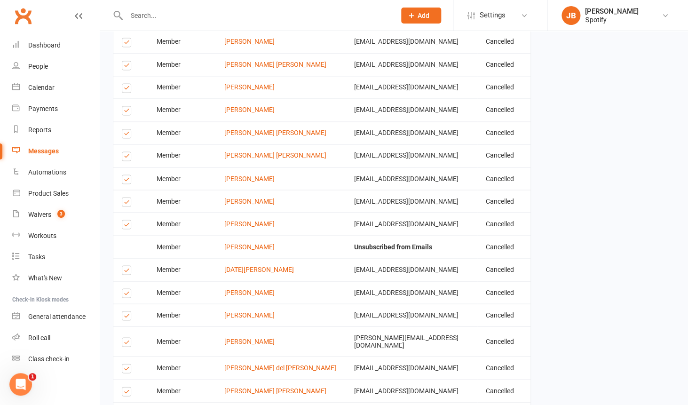
scroll to position [2001, 0]
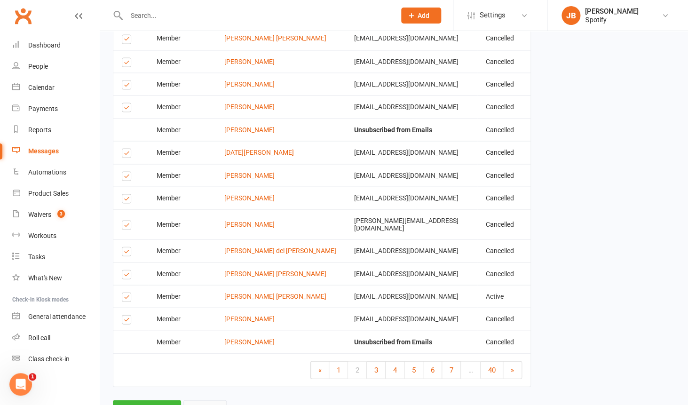
click at [202, 400] on link "Cancel" at bounding box center [204, 410] width 43 height 20
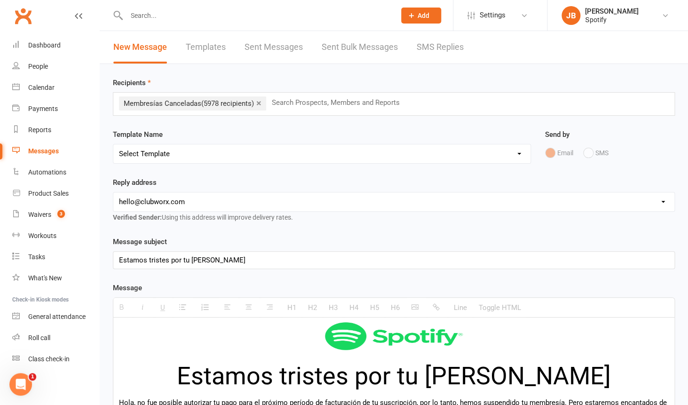
click at [293, 102] on input "text" at bounding box center [340, 102] width 138 height 12
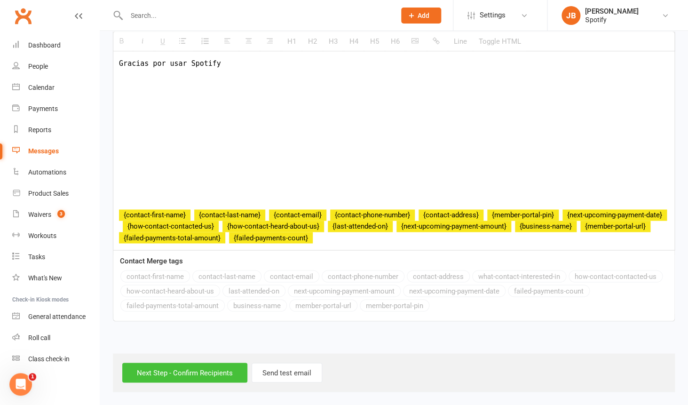
click at [206, 370] on input "Next Step - Confirm Recipients" at bounding box center [184, 373] width 125 height 20
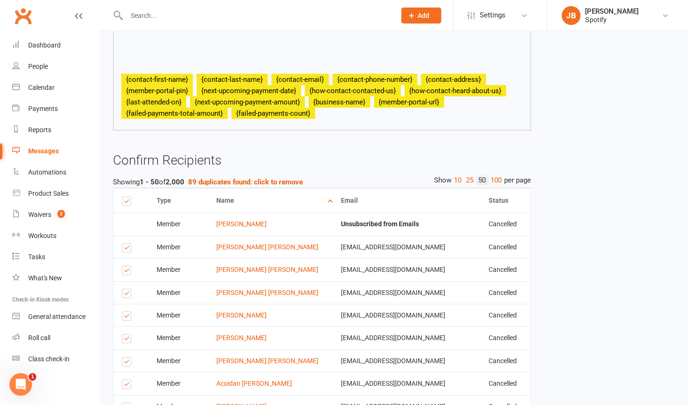
scroll to position [943, 0]
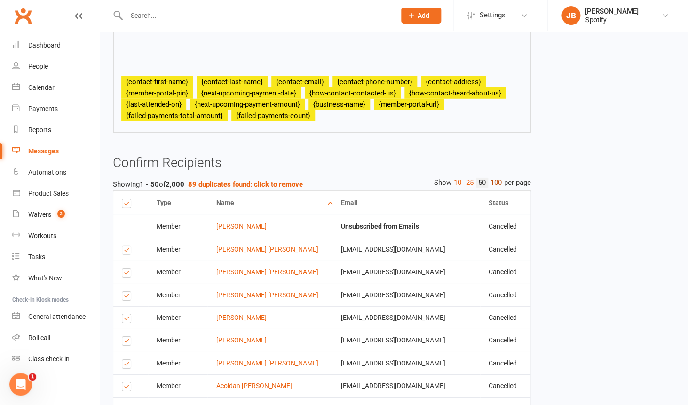
click at [493, 178] on link "100" at bounding box center [496, 183] width 16 height 10
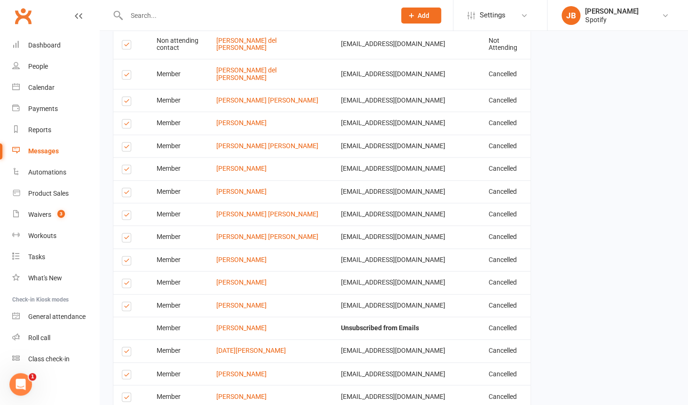
scroll to position [3190, 0]
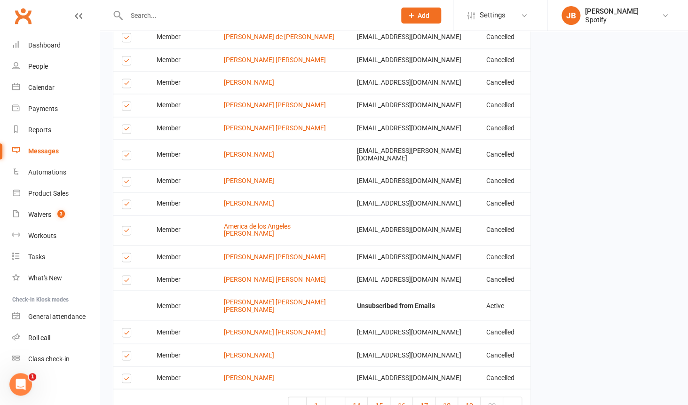
scroll to position [3118, 0]
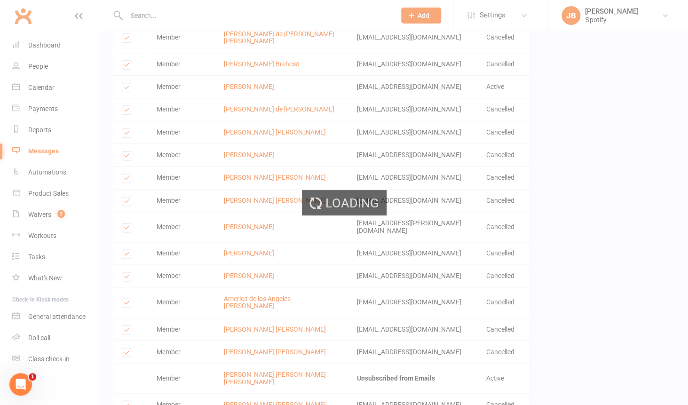
scroll to position [6, 0]
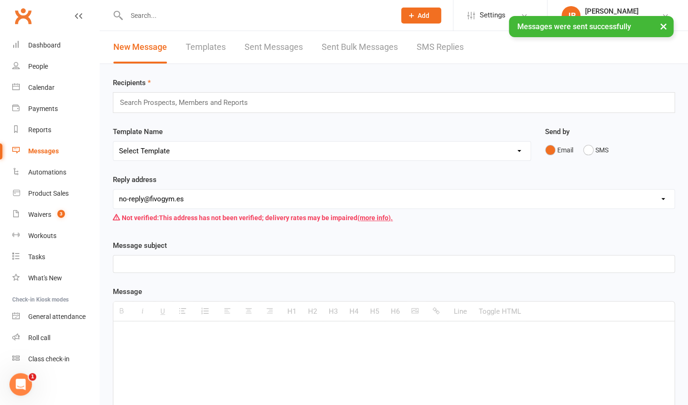
click at [291, 50] on link "Sent Messages" at bounding box center [274, 47] width 58 height 32
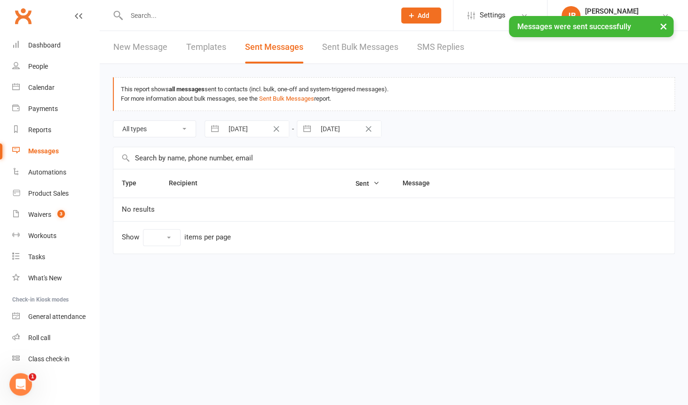
select select "10"
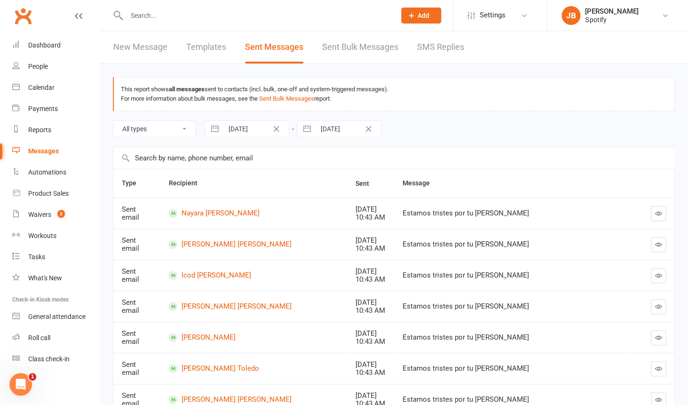
click at [354, 47] on link "Sent Bulk Messages" at bounding box center [360, 47] width 76 height 32
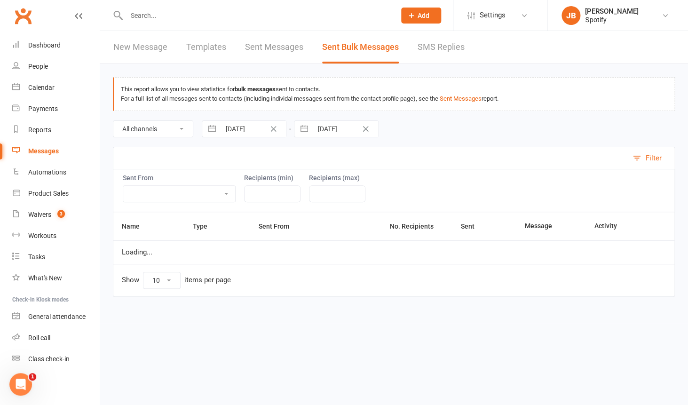
scroll to position [6, 0]
click at [37, 146] on link "Messages" at bounding box center [55, 151] width 87 height 21
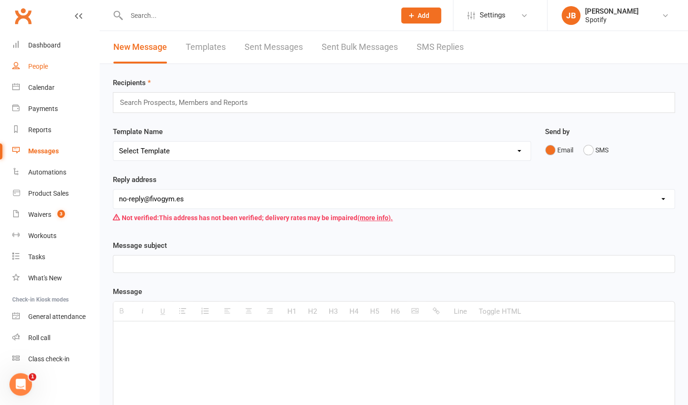
click at [40, 68] on div "People" at bounding box center [38, 67] width 20 height 8
click at [0, 0] on div "Loading" at bounding box center [0, 0] width 0 height 0
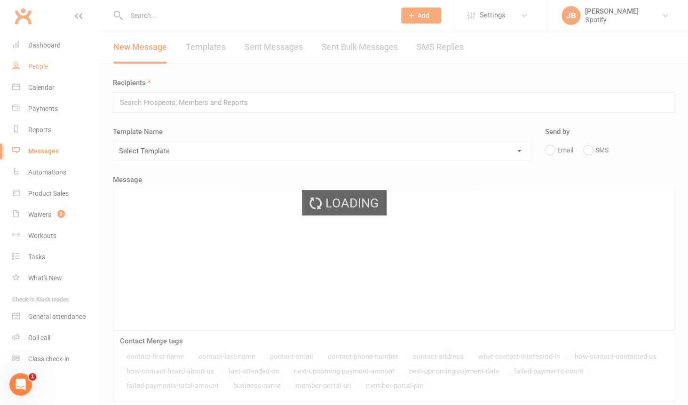
click at [40, 68] on div "Loading" at bounding box center [344, 202] width 688 height 405
select select "100"
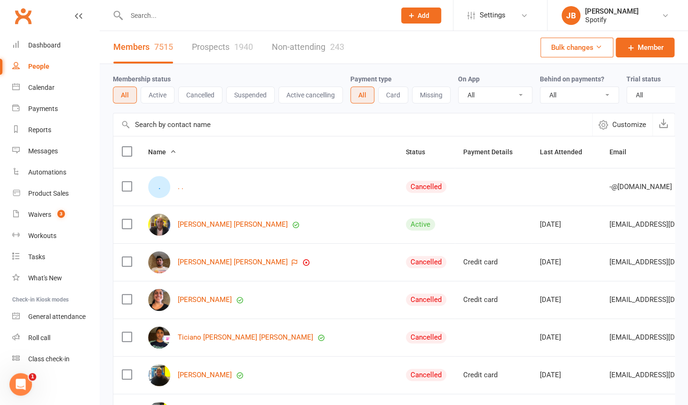
click at [244, 97] on button "Suspended" at bounding box center [250, 95] width 48 height 17
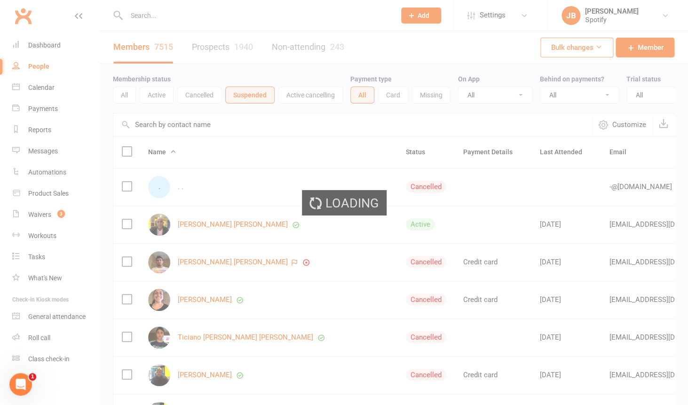
scroll to position [6, 0]
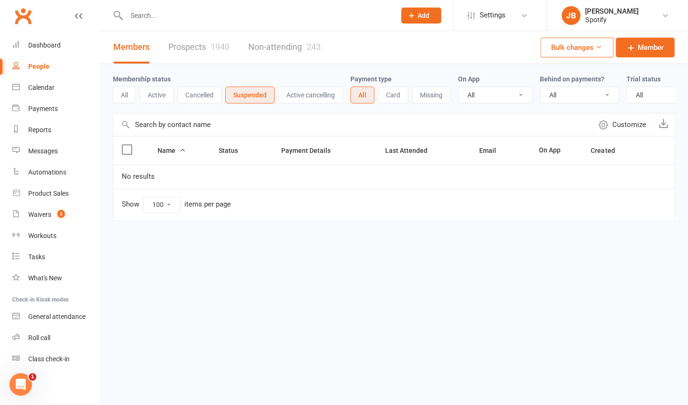
click at [155, 97] on button "Active" at bounding box center [157, 95] width 34 height 17
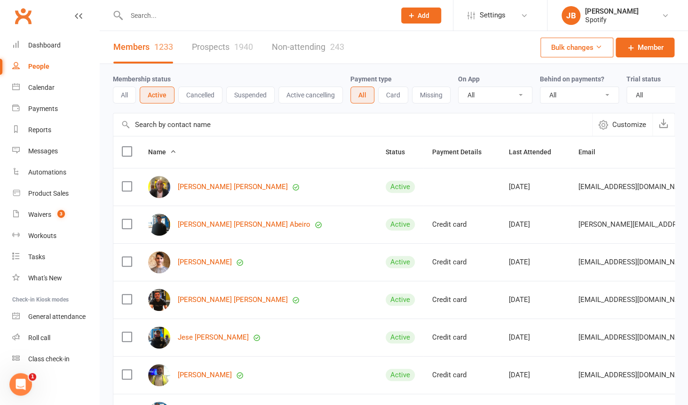
click at [313, 98] on button "Active cancelling" at bounding box center [310, 95] width 64 height 17
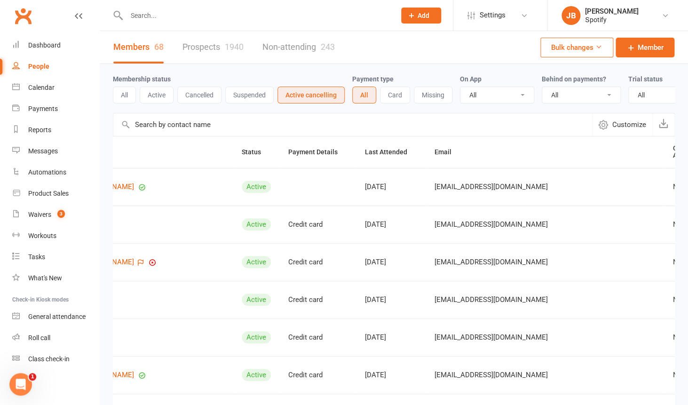
scroll to position [0, 0]
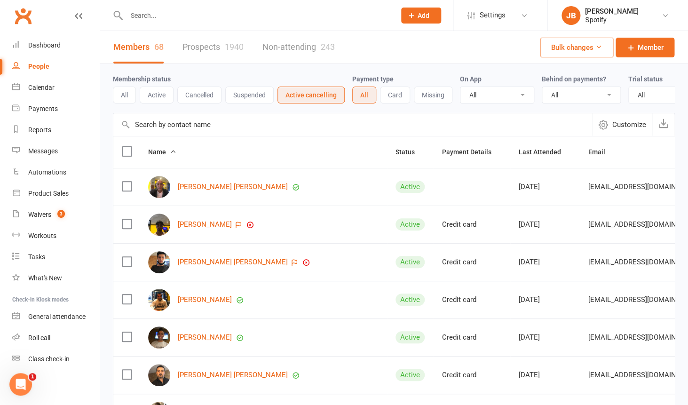
click at [155, 103] on button "Active" at bounding box center [157, 95] width 34 height 17
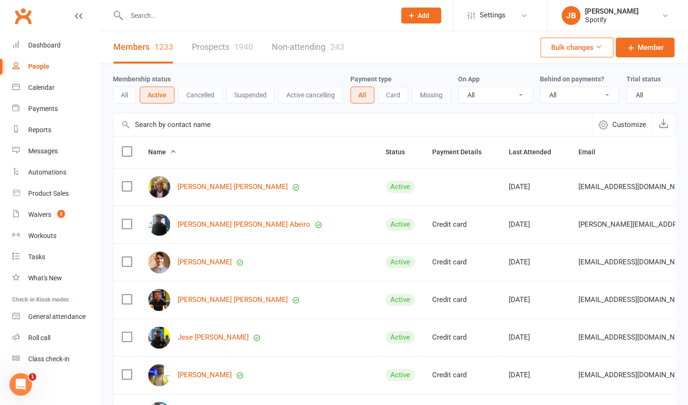
click at [198, 119] on input "text" at bounding box center [352, 124] width 479 height 23
click at [117, 97] on button "All" at bounding box center [124, 95] width 23 height 17
click at [117, 97] on button "All" at bounding box center [125, 95] width 24 height 17
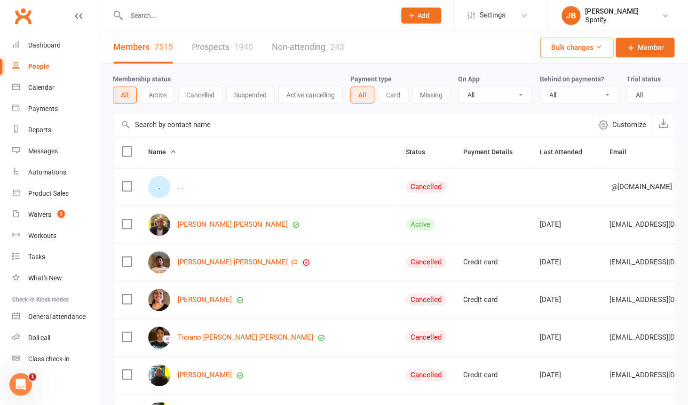
click at [252, 92] on button "Suspended" at bounding box center [250, 95] width 48 height 17
click at [252, 92] on button "Suspended" at bounding box center [249, 95] width 49 height 17
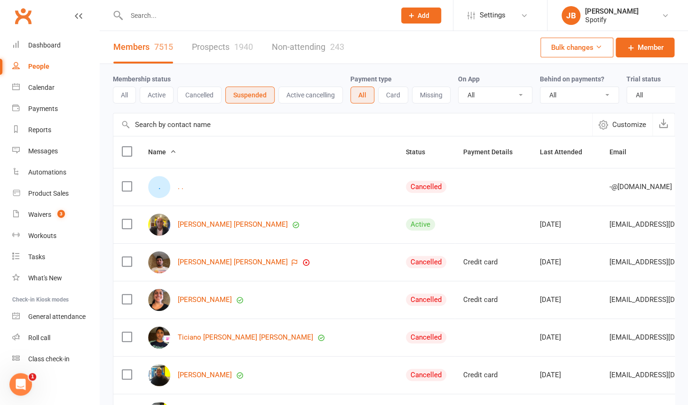
click at [252, 92] on button "Suspended" at bounding box center [249, 95] width 49 height 17
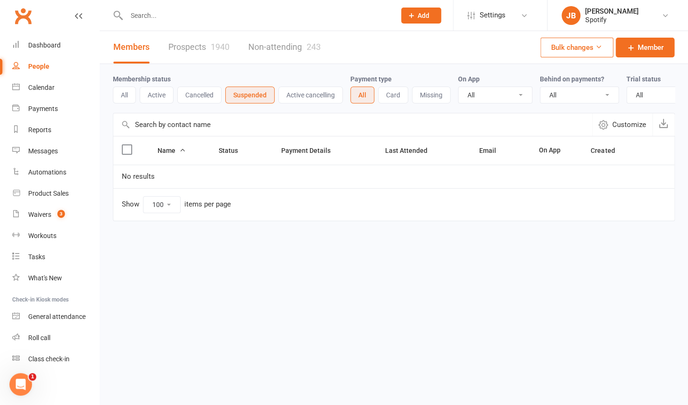
click at [198, 91] on button "Cancelled" at bounding box center [199, 95] width 44 height 17
click at [198, 91] on button "Cancelled" at bounding box center [200, 95] width 46 height 17
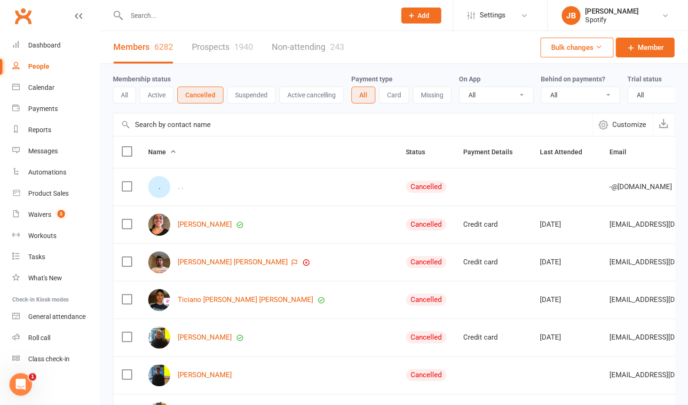
click at [572, 48] on button "Bulk changes" at bounding box center [576, 48] width 73 height 20
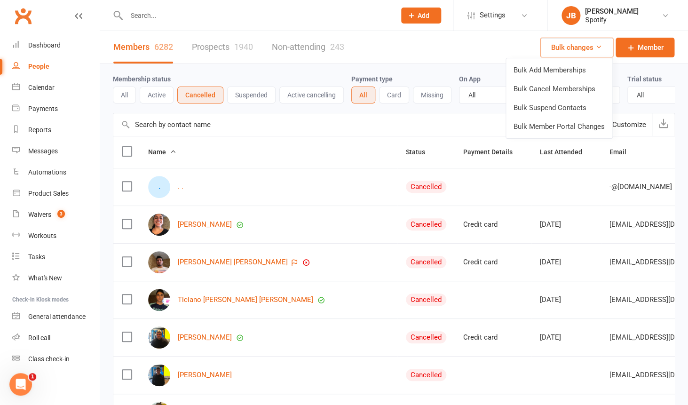
click at [572, 48] on button "Bulk changes" at bounding box center [576, 48] width 73 height 20
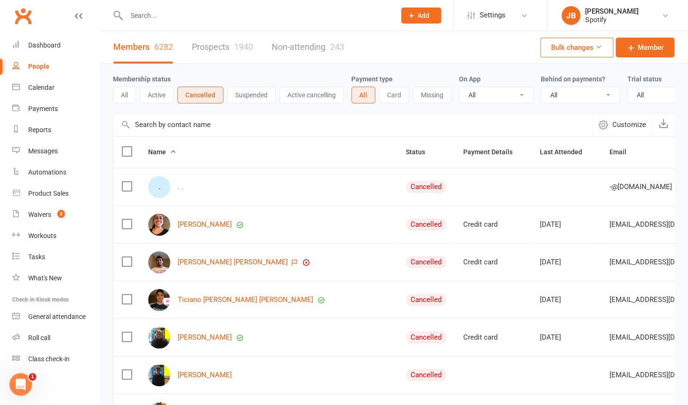
click at [207, 120] on input "text" at bounding box center [352, 124] width 479 height 23
click at [201, 19] on input "text" at bounding box center [256, 15] width 265 height 13
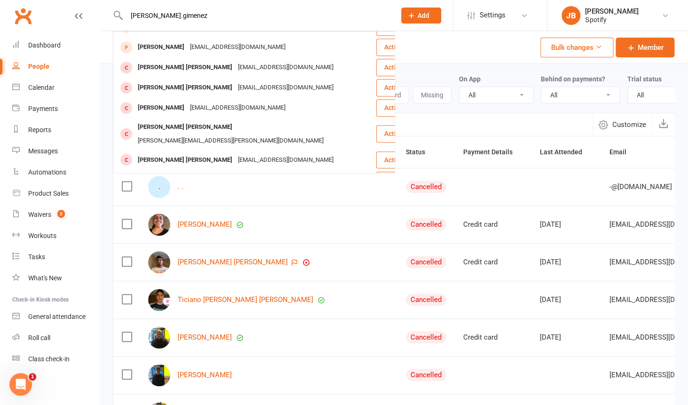
scroll to position [263, 0]
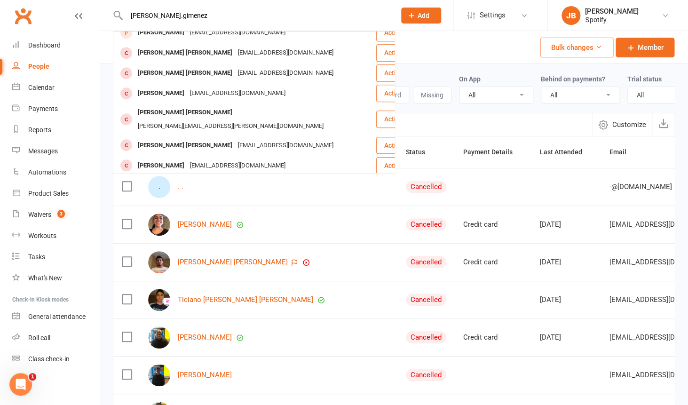
type input "edilson.gimenez"
click at [487, 36] on div "Members 6282 Prospects 1940 Non-attending 243 Bulk changes Member" at bounding box center [394, 47] width 588 height 33
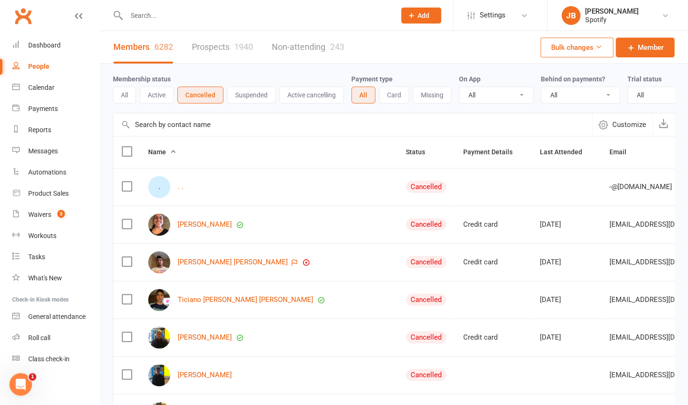
click at [565, 46] on button "Bulk changes" at bounding box center [576, 48] width 73 height 20
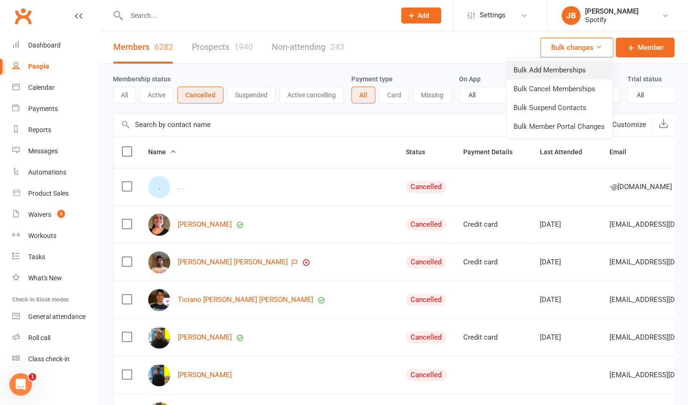
click at [548, 65] on link "Bulk Add Memberships" at bounding box center [559, 70] width 106 height 19
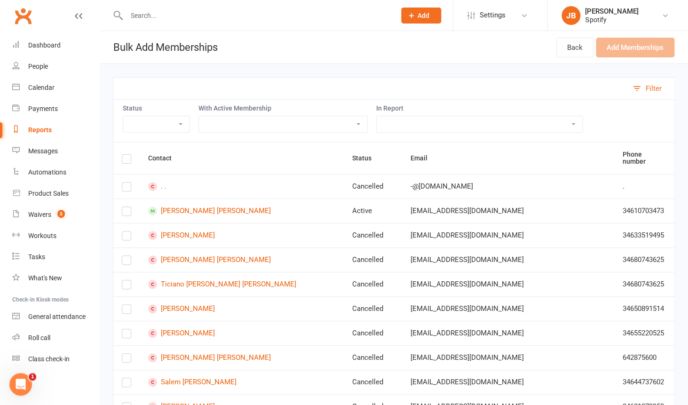
click at [640, 93] on button "Filter" at bounding box center [651, 89] width 47 height 22
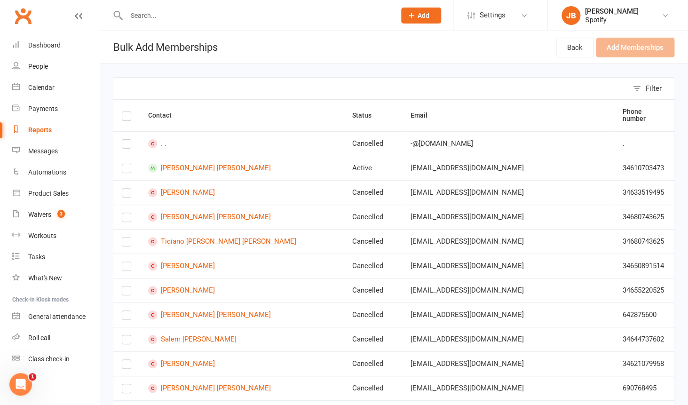
click at [640, 93] on button "Filter" at bounding box center [651, 89] width 47 height 22
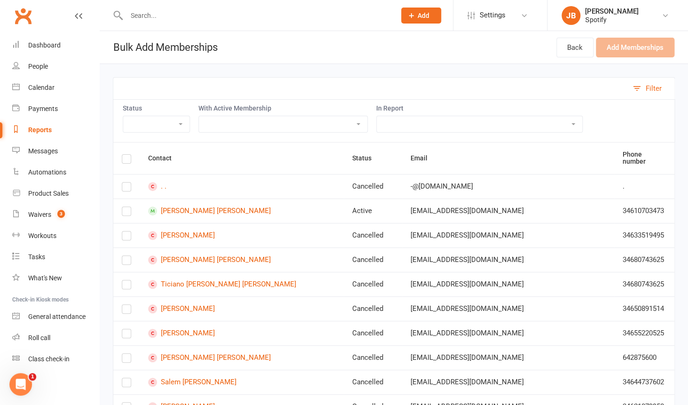
click at [640, 93] on button "Filter" at bounding box center [651, 89] width 47 height 22
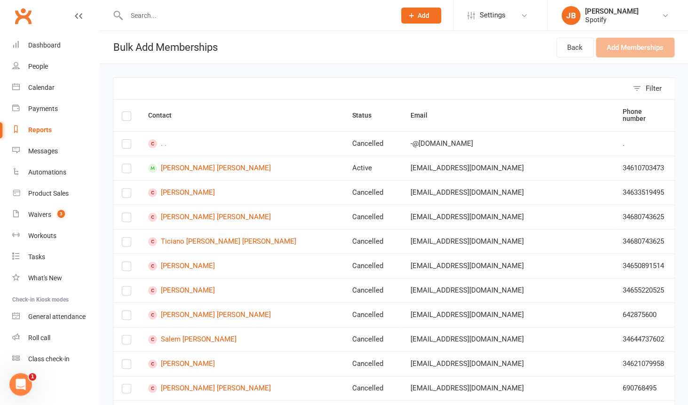
click at [129, 191] on td at bounding box center [126, 192] width 26 height 24
click at [126, 195] on label at bounding box center [126, 195] width 9 height 0
click at [126, 189] on input "checkbox" at bounding box center [126, 189] width 9 height 0
click at [446, 190] on td "ajaelailen@gmail.com" at bounding box center [508, 192] width 212 height 24
click at [448, 189] on div "ajaelailen@gmail.com" at bounding box center [508, 193] width 195 height 8
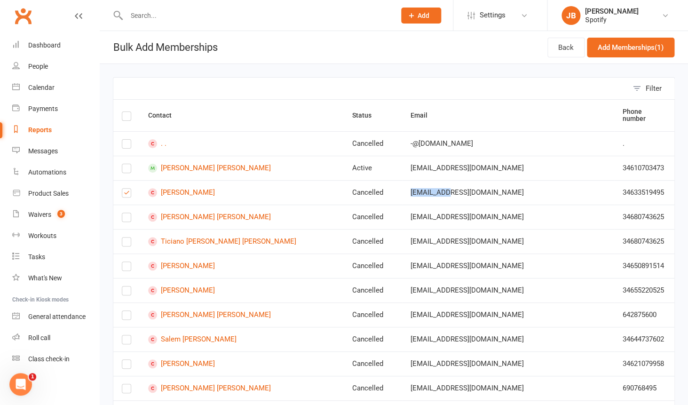
click at [448, 189] on div "ajaelailen@gmail.com" at bounding box center [508, 193] width 195 height 8
click at [643, 49] on button "Add Memberships (1)" at bounding box center [630, 48] width 87 height 20
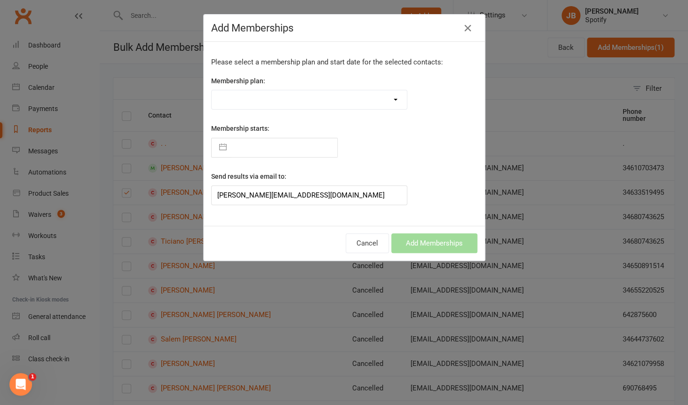
click at [361, 85] on div "Membership plan: Cuota familiar Cuota estudiante 10 pases full Anual Semestral …" at bounding box center [309, 92] width 210 height 34
select select "22646"
click option "Cuota familiar" at bounding box center [0, 0] width 0 height 0
type input "14 Aug 2025"
click at [421, 236] on button "Add Memberships" at bounding box center [434, 243] width 86 height 20
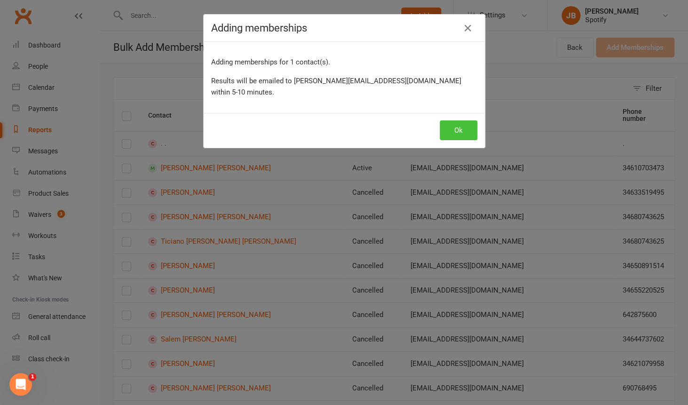
click at [454, 120] on button "Ok" at bounding box center [459, 130] width 38 height 20
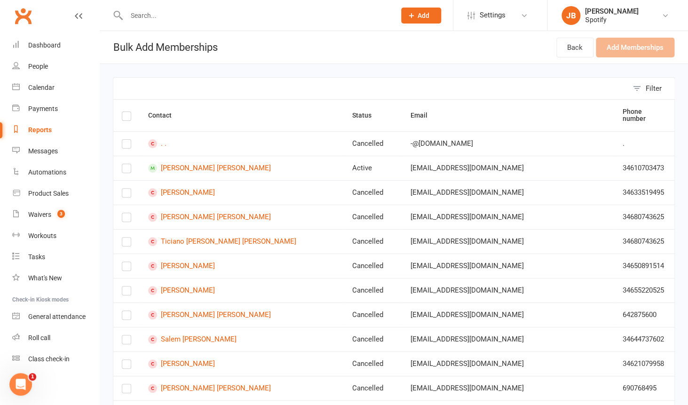
click at [171, 32] on h1 "Bulk Add Memberships" at bounding box center [159, 47] width 118 height 32
click at [174, 26] on div at bounding box center [251, 15] width 276 height 31
click at [176, 23] on div at bounding box center [251, 15] width 276 height 31
click at [181, 20] on input "text" at bounding box center [256, 15] width 265 height 13
paste input "ajaelailen@gmail.com"
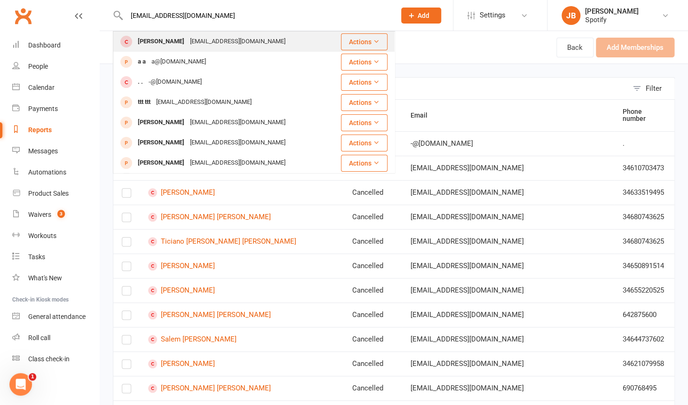
type input "ajaelailen@gmail.com"
click at [174, 36] on div "Jael Ailen Aballay" at bounding box center [161, 42] width 52 height 14
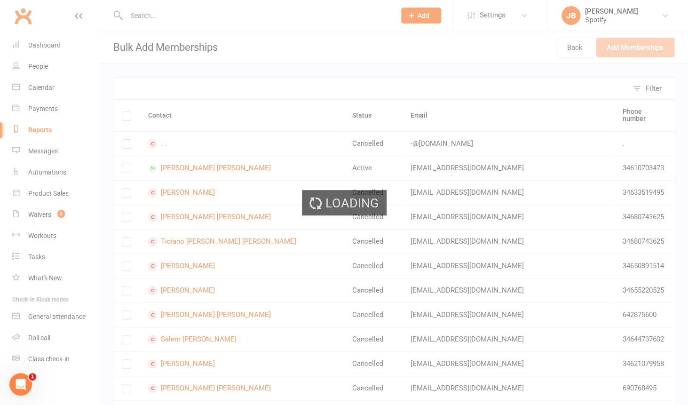
select select "100"
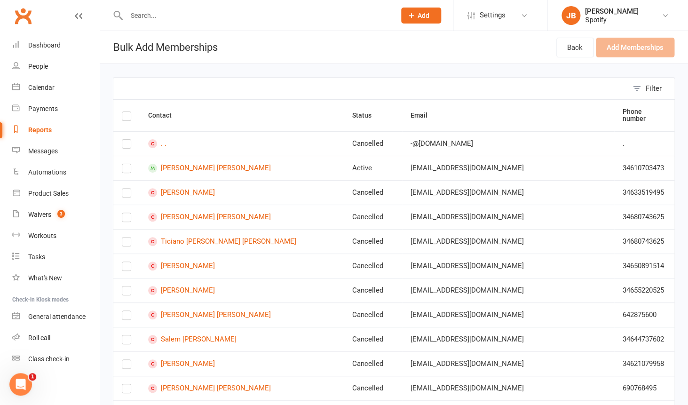
click at [287, 17] on input "text" at bounding box center [256, 15] width 265 height 13
paste input "ajaelailen@gmail.com"
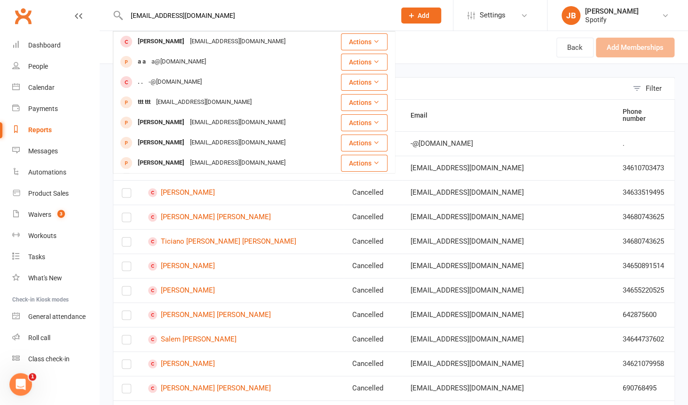
type input "ajaelailen@gmail.com"
click at [279, 49] on div "Jael Ailen Aballay ajaelailen@gmail.com" at bounding box center [227, 41] width 226 height 19
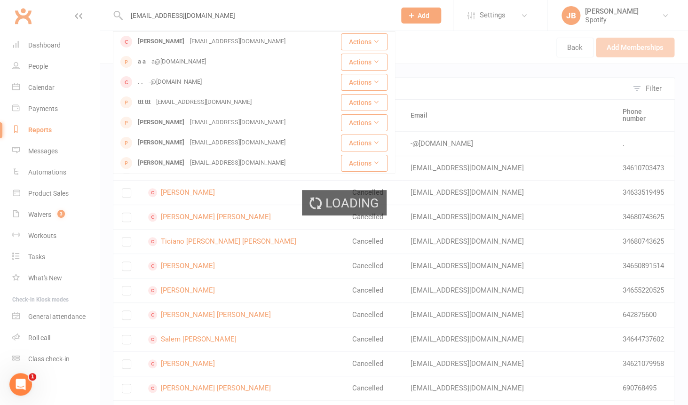
scroll to position [6, 0]
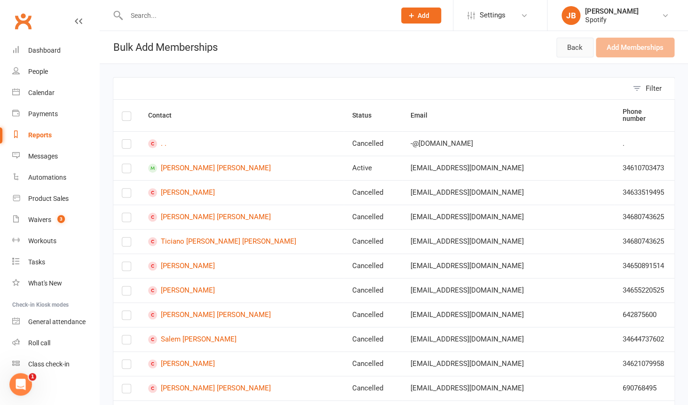
click at [562, 42] on link "Back" at bounding box center [574, 48] width 37 height 20
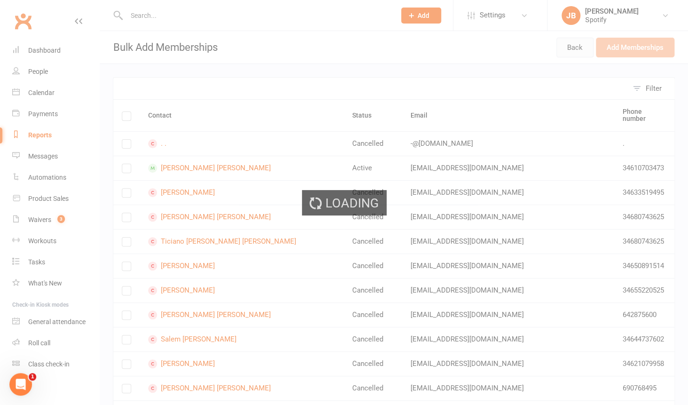
select select "100"
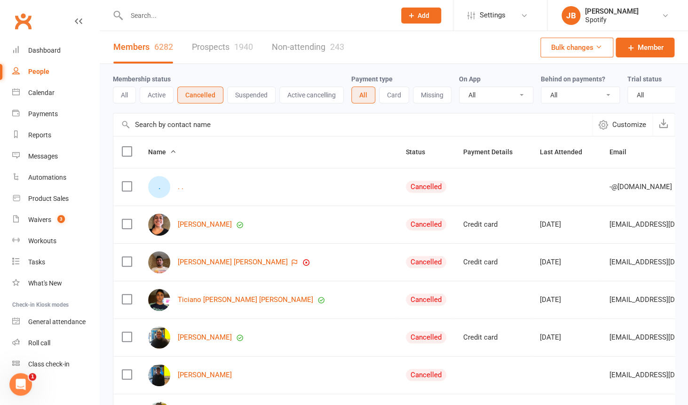
click at [218, 21] on input "text" at bounding box center [256, 15] width 265 height 13
paste input "[EMAIL_ADDRESS][DOMAIN_NAME]"
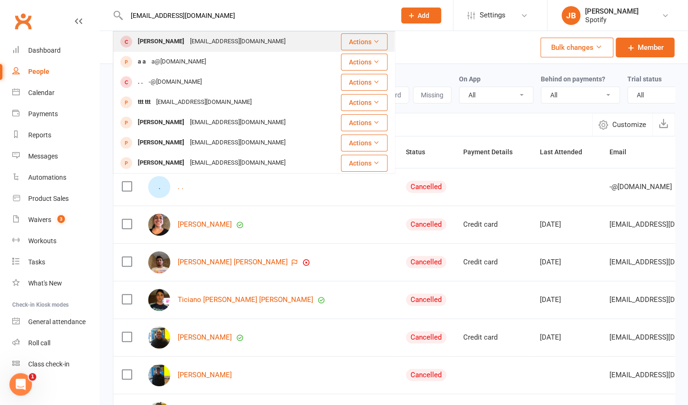
type input "[EMAIL_ADDRESS][DOMAIN_NAME]"
click at [354, 42] on button "Actions" at bounding box center [364, 41] width 47 height 17
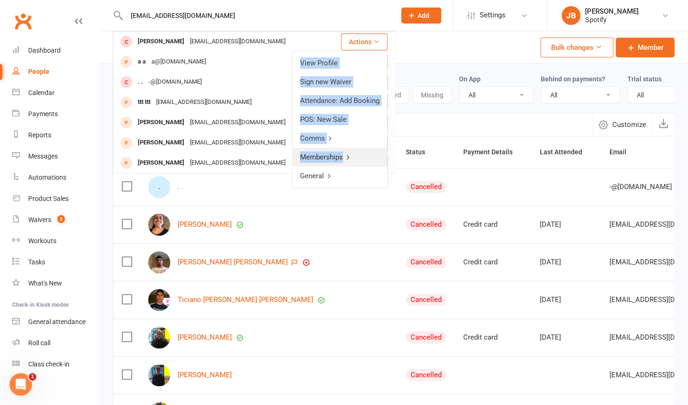
click at [342, 154] on link "Memberships" at bounding box center [339, 157] width 95 height 19
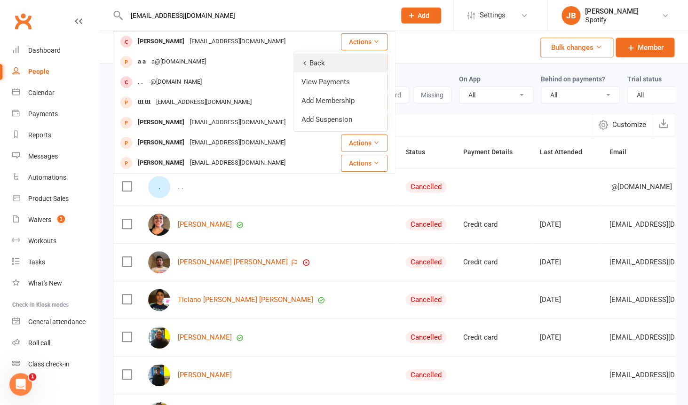
click at [305, 64] on icon at bounding box center [304, 63] width 7 height 7
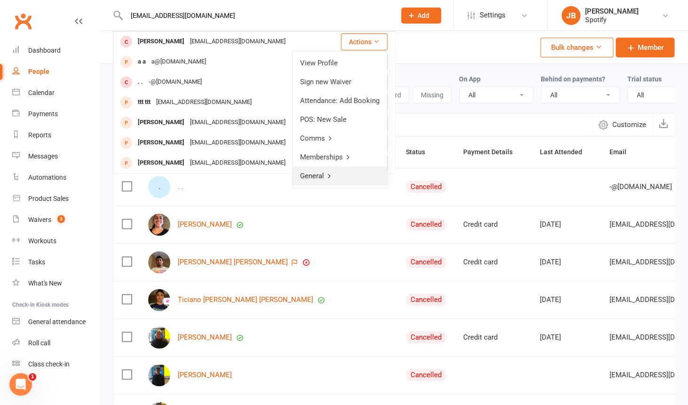
click at [325, 177] on link "General" at bounding box center [339, 175] width 95 height 19
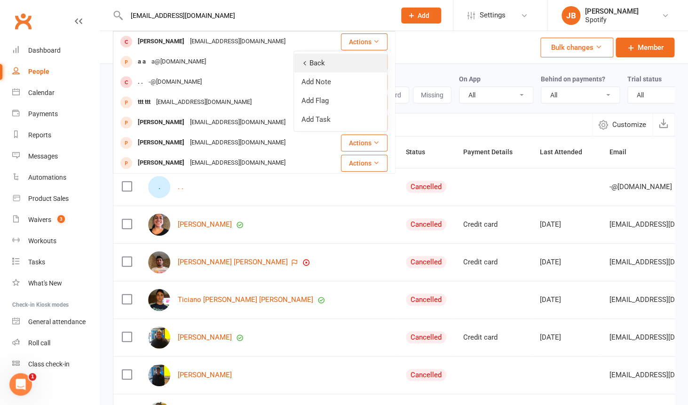
click at [306, 66] on icon at bounding box center [304, 63] width 7 height 7
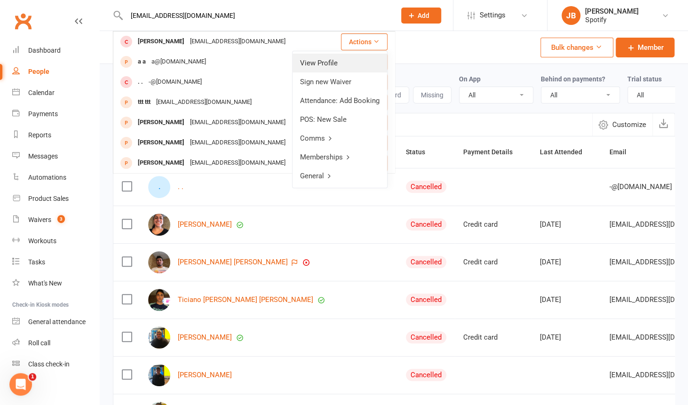
click at [329, 70] on link "View Profile" at bounding box center [339, 63] width 95 height 19
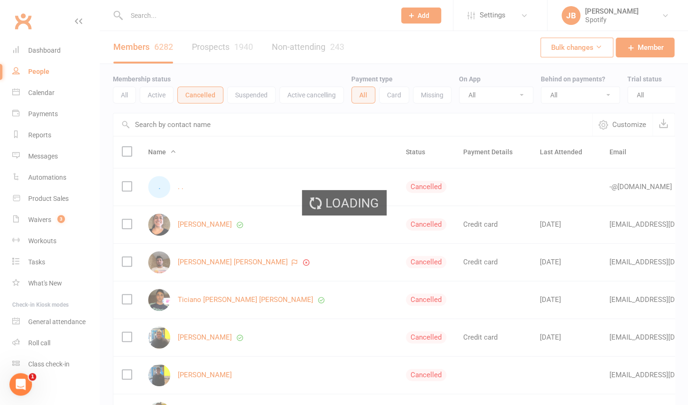
click at [56, 80] on div "Loading" at bounding box center [344, 202] width 688 height 405
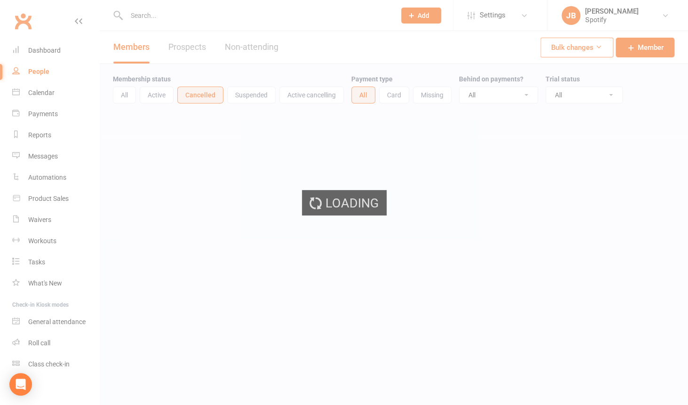
select select "100"
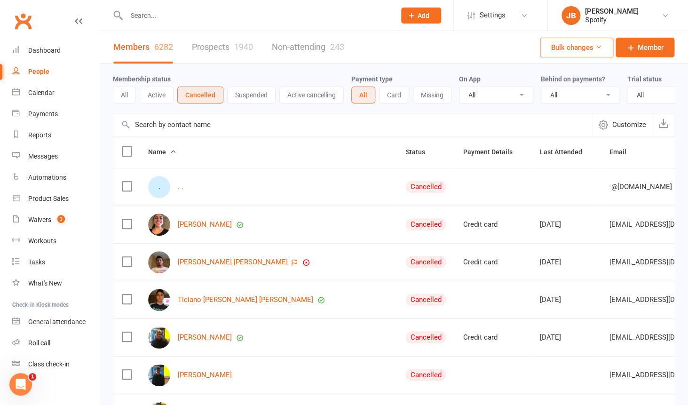
click at [581, 47] on button "Bulk changes" at bounding box center [576, 48] width 73 height 20
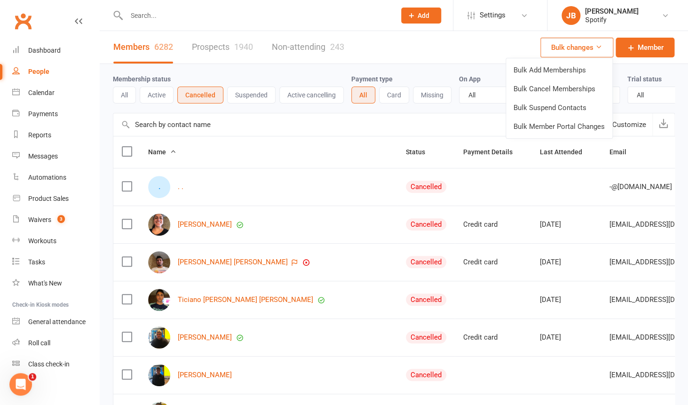
click at [581, 47] on button "Bulk changes" at bounding box center [576, 48] width 73 height 20
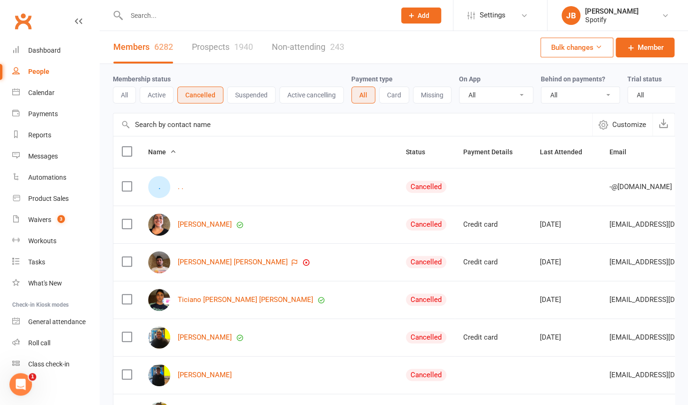
click at [126, 149] on label at bounding box center [126, 151] width 9 height 9
click at [126, 147] on input "checkbox" at bounding box center [126, 147] width 9 height 0
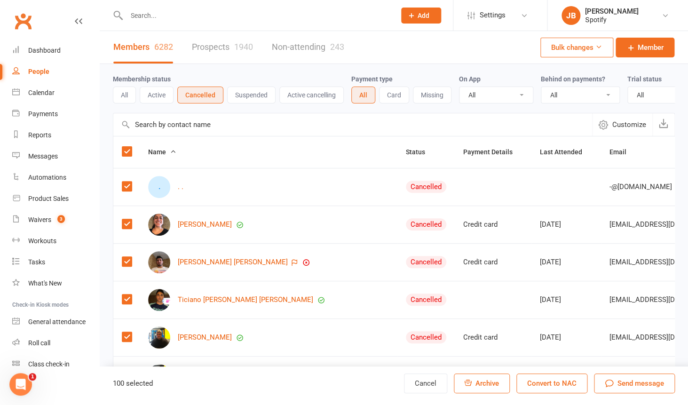
click at [122, 148] on th at bounding box center [126, 152] width 26 height 32
click at [132, 153] on th at bounding box center [126, 152] width 26 height 32
click at [133, 156] on th at bounding box center [126, 152] width 26 height 32
click at [130, 156] on label at bounding box center [126, 151] width 9 height 9
click at [130, 147] on input "checkbox" at bounding box center [126, 147] width 9 height 0
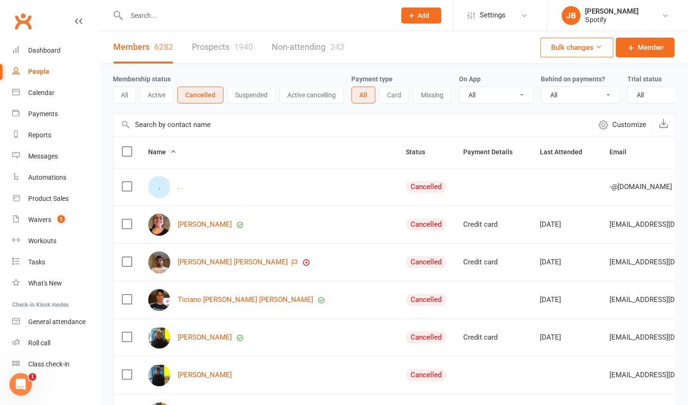
click at [130, 156] on label at bounding box center [126, 151] width 9 height 9
click at [130, 147] on input "checkbox" at bounding box center [126, 147] width 9 height 0
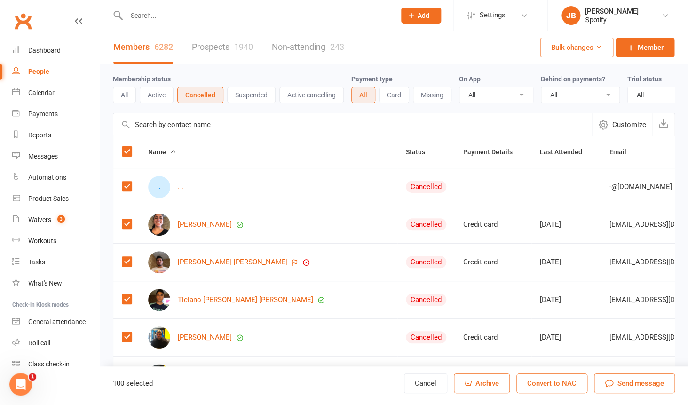
click at [496, 386] on span "Archive" at bounding box center [487, 383] width 24 height 8
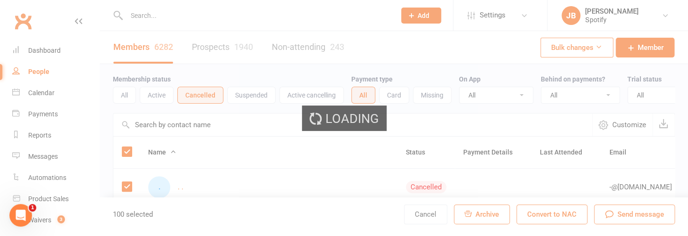
click at [75, 123] on div "Loading" at bounding box center [344, 118] width 688 height 236
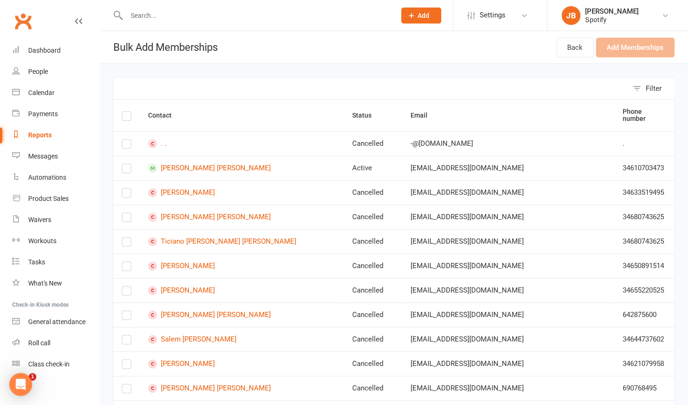
click at [34, 131] on link "Reports" at bounding box center [55, 135] width 87 height 21
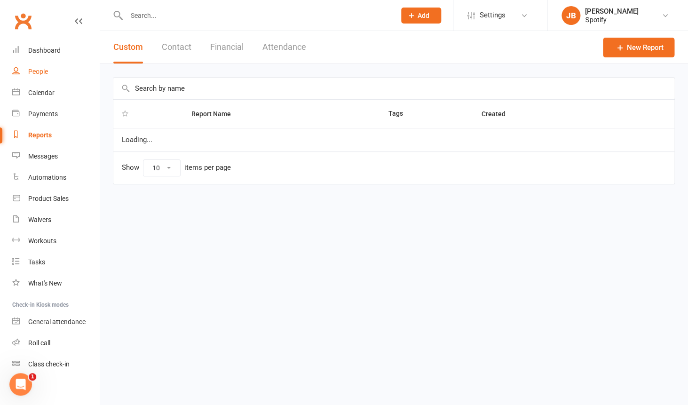
click at [44, 74] on div "People" at bounding box center [38, 72] width 20 height 8
click at [0, 0] on div "Loading" at bounding box center [0, 0] width 0 height 0
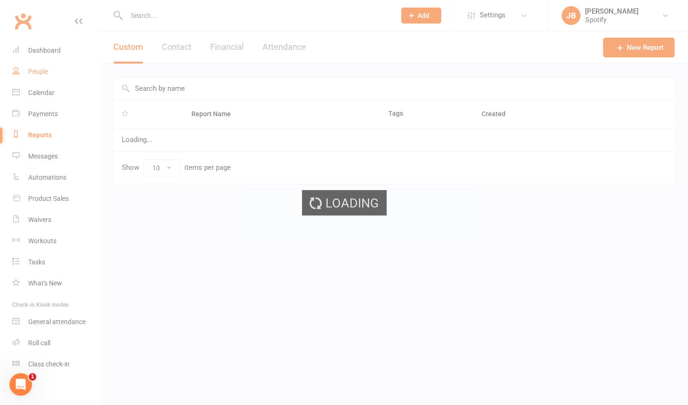
click at [44, 74] on div "People" at bounding box center [38, 72] width 20 height 8
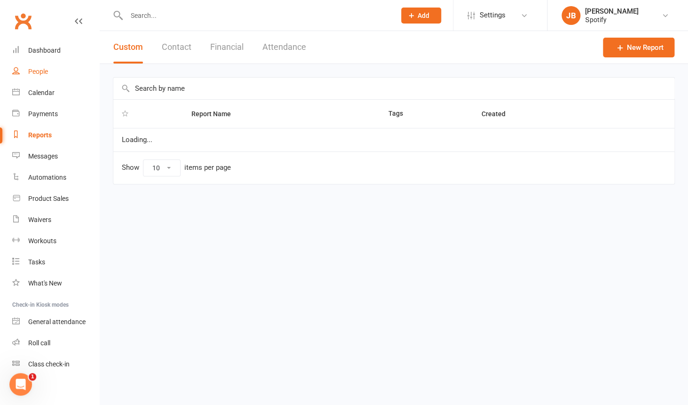
click at [44, 74] on div "People" at bounding box center [38, 72] width 20 height 8
click at [33, 75] on div "People" at bounding box center [38, 72] width 20 height 8
click at [43, 54] on div "Dashboard" at bounding box center [44, 51] width 32 height 8
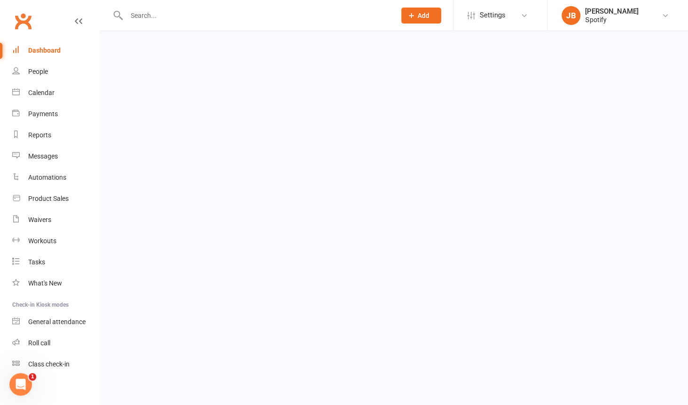
click at [267, 1] on div at bounding box center [251, 15] width 276 height 31
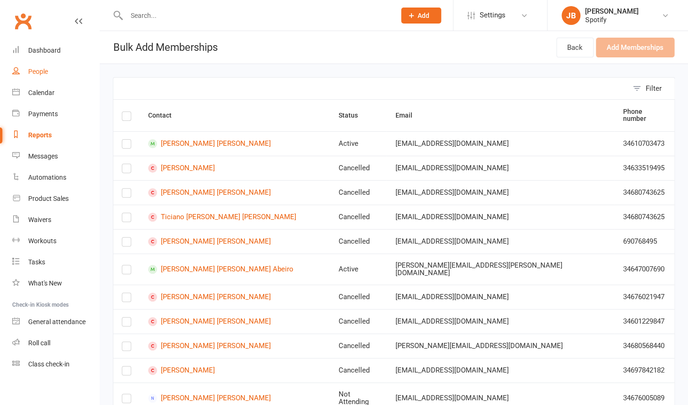
click at [50, 76] on link "People" at bounding box center [55, 71] width 87 height 21
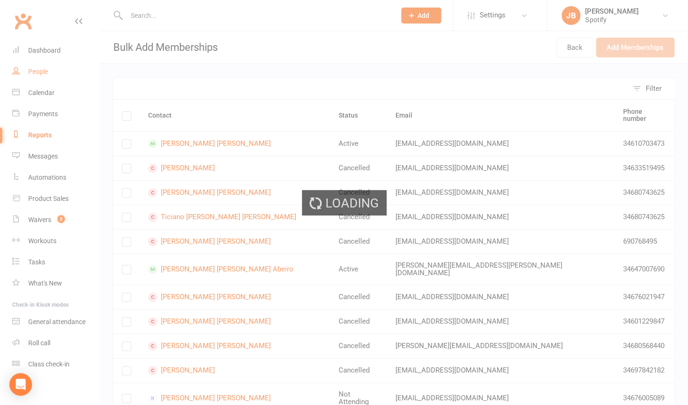
select select "100"
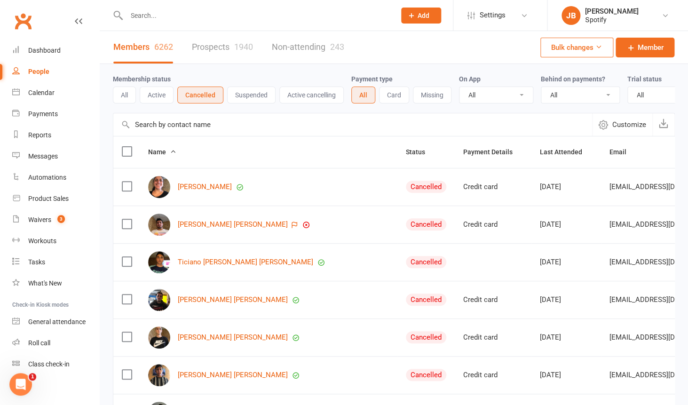
click at [127, 153] on label at bounding box center [126, 151] width 9 height 9
click at [127, 147] on input "checkbox" at bounding box center [126, 147] width 9 height 0
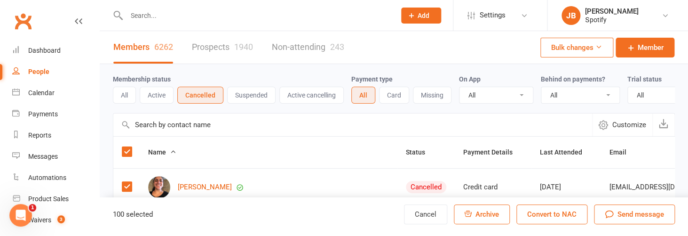
click at [499, 213] on span "Archive" at bounding box center [487, 214] width 24 height 8
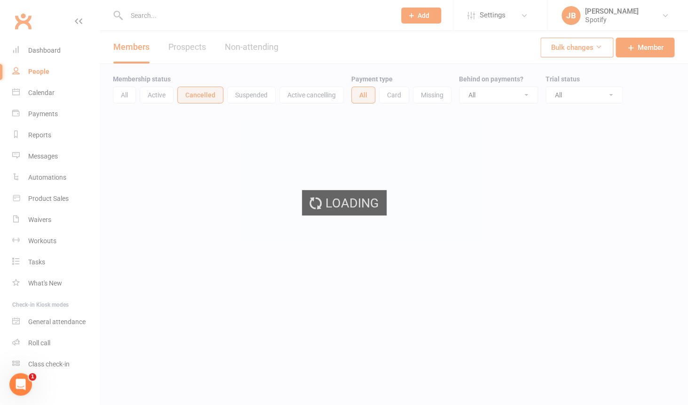
select select "100"
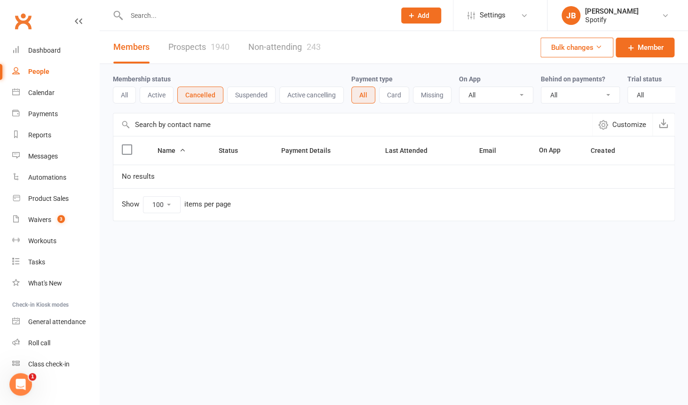
click at [187, 94] on button "Cancelled" at bounding box center [200, 95] width 46 height 17
click at [165, 94] on button "Active" at bounding box center [157, 95] width 34 height 17
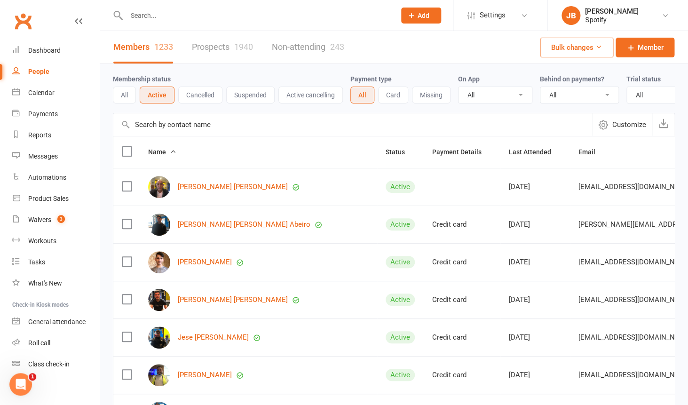
click at [189, 102] on button "Cancelled" at bounding box center [200, 95] width 44 height 17
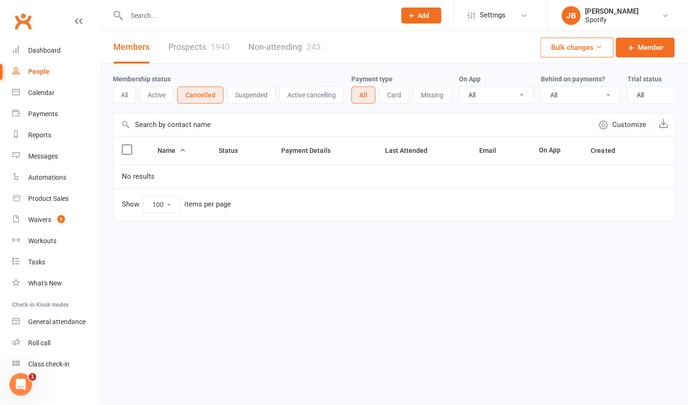
click at [227, 98] on button "Suspended" at bounding box center [251, 95] width 48 height 17
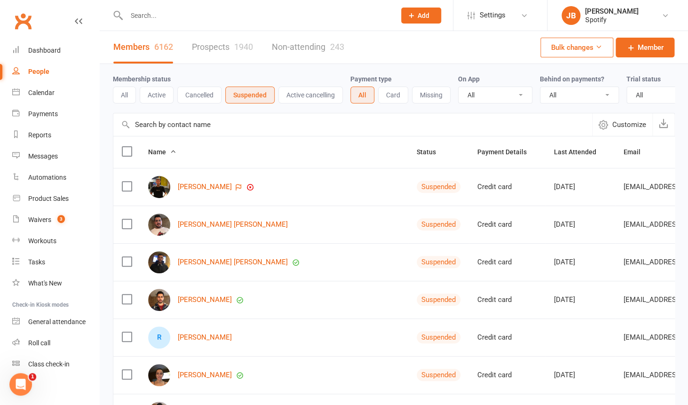
click at [209, 90] on button "Cancelled" at bounding box center [199, 95] width 44 height 17
click at [209, 90] on button "Cancelled" at bounding box center [200, 95] width 46 height 17
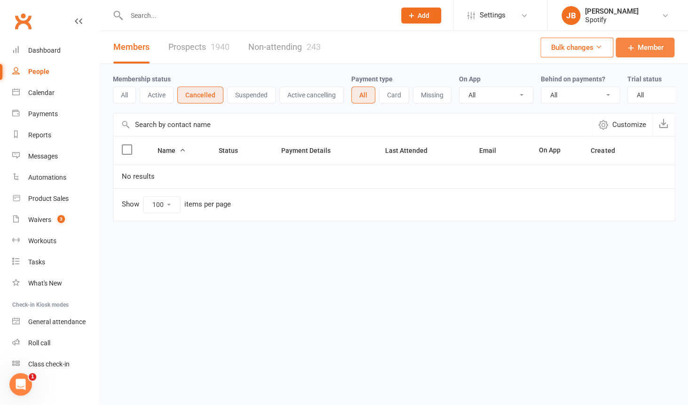
click at [639, 46] on span "Member" at bounding box center [651, 47] width 26 height 11
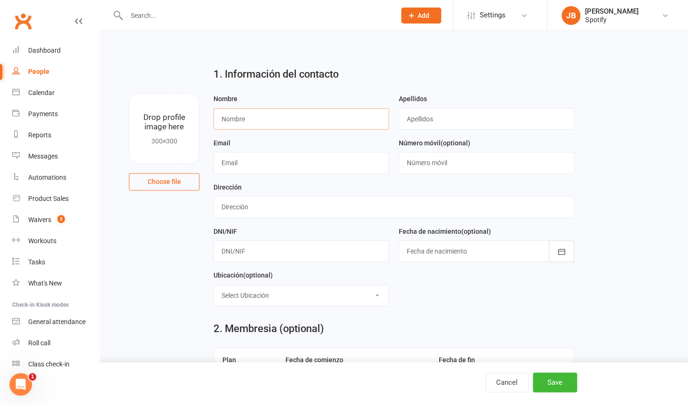
click at [263, 129] on input "text" at bounding box center [300, 119] width 175 height 22
type input "islem"
click at [415, 120] on input "text" at bounding box center [485, 119] width 175 height 22
type input "kamal"
click at [292, 158] on input "text" at bounding box center [300, 163] width 175 height 22
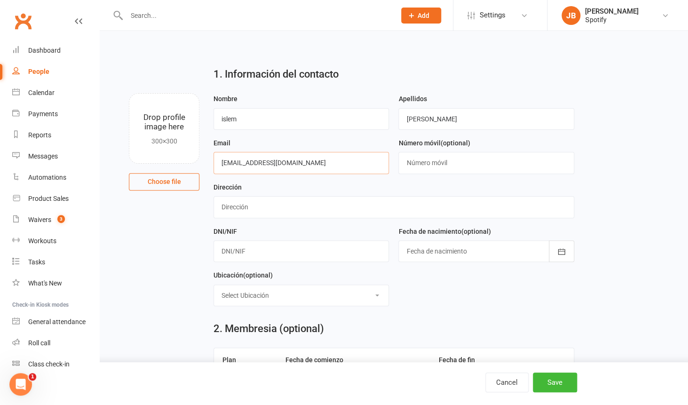
type input "[EMAIL_ADDRESS][DOMAIN_NAME]"
click at [393, 182] on div "Dirección" at bounding box center [393, 200] width 361 height 37
click at [345, 220] on div "Dirección" at bounding box center [394, 204] width 370 height 44
click at [349, 215] on input "text" at bounding box center [393, 207] width 361 height 22
type input "tito"
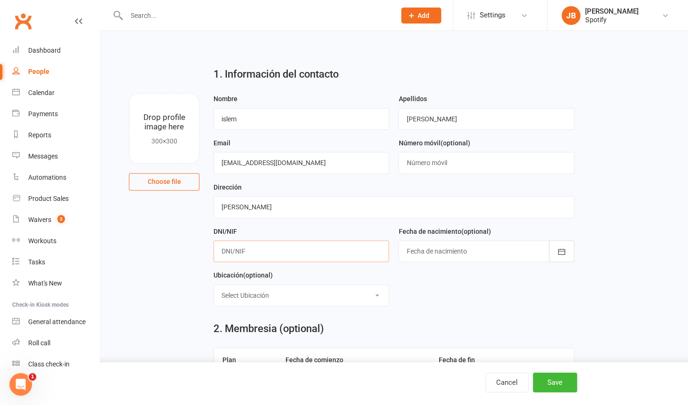
click at [322, 251] on input "text" at bounding box center [300, 251] width 175 height 22
type input "123"
click at [203, 244] on main "1. Información del contacto Drop profile image here 300×300 Choose file Nombre …" at bounding box center [394, 354] width 562 height 590
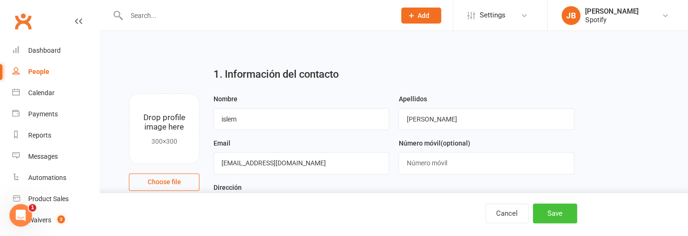
click at [553, 212] on button "Save" at bounding box center [555, 213] width 44 height 20
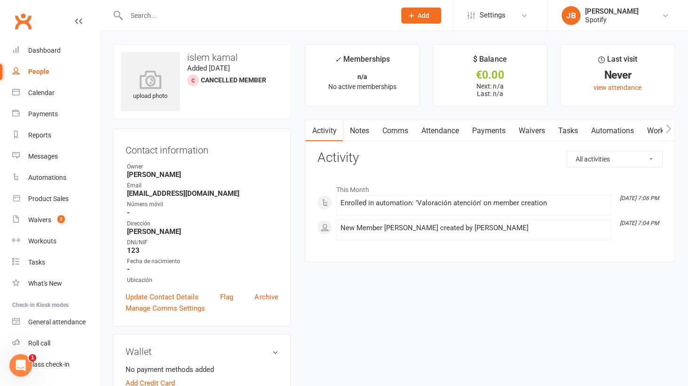
click at [34, 71] on div "People" at bounding box center [38, 72] width 21 height 8
select select "100"
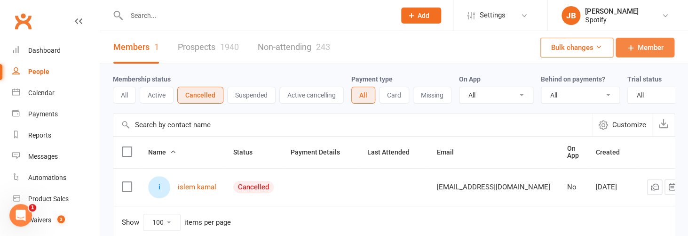
click at [649, 43] on span "Member" at bounding box center [651, 47] width 26 height 11
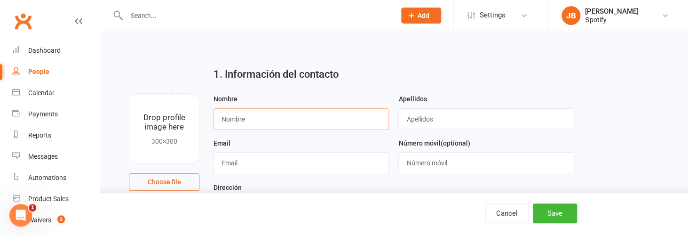
click at [260, 114] on input "text" at bounding box center [300, 119] width 175 height 22
type input "[PERSON_NAME]"
click at [408, 119] on input "text" at bounding box center [485, 119] width 175 height 22
type input "islem"
click at [308, 164] on input "text" at bounding box center [300, 163] width 175 height 22
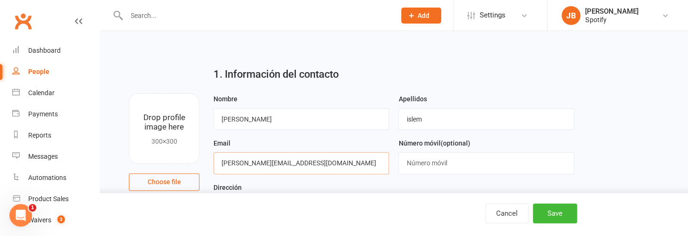
scroll to position [71, 0]
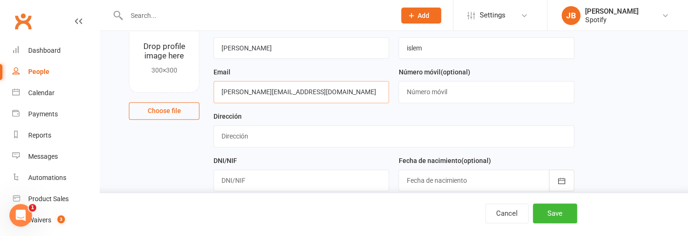
type input "[PERSON_NAME][EMAIL_ADDRESS][DOMAIN_NAME]"
click at [340, 149] on div "Dirección" at bounding box center [394, 133] width 370 height 44
click at [345, 143] on input "text" at bounding box center [393, 136] width 361 height 22
type input "rt"
click at [303, 182] on input "text" at bounding box center [300, 180] width 175 height 22
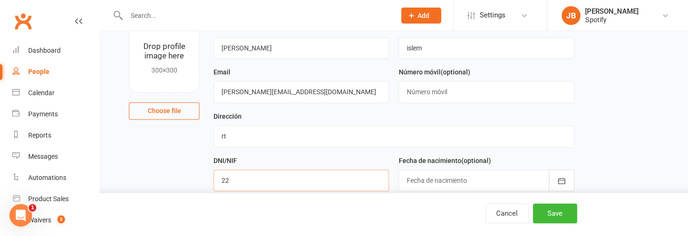
type input "22"
click at [543, 209] on button "Save" at bounding box center [555, 213] width 44 height 20
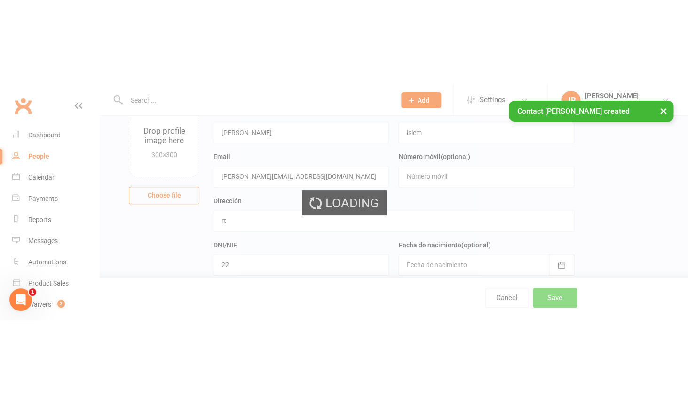
scroll to position [0, 0]
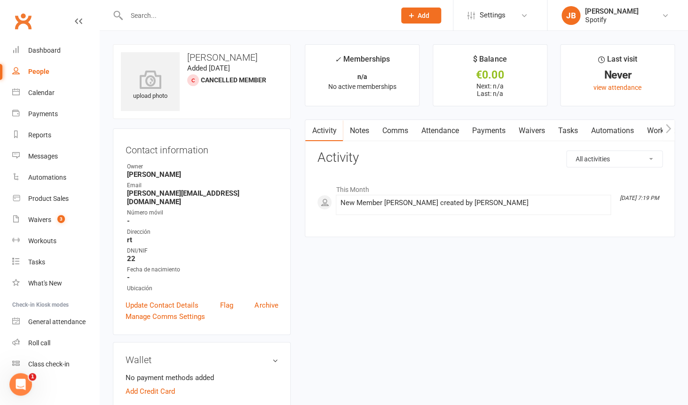
click at [47, 72] on div "People" at bounding box center [38, 72] width 21 height 8
select select "100"
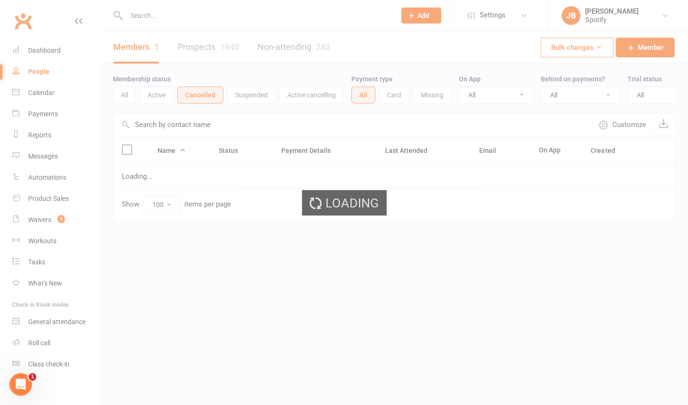
click at [47, 72] on div "Loading" at bounding box center [344, 202] width 688 height 405
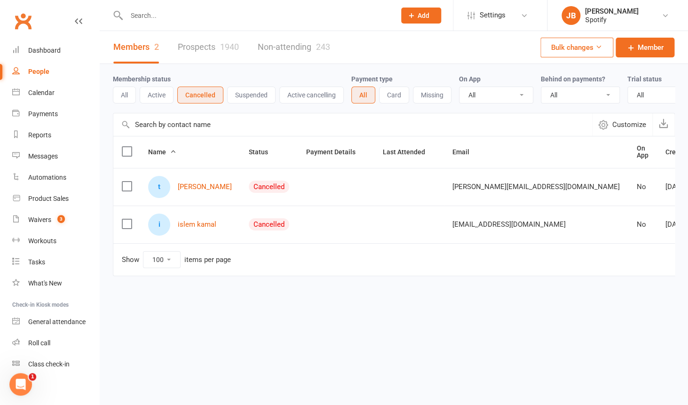
click at [46, 74] on div "People" at bounding box center [38, 72] width 21 height 8
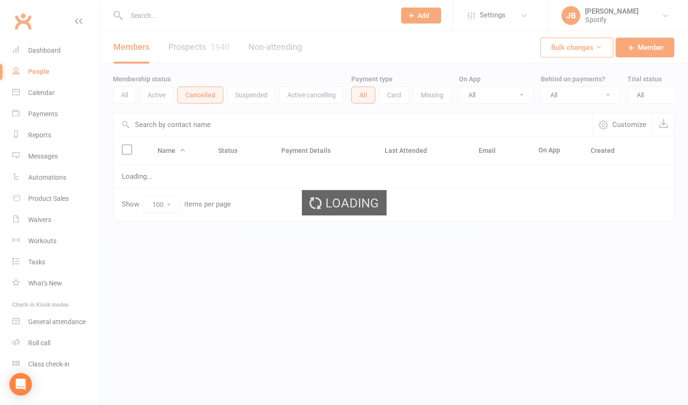
select select "100"
